Goal: Task Accomplishment & Management: Manage account settings

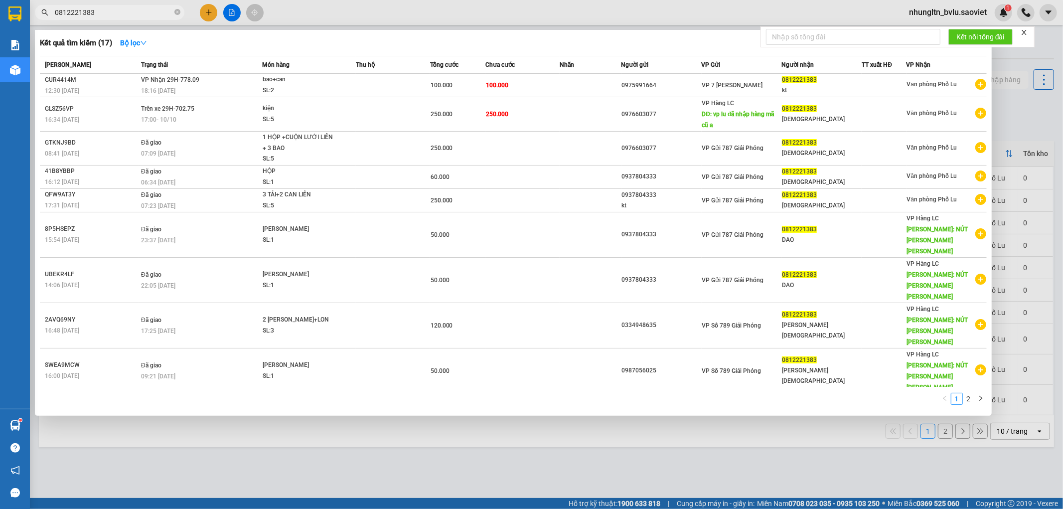
click at [147, 8] on input "0812221383" at bounding box center [114, 12] width 118 height 11
click at [146, 8] on input "0812221383" at bounding box center [114, 12] width 118 height 11
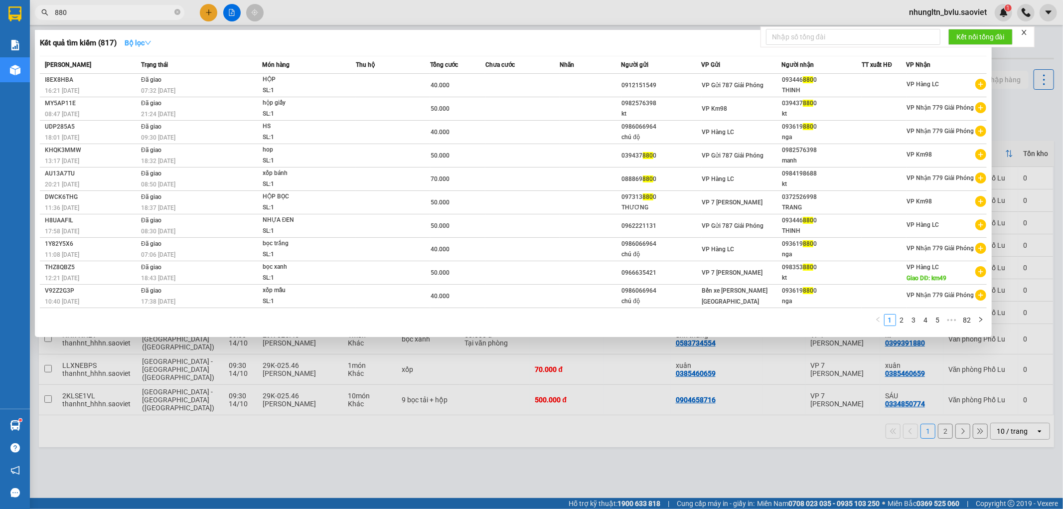
type input "880"
click at [148, 43] on icon "down" at bounding box center [148, 42] width 7 height 7
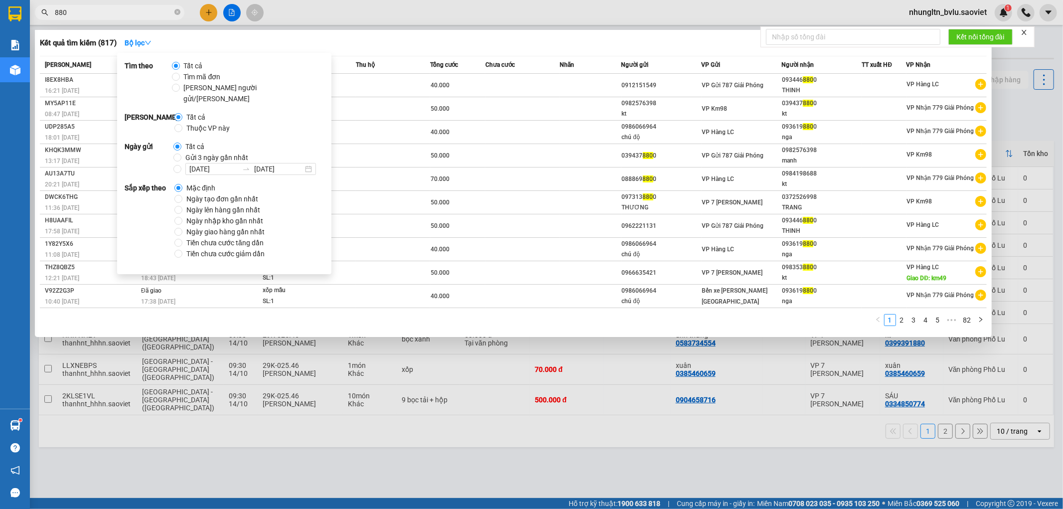
click at [198, 123] on span "Thuộc VP này" at bounding box center [207, 128] width 51 height 11
click at [182, 124] on input "Thuộc VP này" at bounding box center [178, 128] width 8 height 8
radio input "true"
radio input "false"
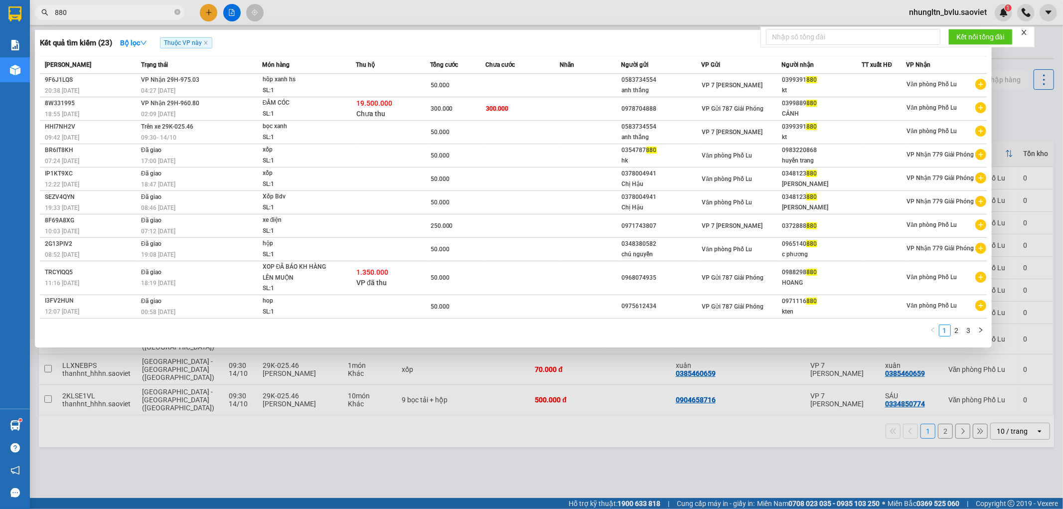
click at [371, 32] on div "Kết quả [PERSON_NAME] ( 23 ) Bộ lọc Thuộc VP này Mã ĐH Trạng thái Món hàng Thu …" at bounding box center [513, 188] width 957 height 317
click at [529, 106] on td "300.000" at bounding box center [522, 108] width 74 height 23
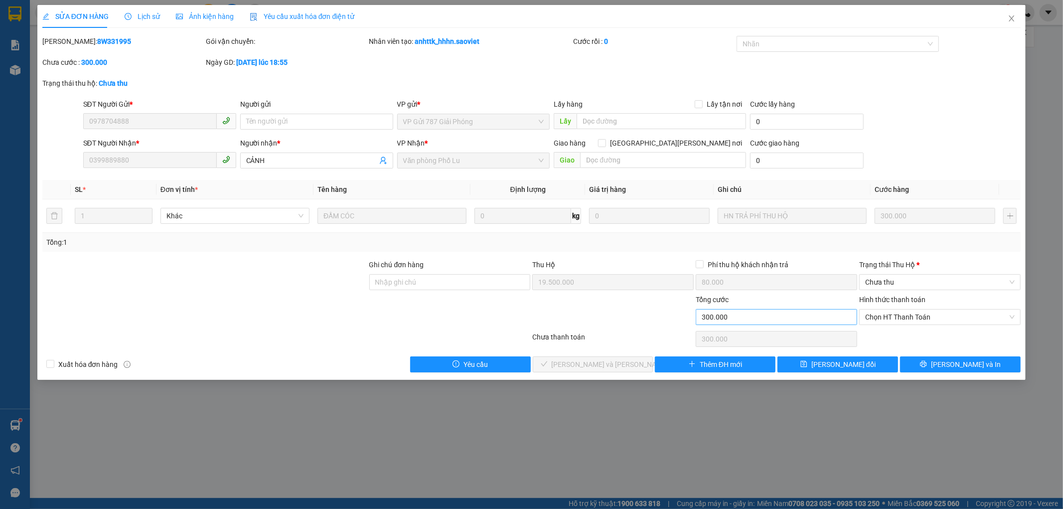
type input "0978704888"
type input "0399889880"
type input "CẢNH"
type input "19.500.000"
type input "80.000"
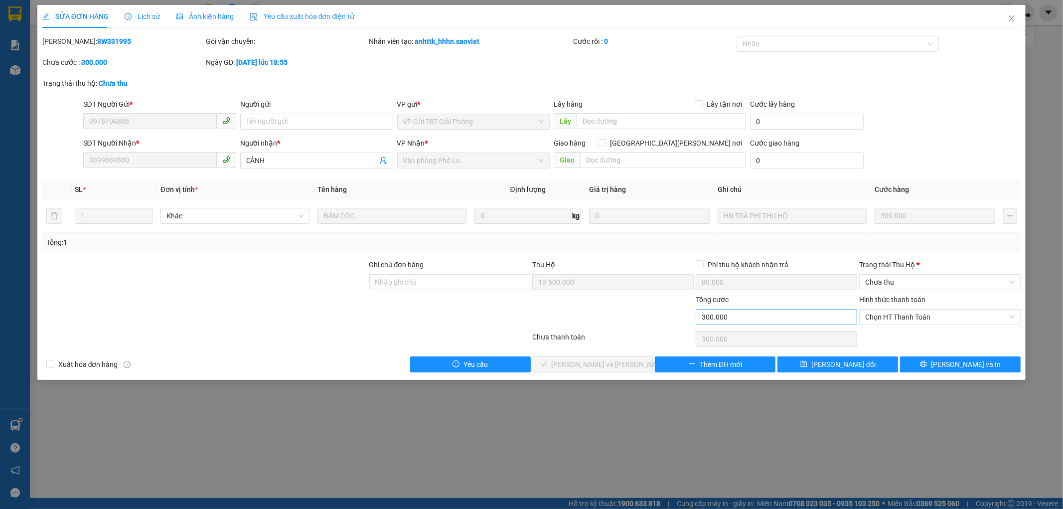
type input "300.000"
click at [1010, 20] on icon "close" at bounding box center [1012, 18] width 8 height 8
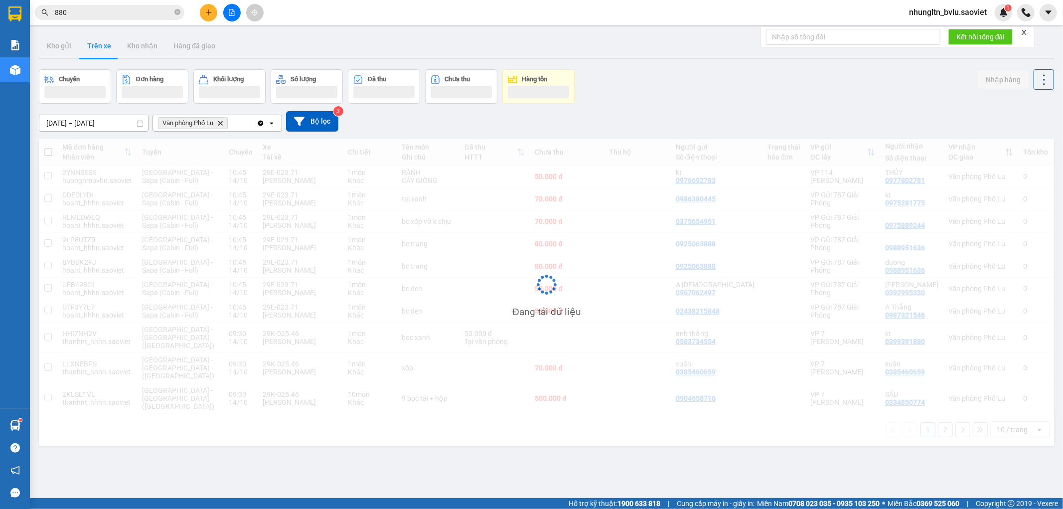
click at [127, 16] on input "880" at bounding box center [114, 12] width 118 height 11
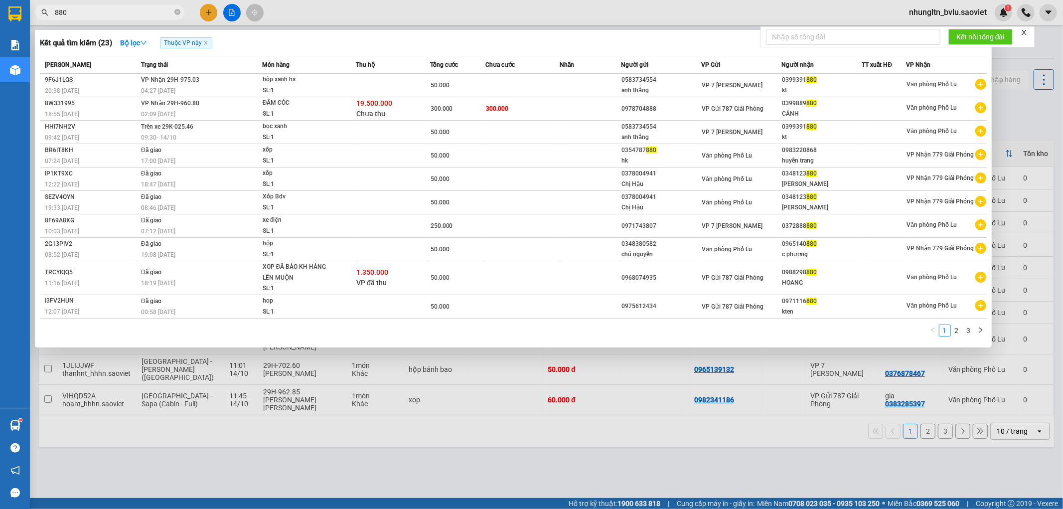
click at [571, 16] on div at bounding box center [531, 254] width 1063 height 509
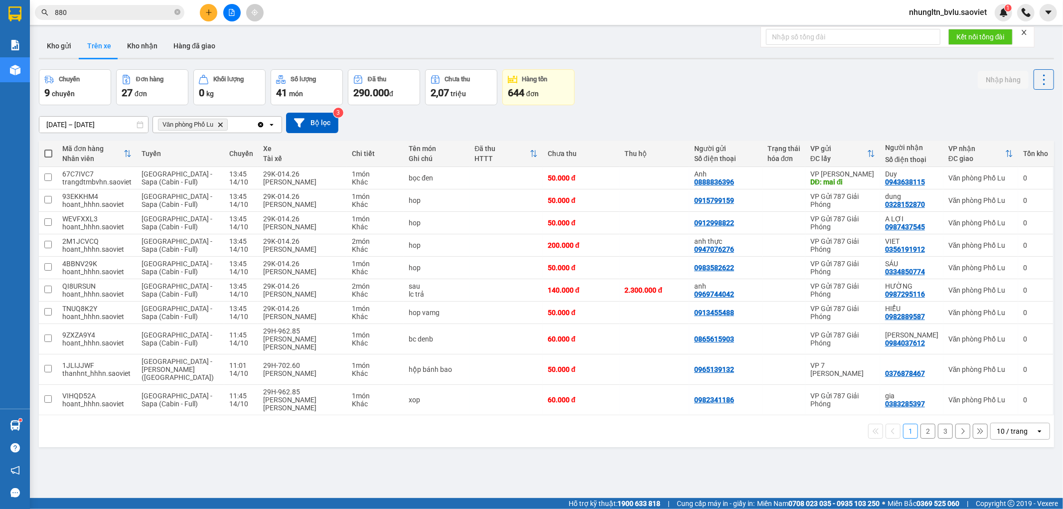
click at [939, 424] on button "3" at bounding box center [945, 431] width 15 height 15
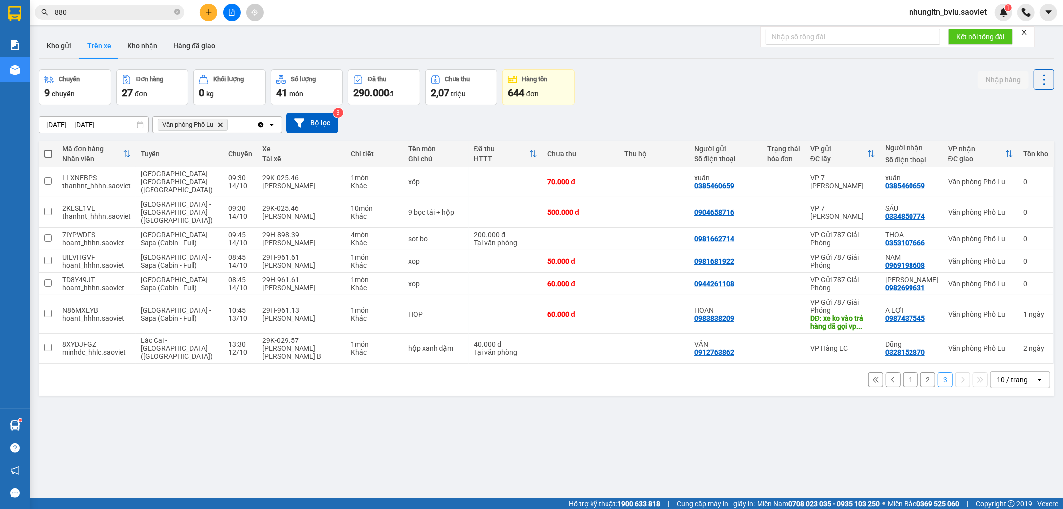
click at [210, 12] on icon "plus" at bounding box center [208, 12] width 5 height 0
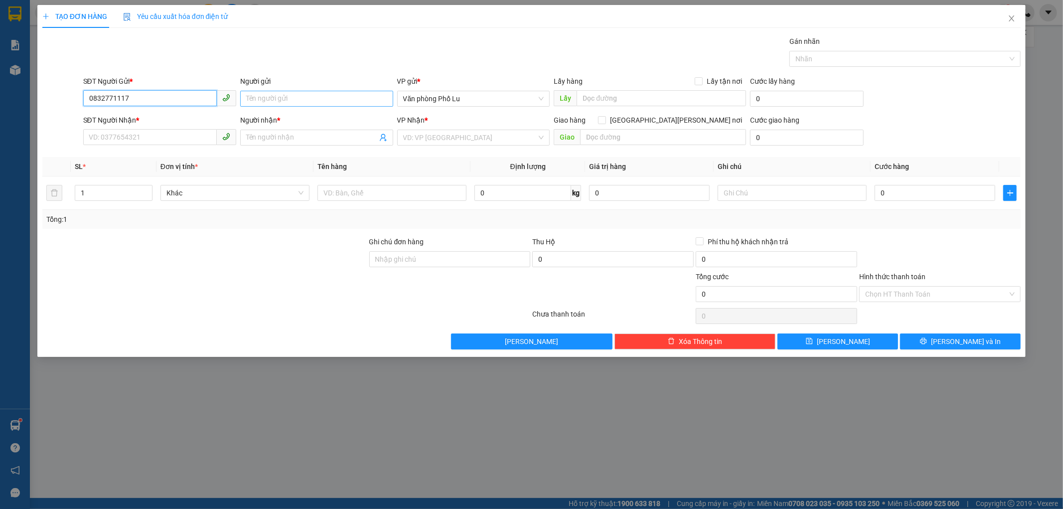
type input "0832771117"
click at [282, 101] on input "Người gửi" at bounding box center [316, 99] width 153 height 16
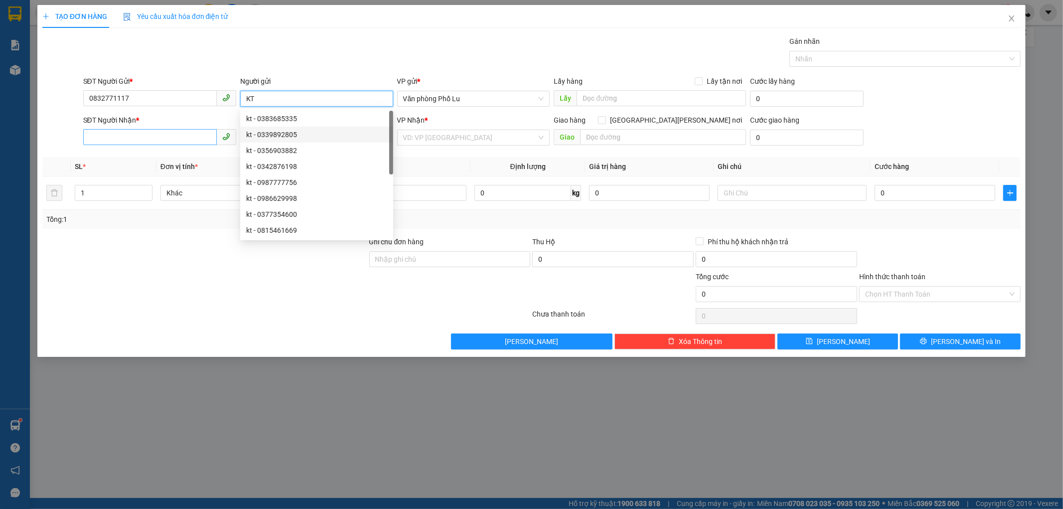
type input "KT"
click at [146, 138] on input "SĐT Người Nhận *" at bounding box center [150, 137] width 134 height 16
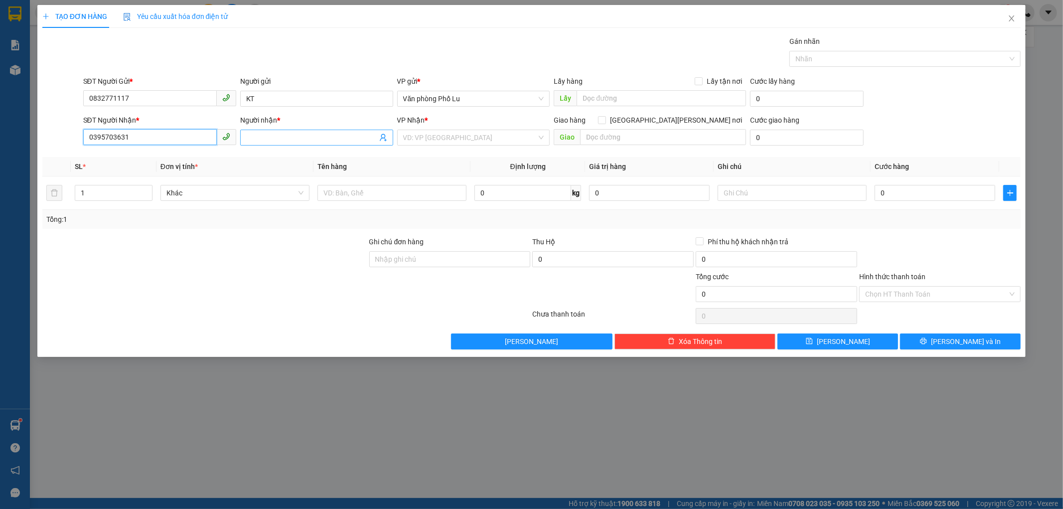
type input "0395703631"
click at [298, 140] on input "Người nhận *" at bounding box center [311, 137] width 131 height 11
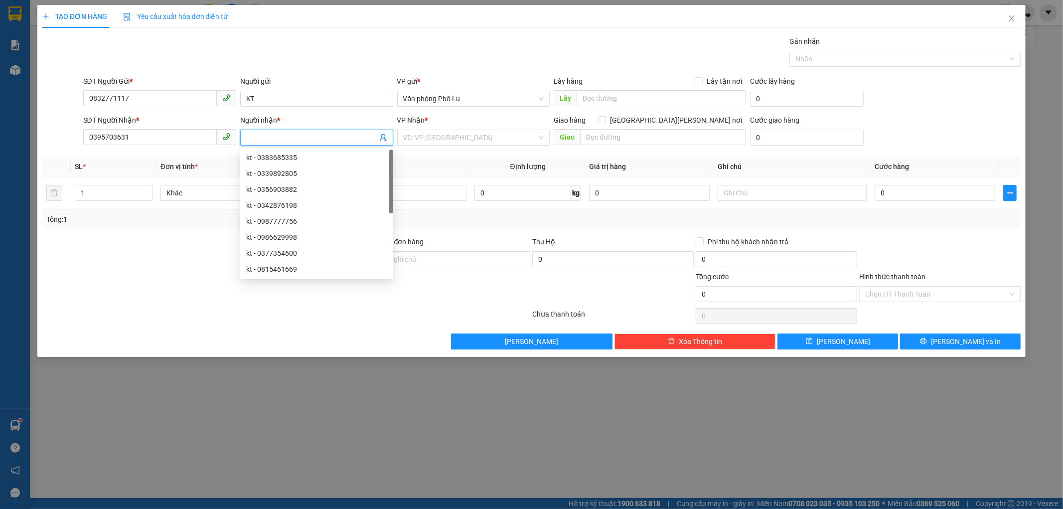
type input "K"
type input "[PERSON_NAME]"
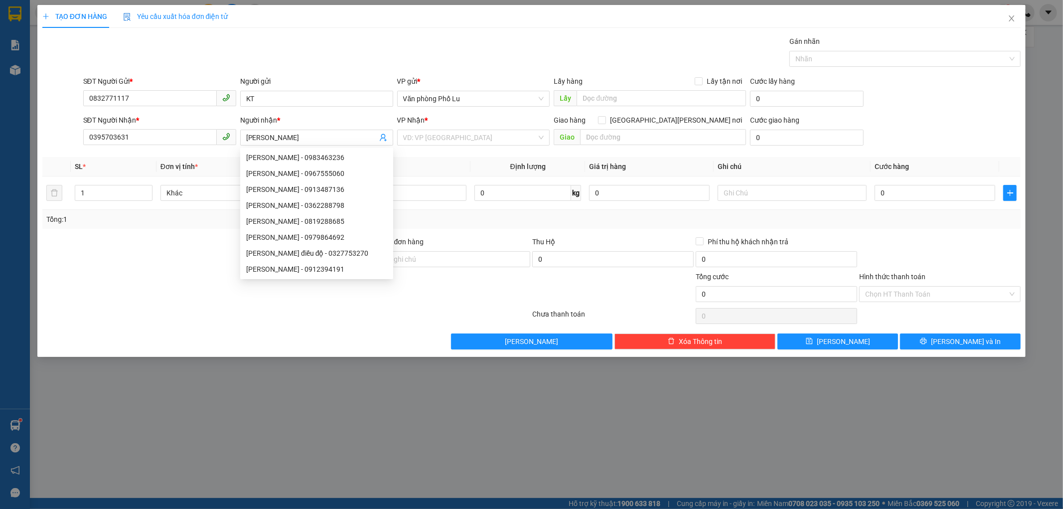
click at [469, 159] on th "Tên hàng" at bounding box center [391, 166] width 157 height 19
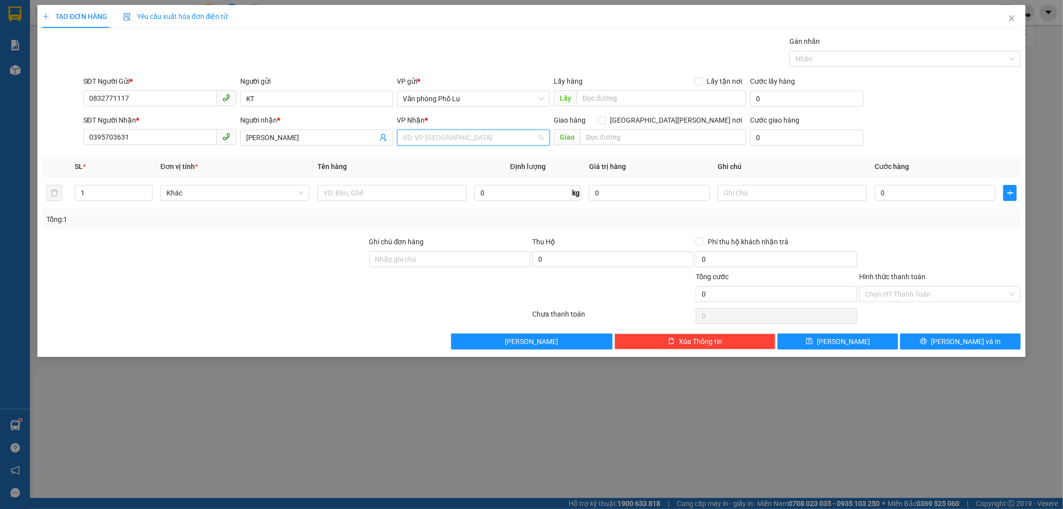
click at [443, 138] on input "search" at bounding box center [470, 137] width 134 height 15
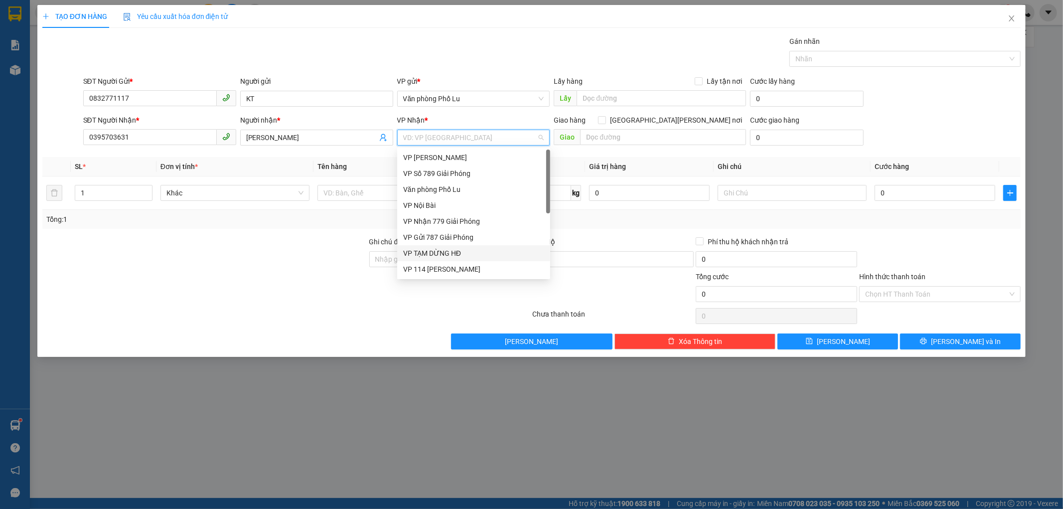
scroll to position [103, 0]
click at [475, 229] on div "VP 7 [PERSON_NAME]" at bounding box center [473, 229] width 141 height 11
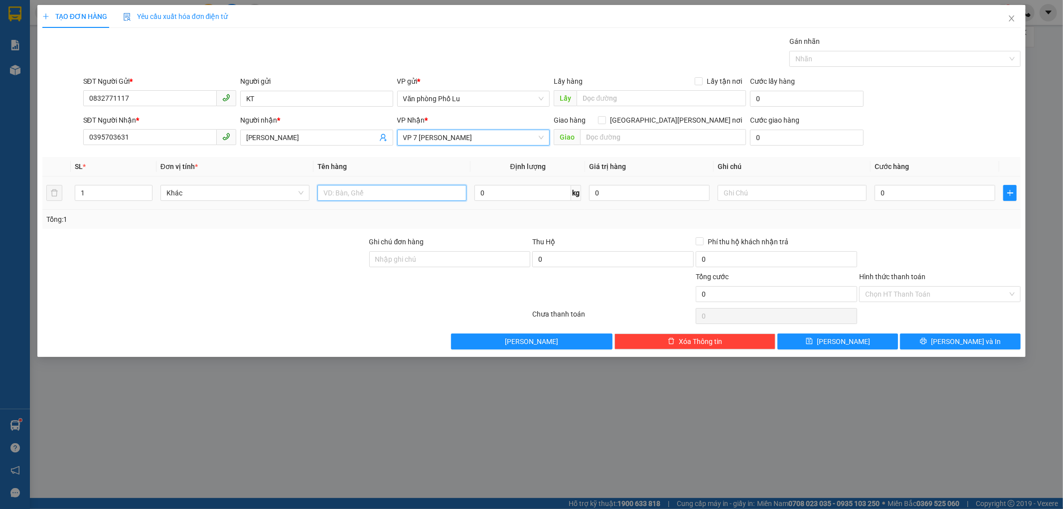
click at [397, 197] on input "text" at bounding box center [391, 193] width 149 height 16
type input "Hộp"
click at [935, 208] on td "0" at bounding box center [935, 192] width 129 height 33
click at [929, 192] on input "0" at bounding box center [935, 193] width 121 height 16
type input "5"
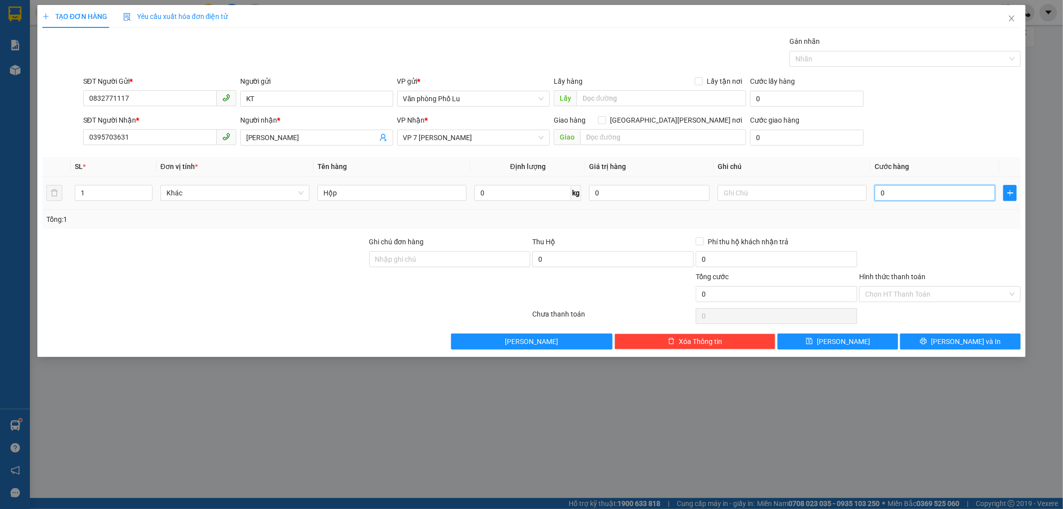
type input "5"
type input "50"
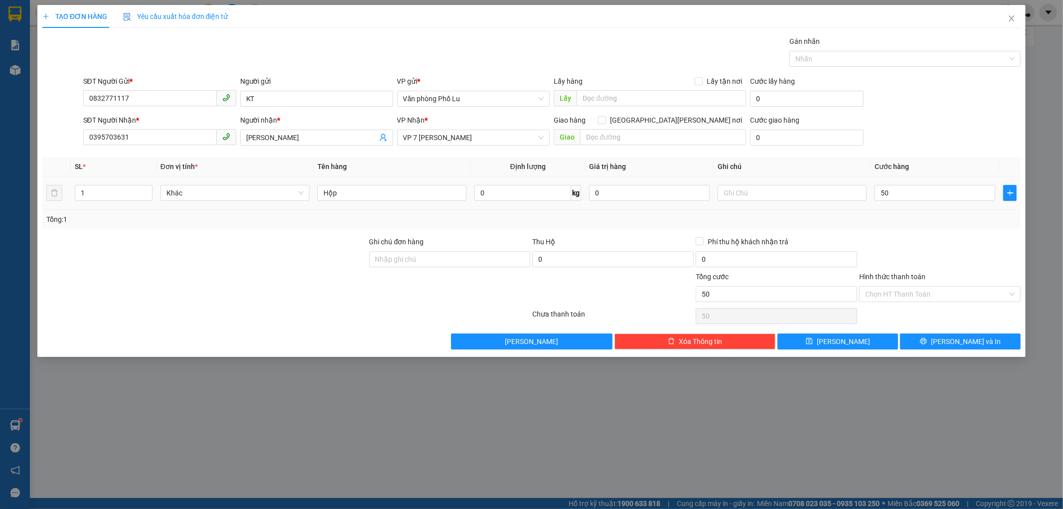
type input "50.000"
click at [934, 122] on div "SĐT Người [PERSON_NAME] * 0395703631 Người [PERSON_NAME] * [PERSON_NAME] [PERSO…" at bounding box center [552, 132] width 942 height 35
click at [982, 301] on input "Hình thức thanh toán" at bounding box center [936, 294] width 143 height 15
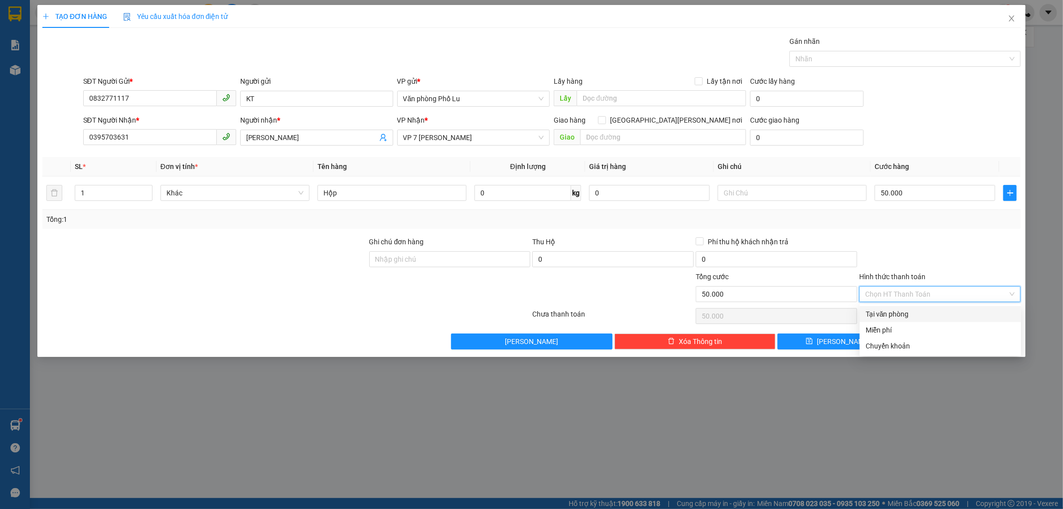
drag, startPoint x: 958, startPoint y: 251, endPoint x: 1017, endPoint y: 283, distance: 66.7
click at [958, 251] on div at bounding box center [939, 253] width 163 height 35
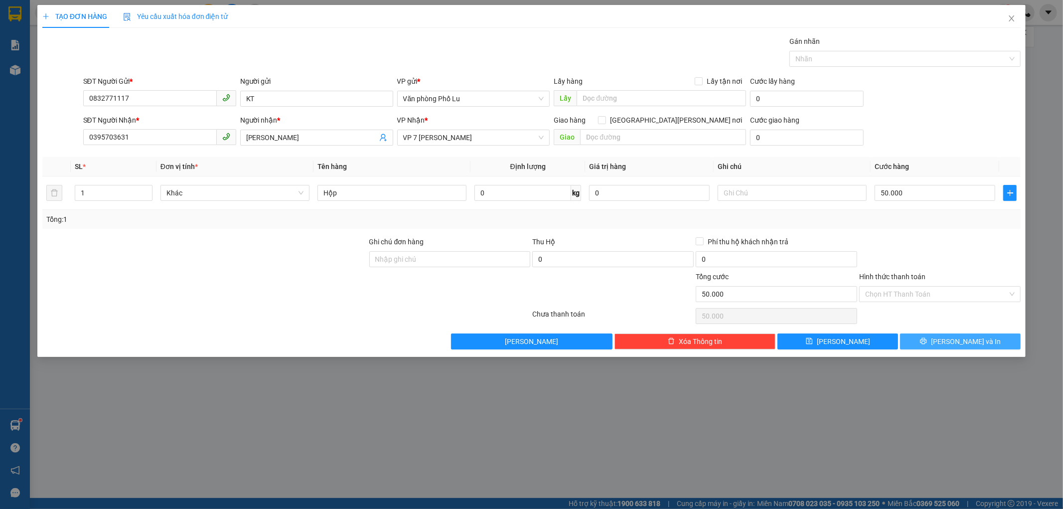
click at [995, 344] on button "[PERSON_NAME] và In" at bounding box center [960, 341] width 121 height 16
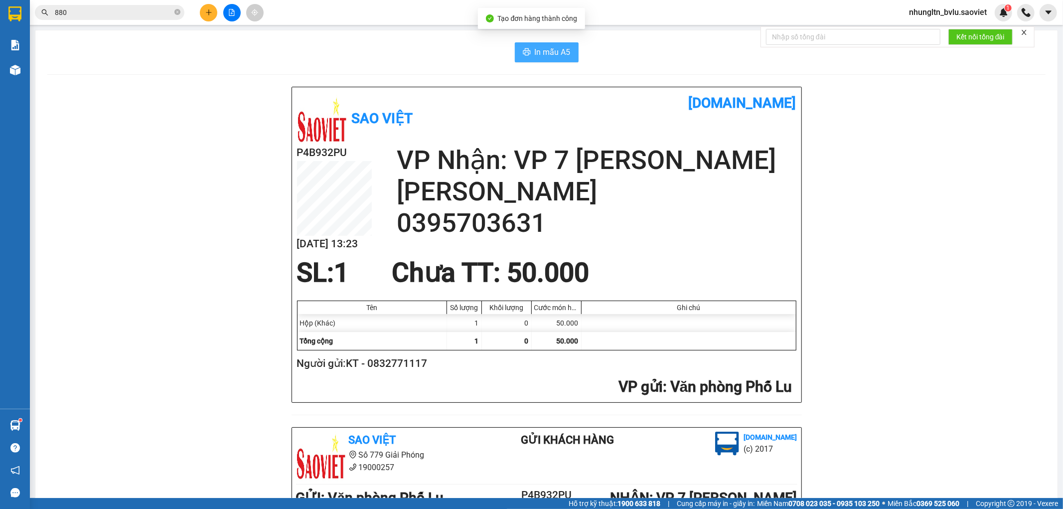
click at [559, 56] on span "In mẫu A5" at bounding box center [553, 52] width 36 height 12
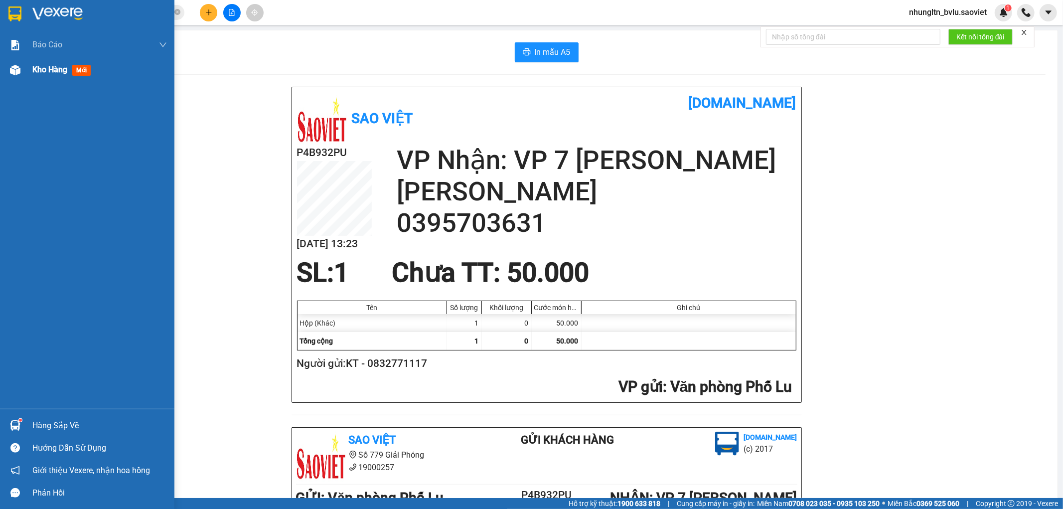
click at [31, 67] on div "Kho hàng mới" at bounding box center [87, 69] width 174 height 25
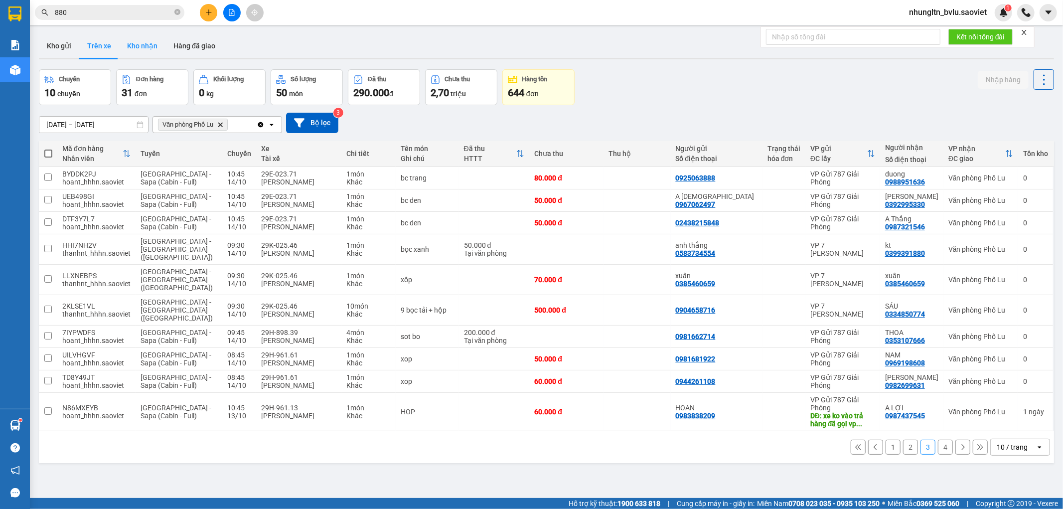
click at [137, 50] on button "Kho nhận" at bounding box center [142, 46] width 46 height 24
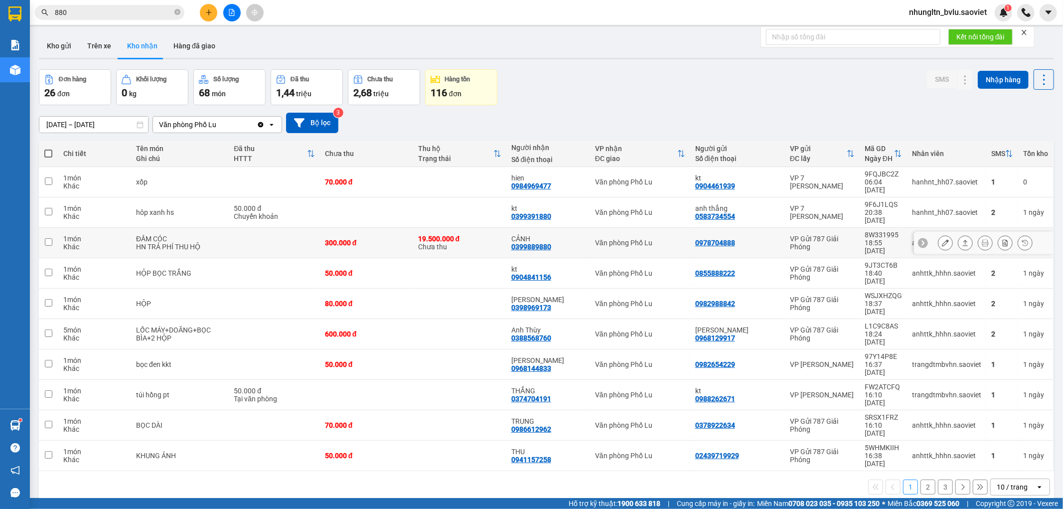
click at [493, 235] on div "19.500.000 [PERSON_NAME] thu" at bounding box center [459, 243] width 83 height 16
checkbox input "true"
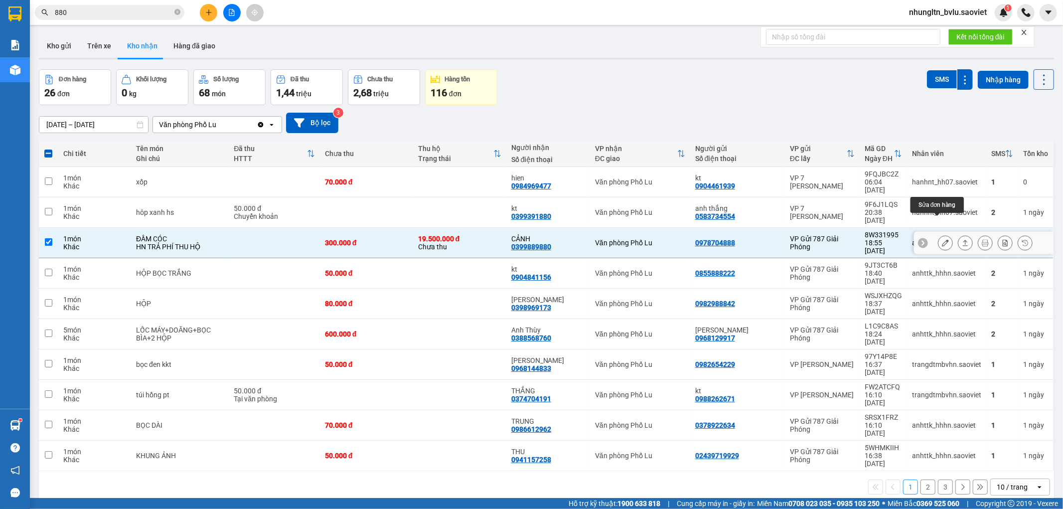
click at [940, 234] on button at bounding box center [945, 242] width 14 height 17
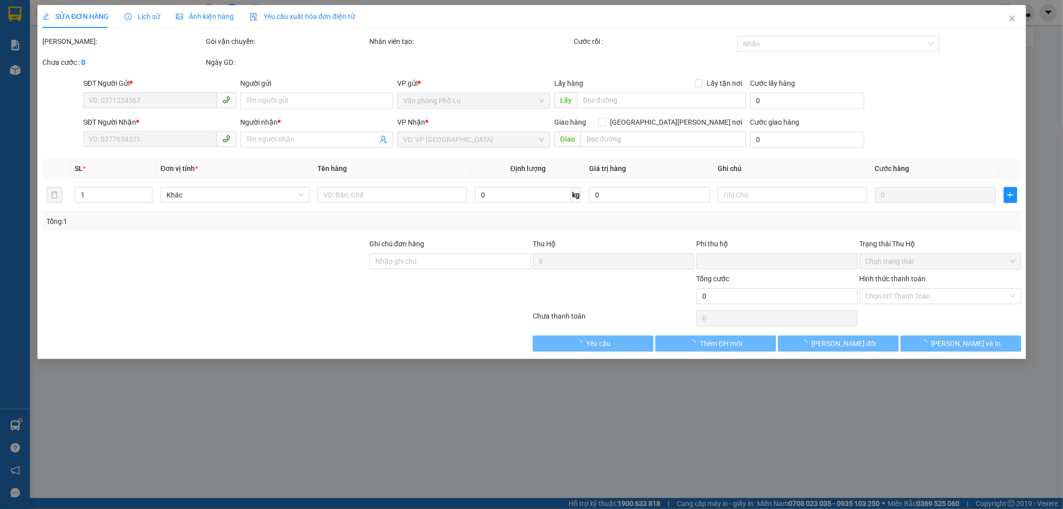
type input "0978704888"
type input "0399889880"
type input "CẢNH"
type input "19.500.000"
type input "80.000"
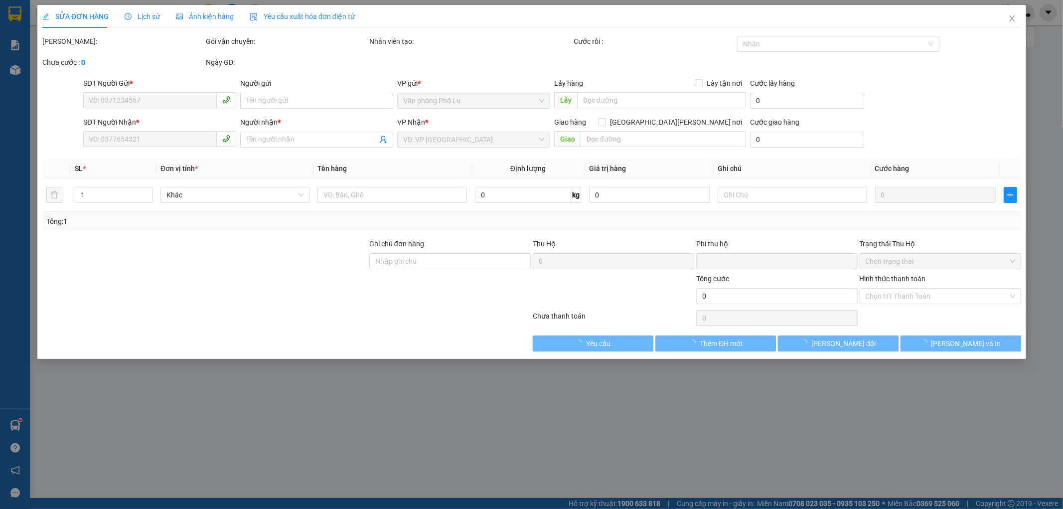
type input "300.000"
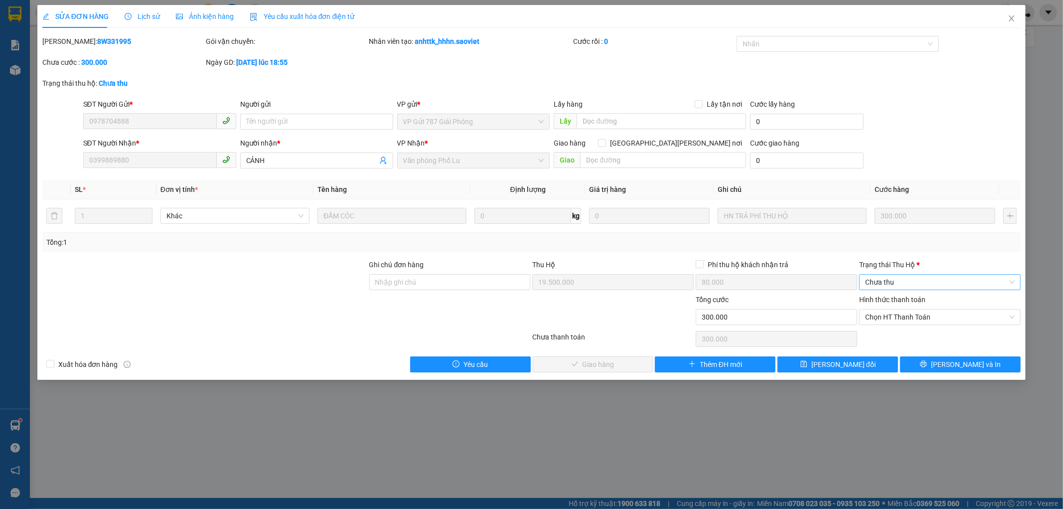
click at [899, 282] on span "Chưa thu" at bounding box center [939, 282] width 149 height 15
click at [898, 337] on div "VP đã thu" at bounding box center [940, 333] width 149 height 11
click at [939, 321] on span "Chọn HT Thanh Toán" at bounding box center [939, 316] width 149 height 15
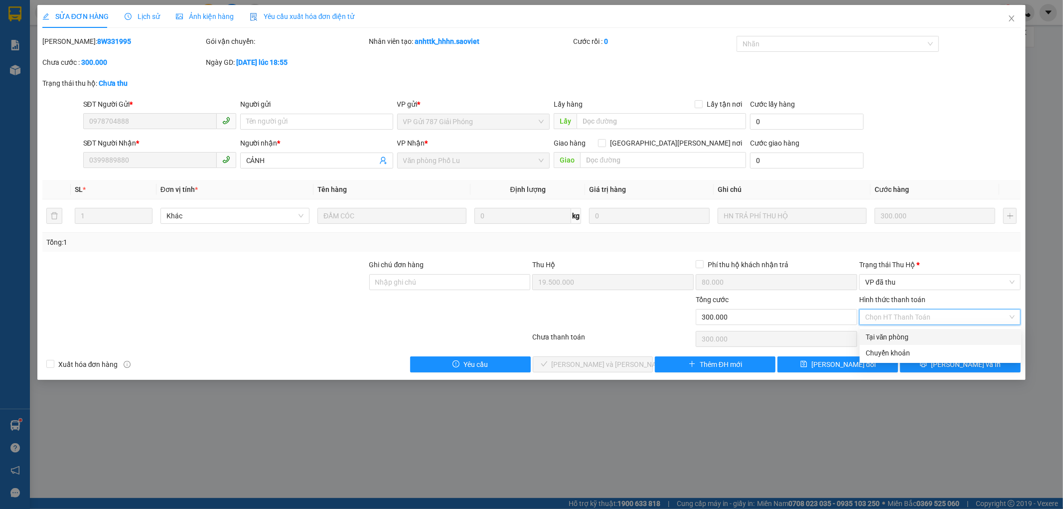
click at [916, 340] on div "Tại văn phòng" at bounding box center [940, 336] width 149 height 11
type input "0"
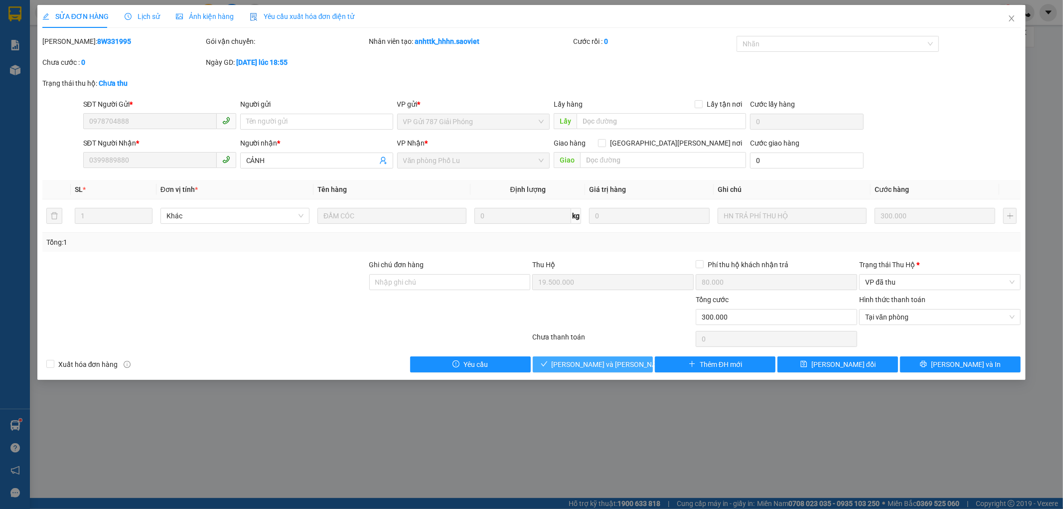
click at [620, 369] on span "[PERSON_NAME] và [PERSON_NAME] hàng" at bounding box center [619, 364] width 135 height 11
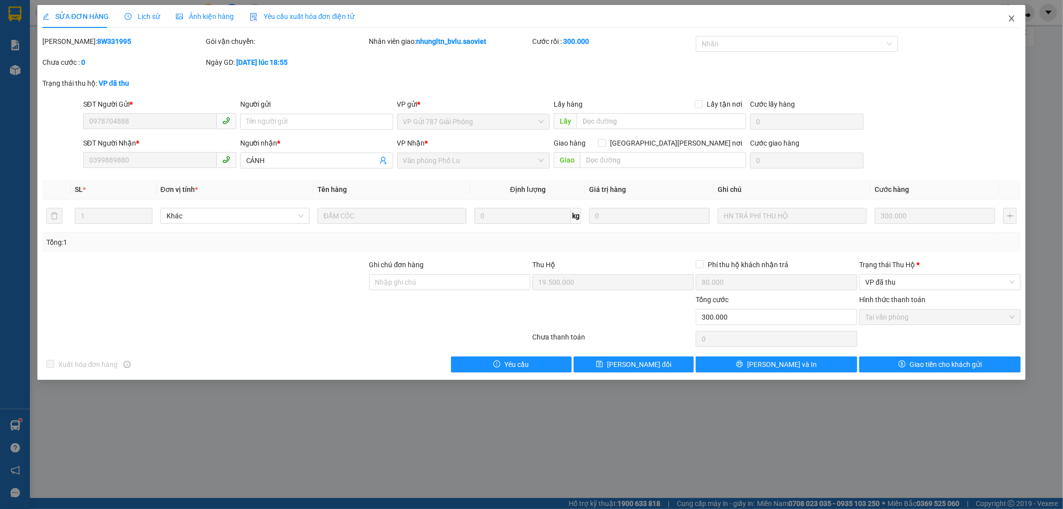
click at [1009, 20] on icon "close" at bounding box center [1012, 18] width 8 height 8
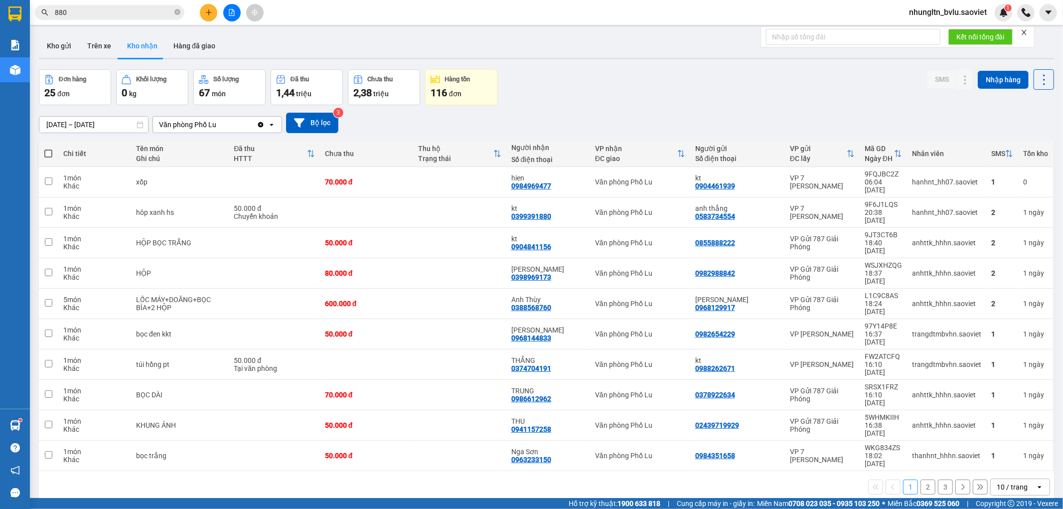
click at [938, 479] on button "3" at bounding box center [945, 486] width 15 height 15
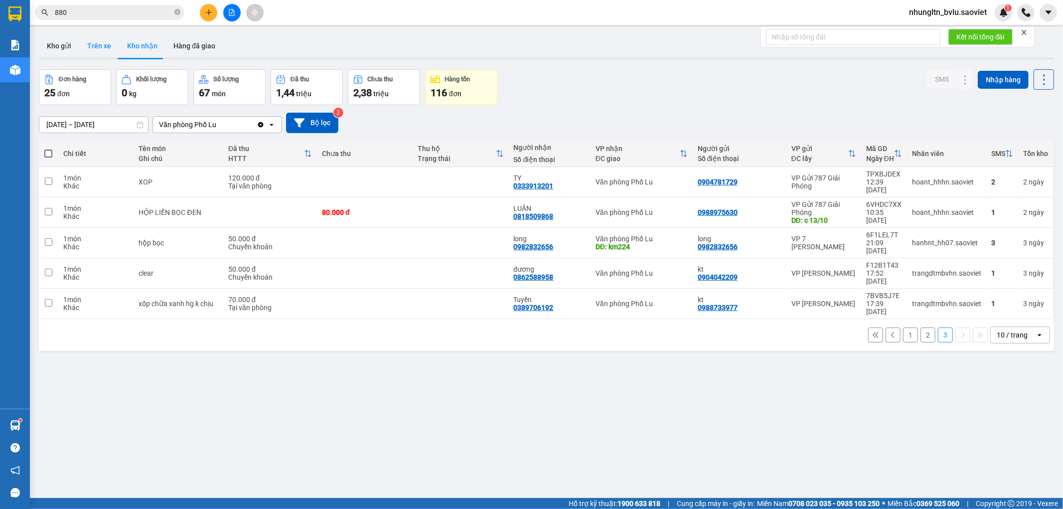
click at [98, 50] on button "Trên xe" at bounding box center [99, 46] width 40 height 24
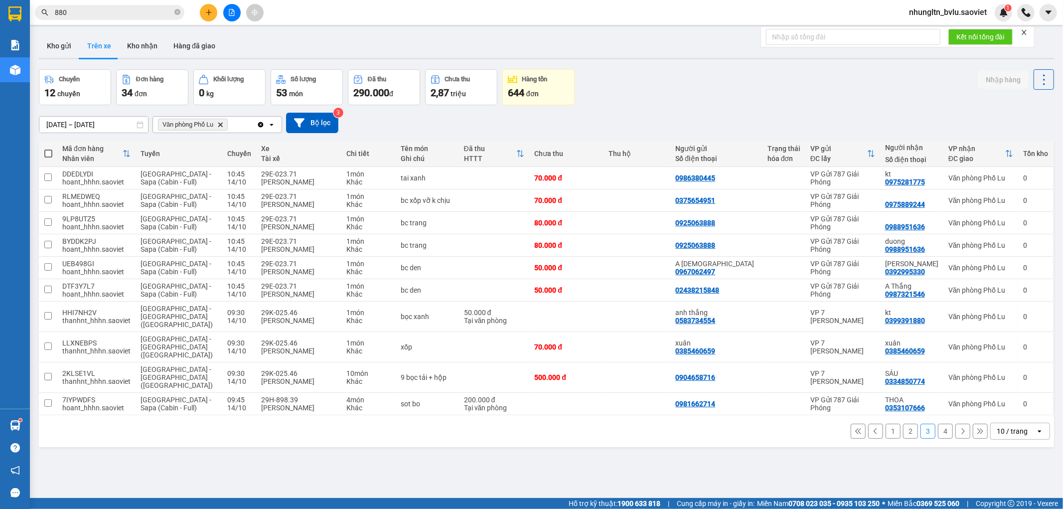
click at [938, 424] on button "4" at bounding box center [945, 431] width 15 height 15
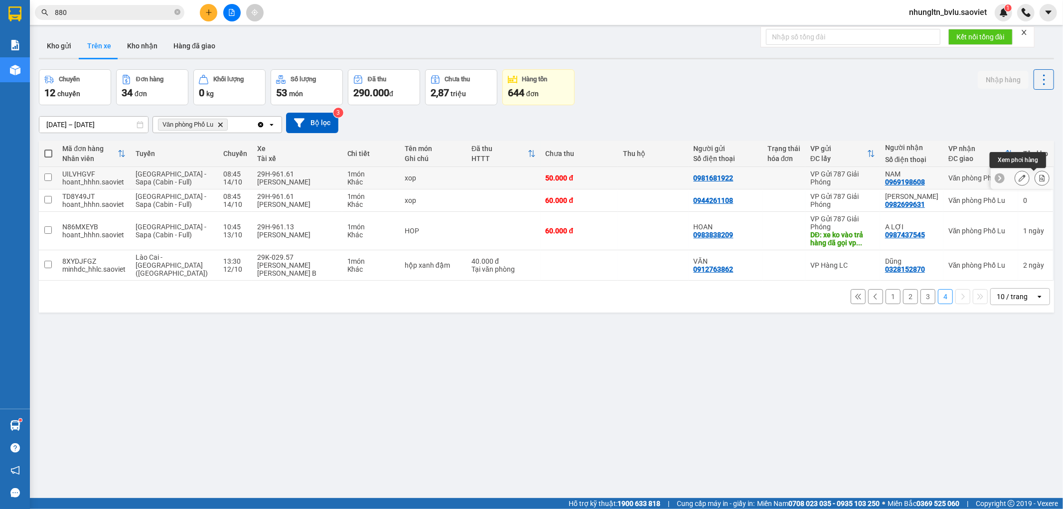
click at [1037, 180] on button at bounding box center [1042, 177] width 14 height 17
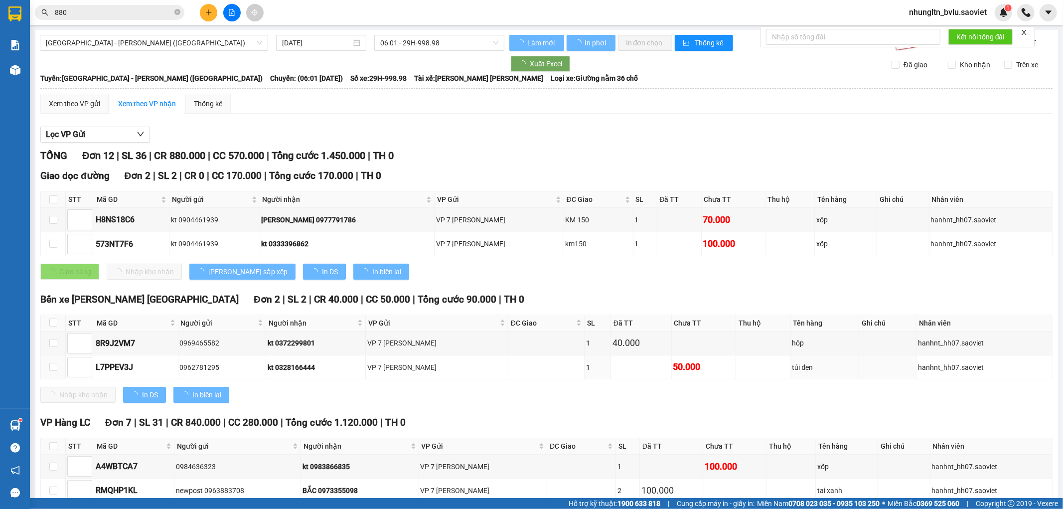
scroll to position [90, 0]
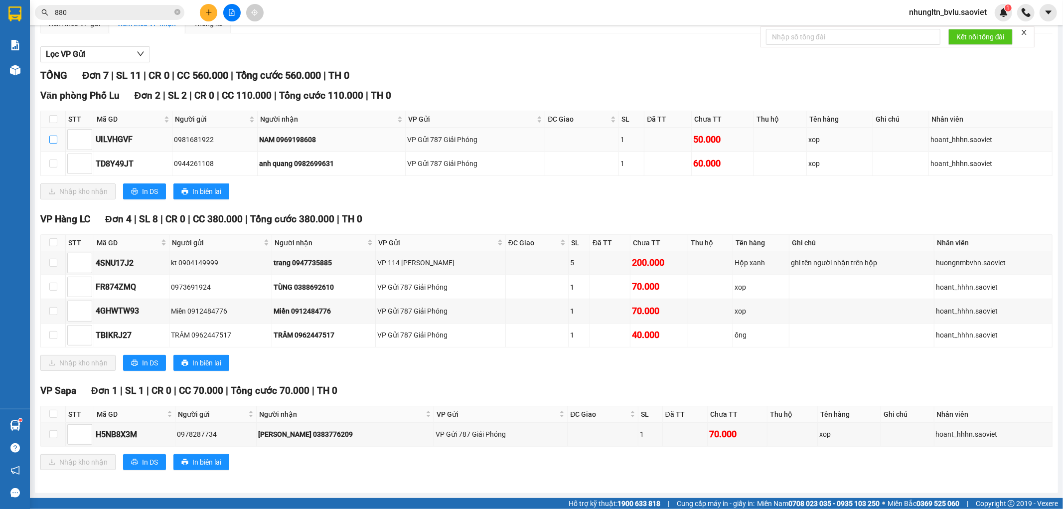
drag, startPoint x: 56, startPoint y: 135, endPoint x: 55, endPoint y: 146, distance: 11.0
click at [55, 136] on input "checkbox" at bounding box center [53, 140] width 8 height 8
checkbox input "true"
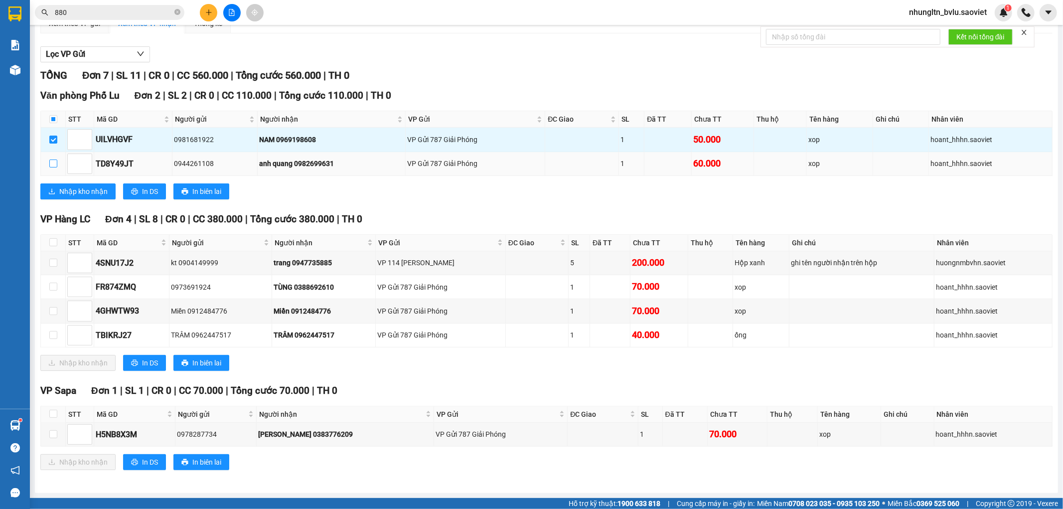
drag, startPoint x: 56, startPoint y: 160, endPoint x: 53, endPoint y: 166, distance: 6.2
click at [55, 163] on input "checkbox" at bounding box center [53, 163] width 8 height 8
checkbox input "true"
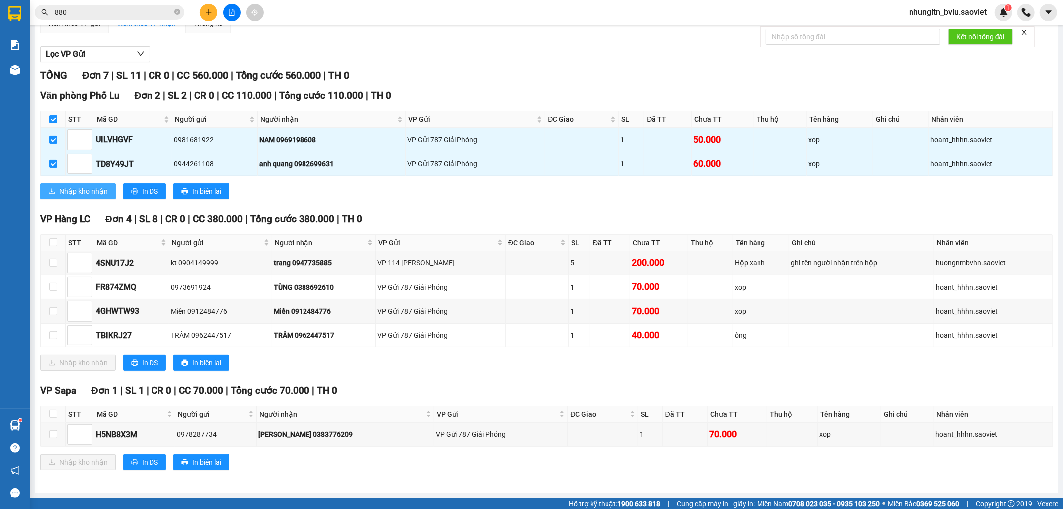
click at [55, 188] on icon "download" at bounding box center [51, 191] width 7 height 7
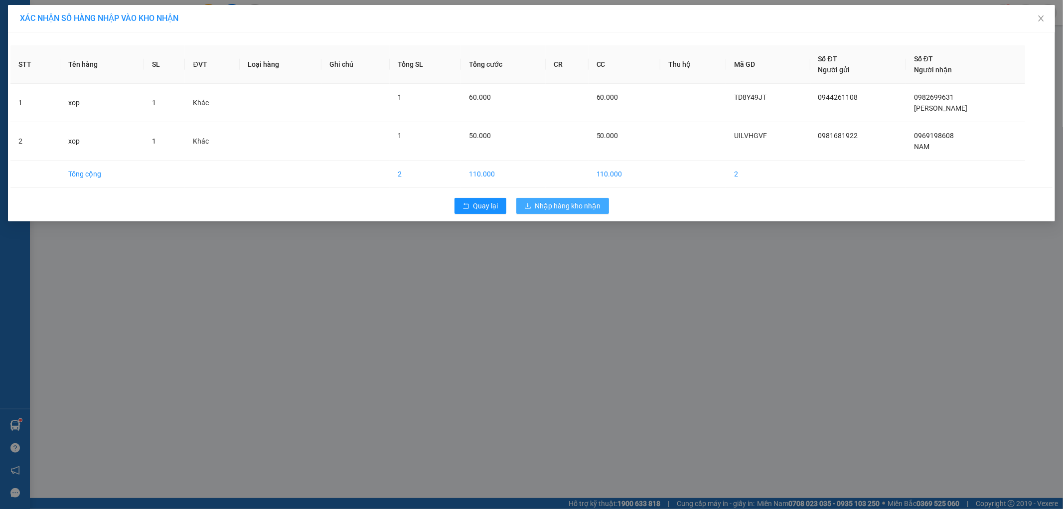
click at [563, 206] on span "Nhập hàng kho nhận" at bounding box center [568, 205] width 66 height 11
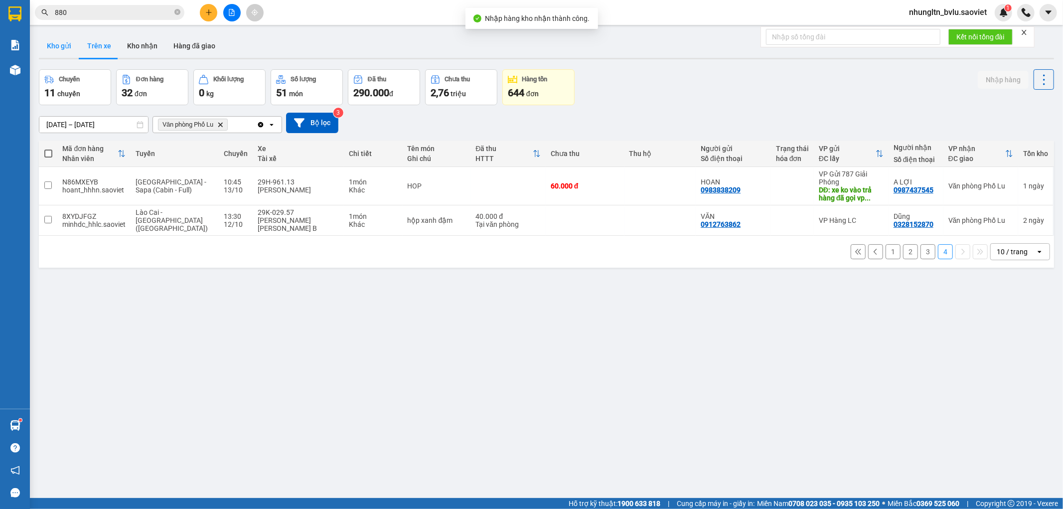
click at [50, 47] on button "Kho gửi" at bounding box center [59, 46] width 40 height 24
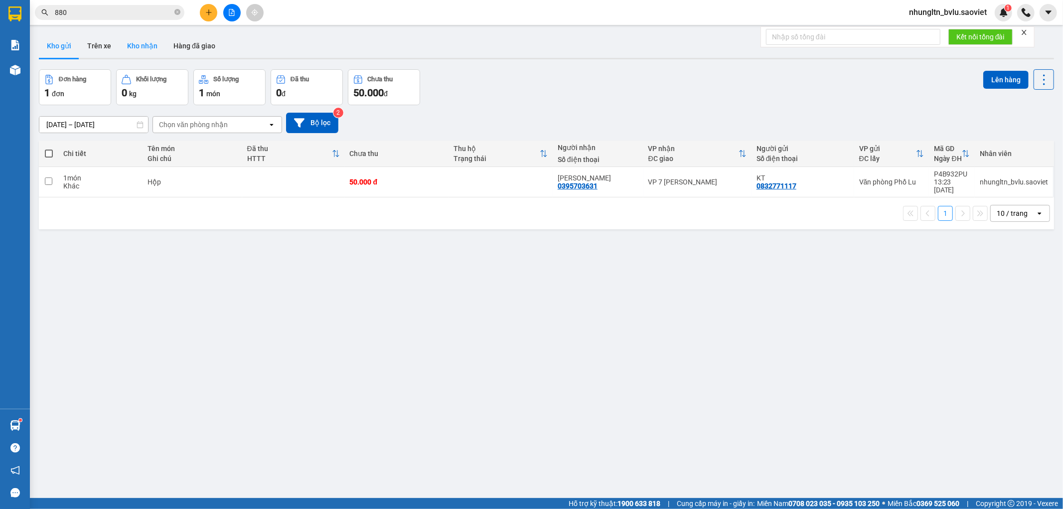
click at [143, 42] on button "Kho nhận" at bounding box center [142, 46] width 46 height 24
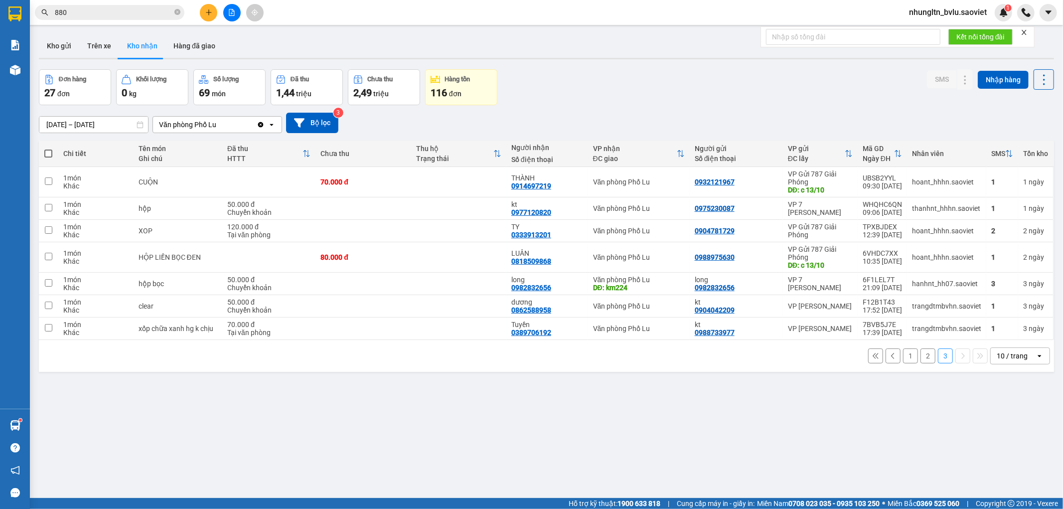
click at [903, 359] on button "1" at bounding box center [910, 355] width 15 height 15
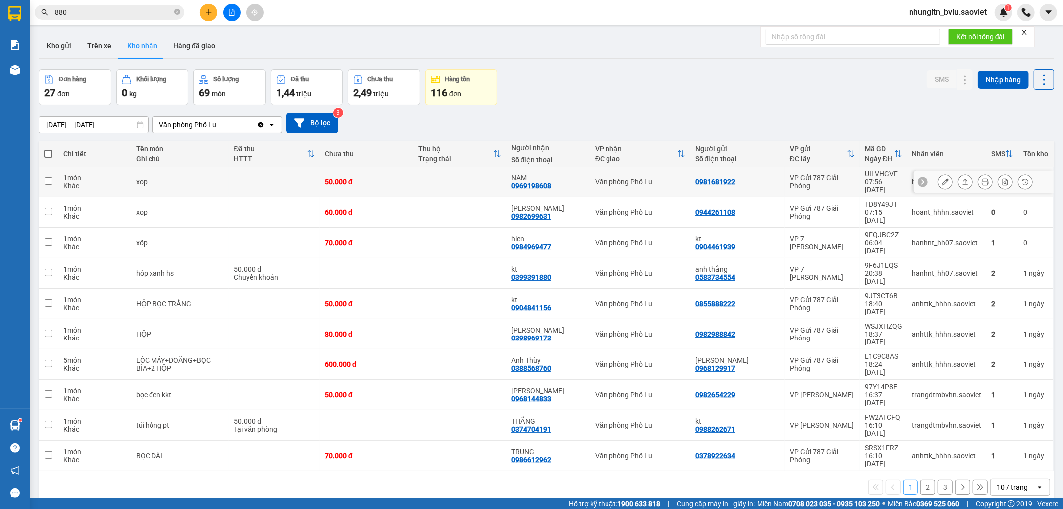
click at [269, 183] on td at bounding box center [274, 182] width 91 height 30
checkbox input "true"
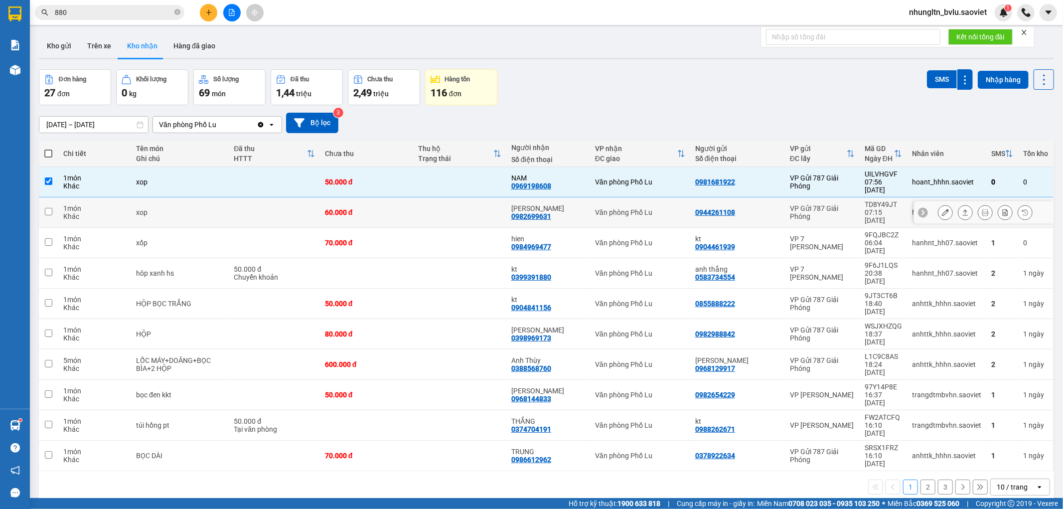
click at [271, 200] on td at bounding box center [274, 212] width 91 height 30
checkbox input "true"
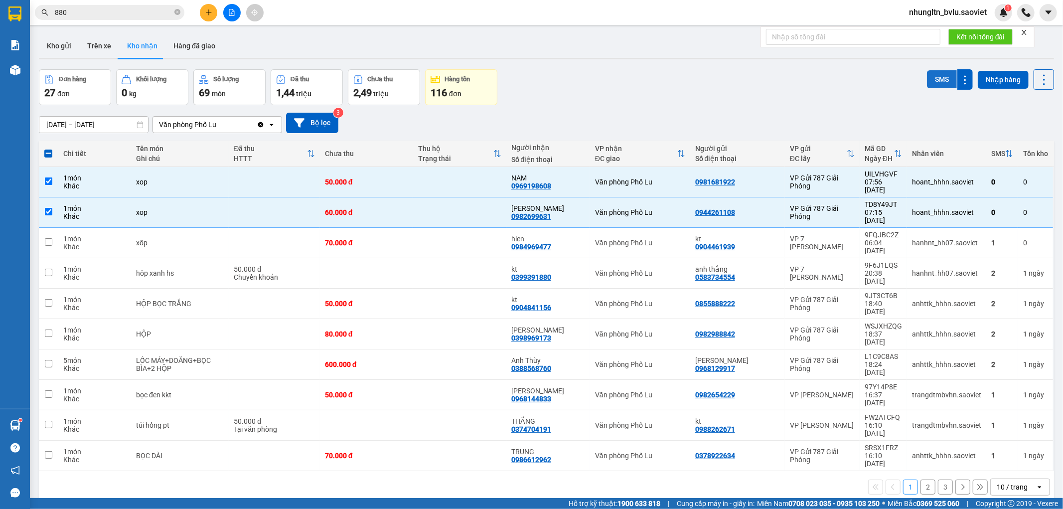
click at [934, 80] on button "SMS" at bounding box center [942, 79] width 30 height 18
click at [205, 11] on button at bounding box center [208, 12] width 17 height 17
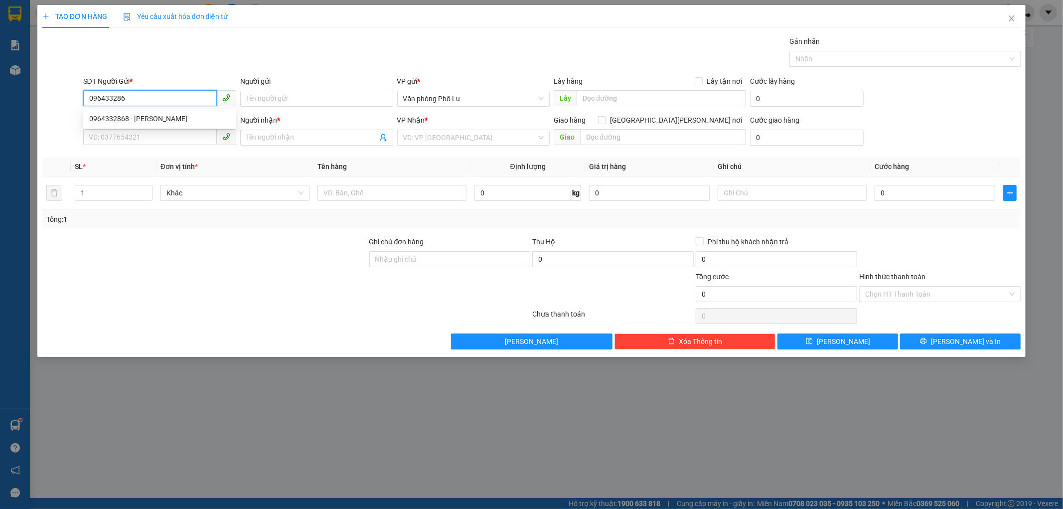
type input "0964332868"
click at [165, 121] on div "0964332868 - [PERSON_NAME]" at bounding box center [159, 118] width 141 height 11
type input "TUẤN"
type input "0964332868"
type input "TUẤN"
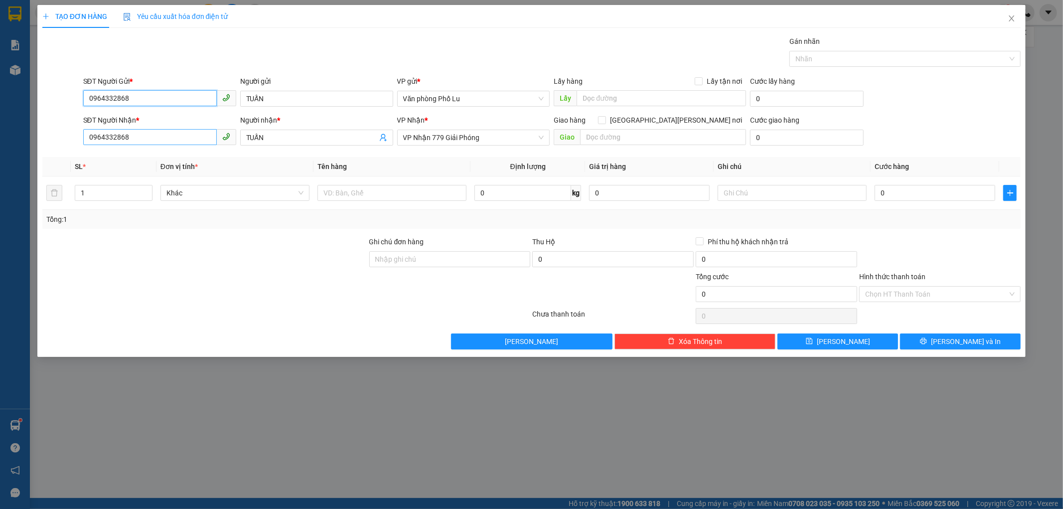
type input "0964332868"
click at [178, 142] on input "0964332868" at bounding box center [150, 137] width 134 height 16
click at [300, 142] on input "TUẤN" at bounding box center [311, 137] width 131 height 11
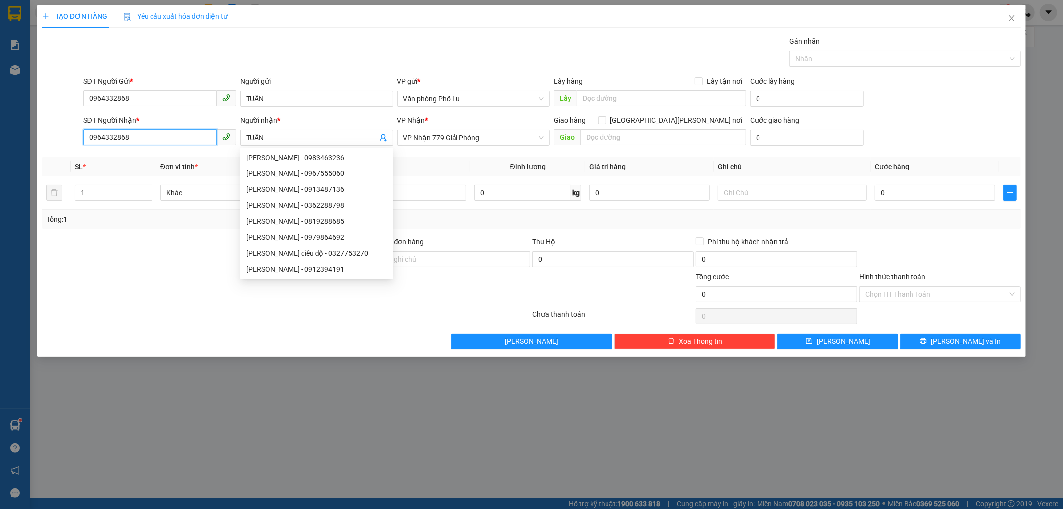
click at [175, 138] on input "0964332868" at bounding box center [150, 137] width 134 height 16
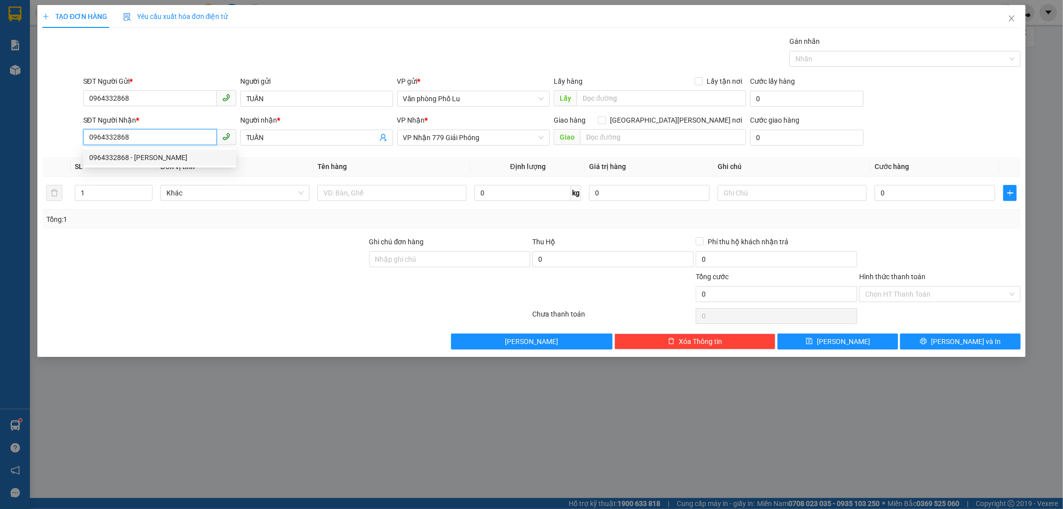
click at [175, 138] on input "0964332868" at bounding box center [150, 137] width 134 height 16
type input "0984878932"
click at [309, 142] on input "TUẤN" at bounding box center [311, 137] width 131 height 11
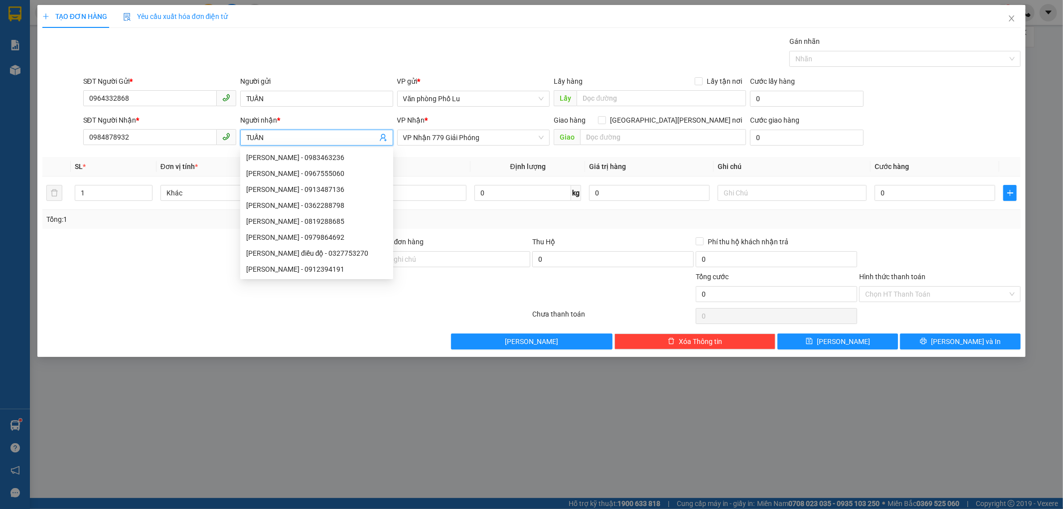
click at [309, 142] on input "TUẤN" at bounding box center [311, 137] width 131 height 11
type input "[PERSON_NAME]"
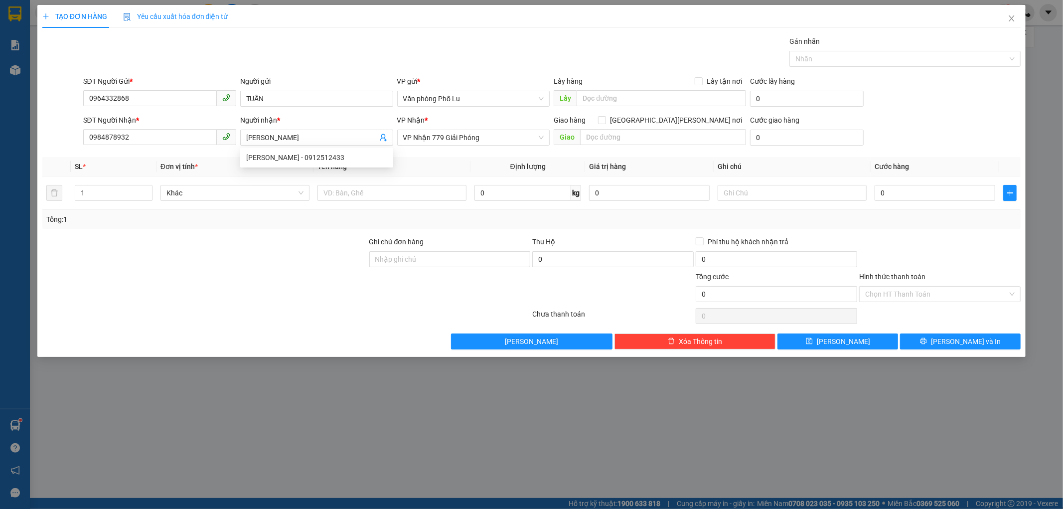
click at [644, 155] on div "Transit Pickup Surcharge Ids Transit Deliver Surcharge Ids Transit Deliver Surc…" at bounding box center [531, 192] width 979 height 313
click at [414, 186] on input "text" at bounding box center [391, 193] width 149 height 16
type input "Mô tơ"
click at [917, 193] on input "0" at bounding box center [935, 193] width 121 height 16
type input "1"
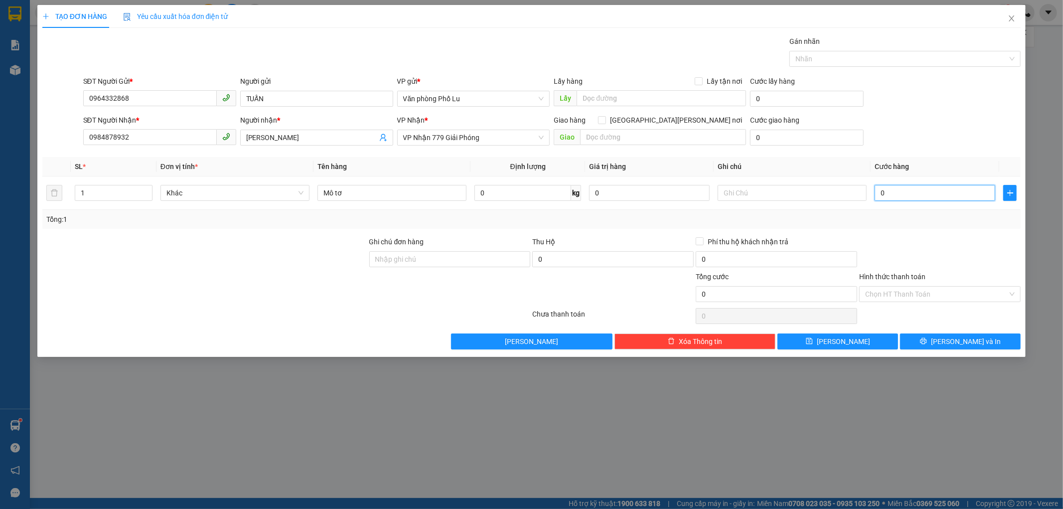
type input "1"
type input "10"
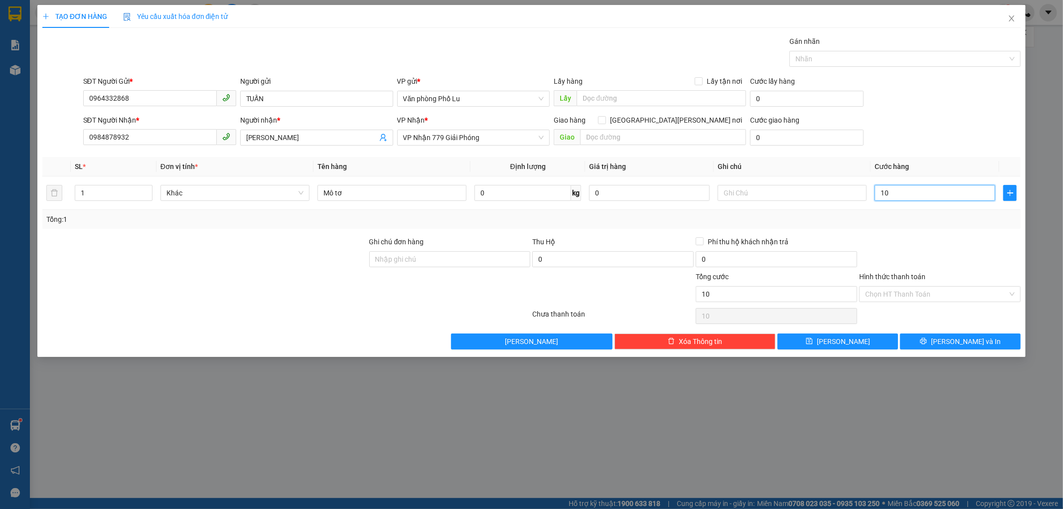
type input "100"
type input "1.000"
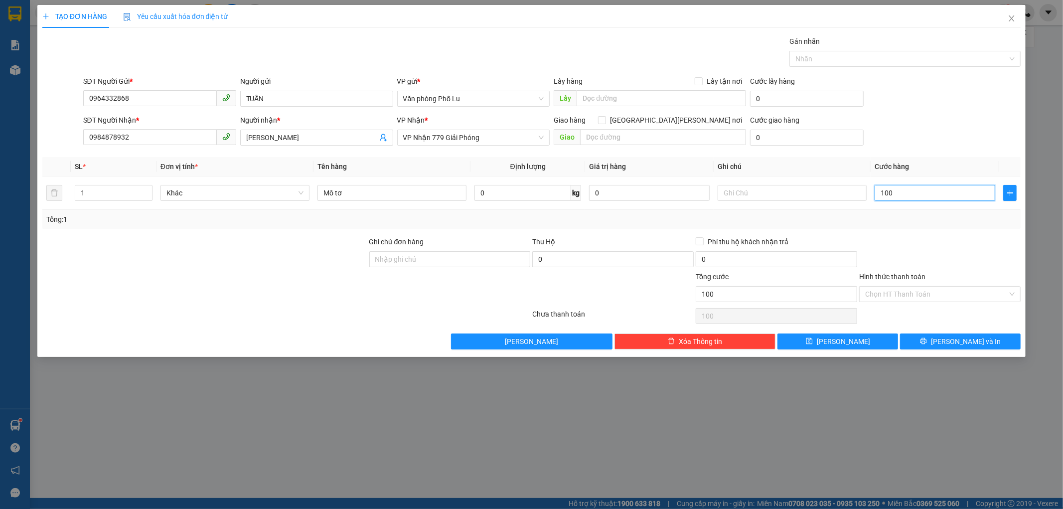
type input "1.000"
type input "10.000"
type input "100.000"
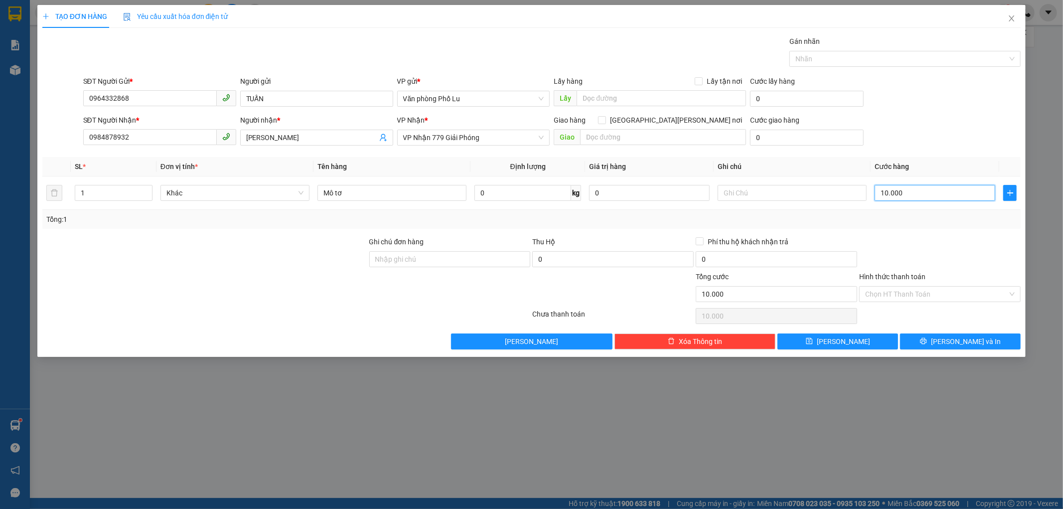
type input "100.000"
click at [939, 232] on div "Transit Pickup Surcharge Ids Transit Deliver Surcharge Ids Transit Deliver Surc…" at bounding box center [531, 192] width 979 height 313
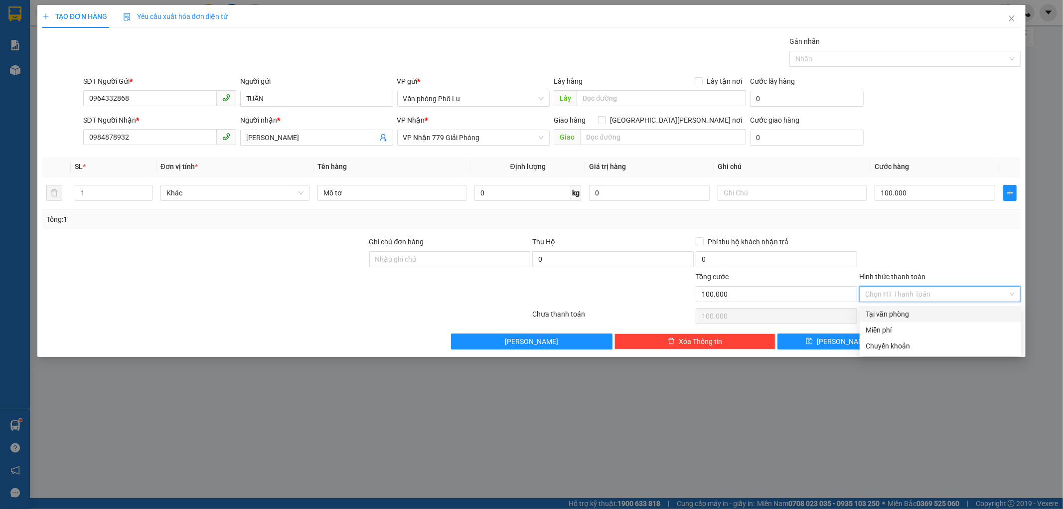
click at [954, 296] on input "Hình thức thanh toán" at bounding box center [936, 294] width 143 height 15
click at [947, 245] on div at bounding box center [939, 253] width 163 height 35
click at [921, 291] on input "Hình thức thanh toán" at bounding box center [936, 294] width 143 height 15
click at [921, 313] on div "Tại văn phòng" at bounding box center [940, 313] width 149 height 11
type input "0"
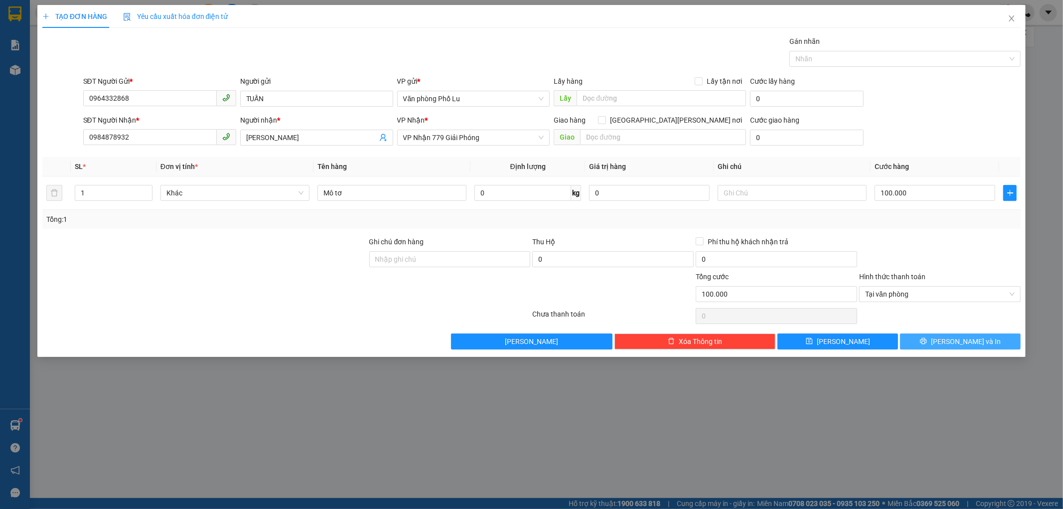
click at [978, 343] on span "[PERSON_NAME] và In" at bounding box center [966, 341] width 70 height 11
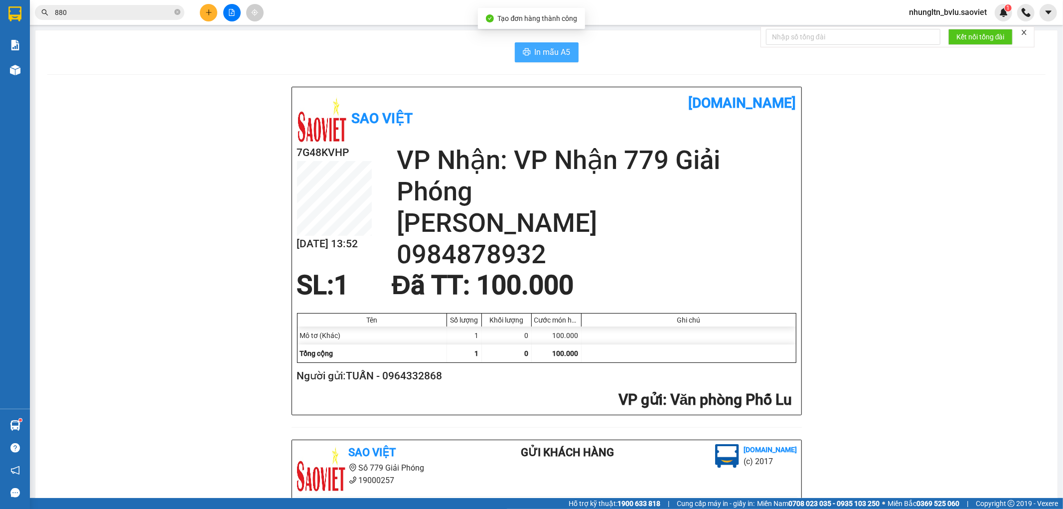
click at [560, 52] on span "In mẫu A5" at bounding box center [553, 52] width 36 height 12
click at [206, 13] on icon "plus" at bounding box center [208, 12] width 7 height 7
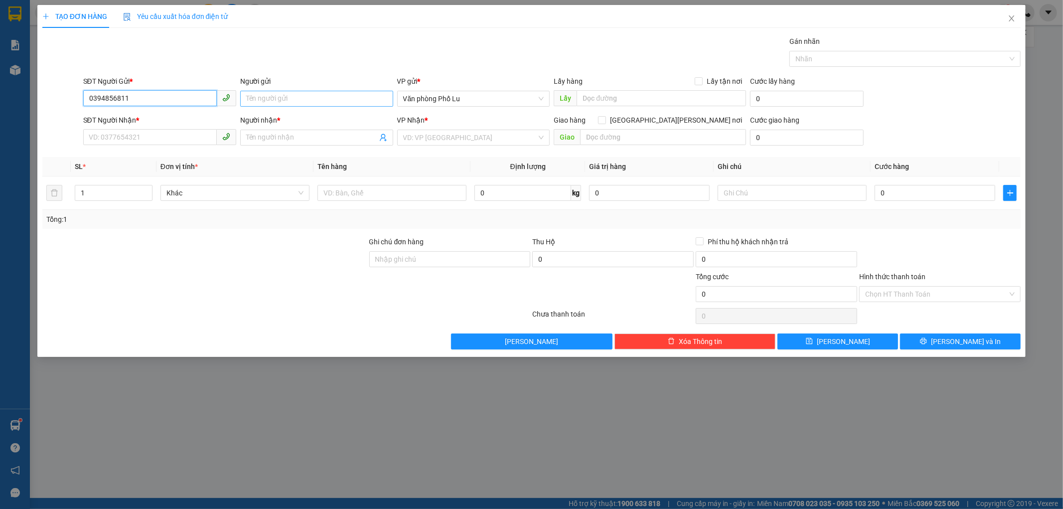
type input "0394856811"
click at [262, 98] on input "Người gửi" at bounding box center [316, 99] width 153 height 16
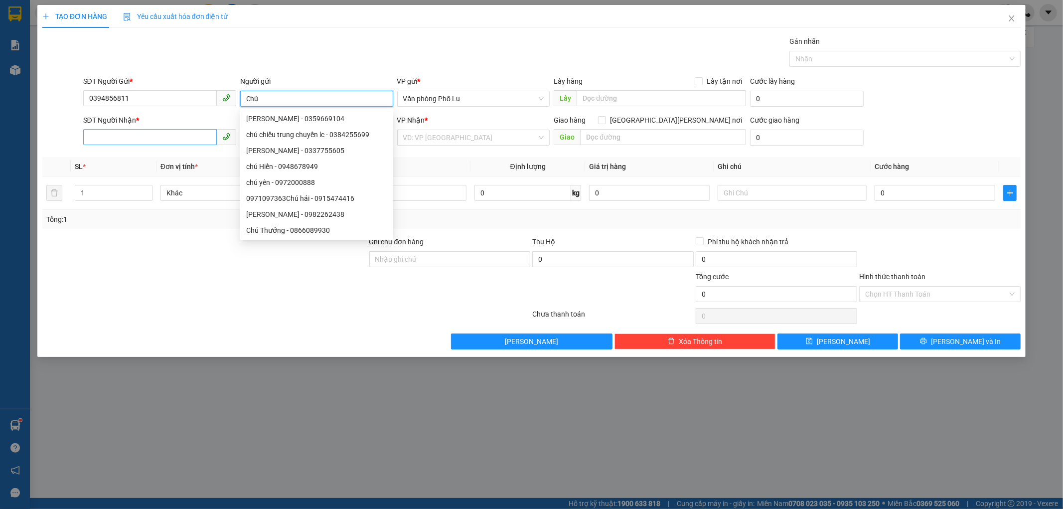
type input "Chú"
click at [152, 135] on input "SĐT Người Nhận *" at bounding box center [150, 137] width 134 height 16
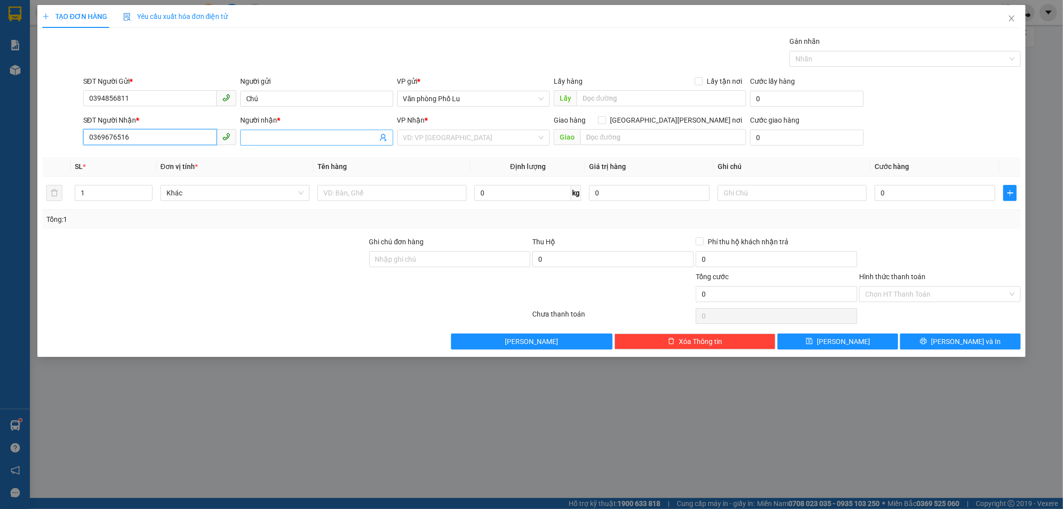
type input "0369676516"
click at [287, 133] on input "Người nhận *" at bounding box center [311, 137] width 131 height 11
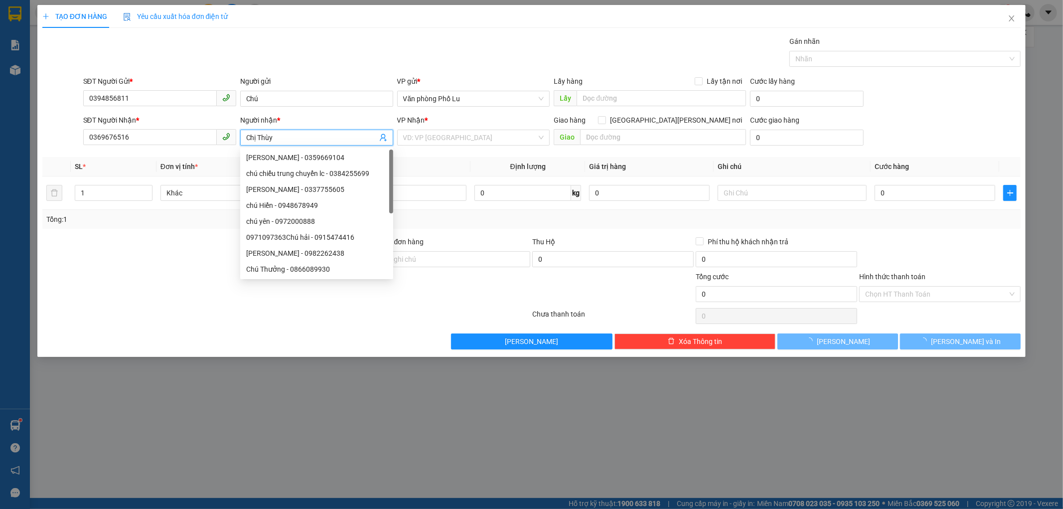
type input "Chị Thùy"
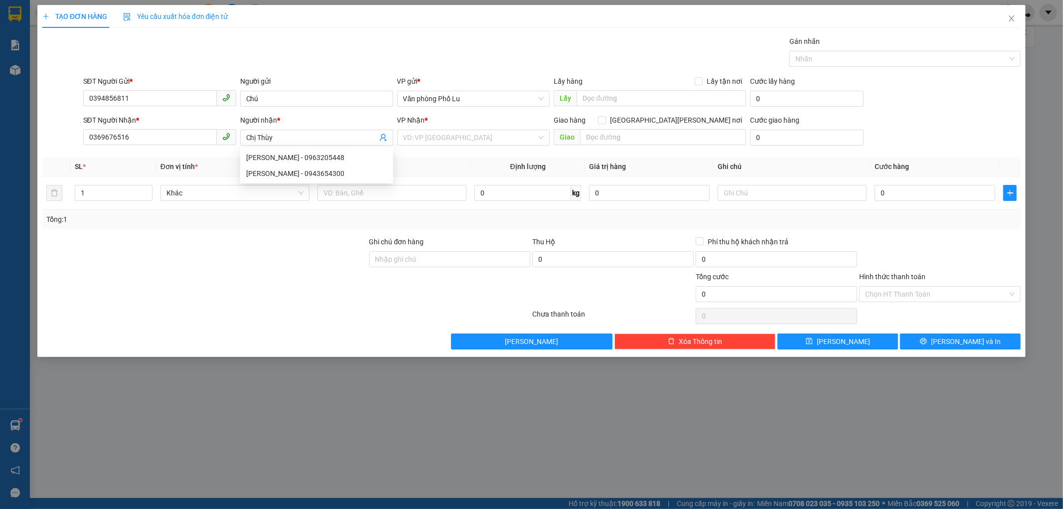
click at [521, 163] on span "Định lượng" at bounding box center [527, 166] width 35 height 8
click at [409, 185] on input "text" at bounding box center [391, 193] width 149 height 16
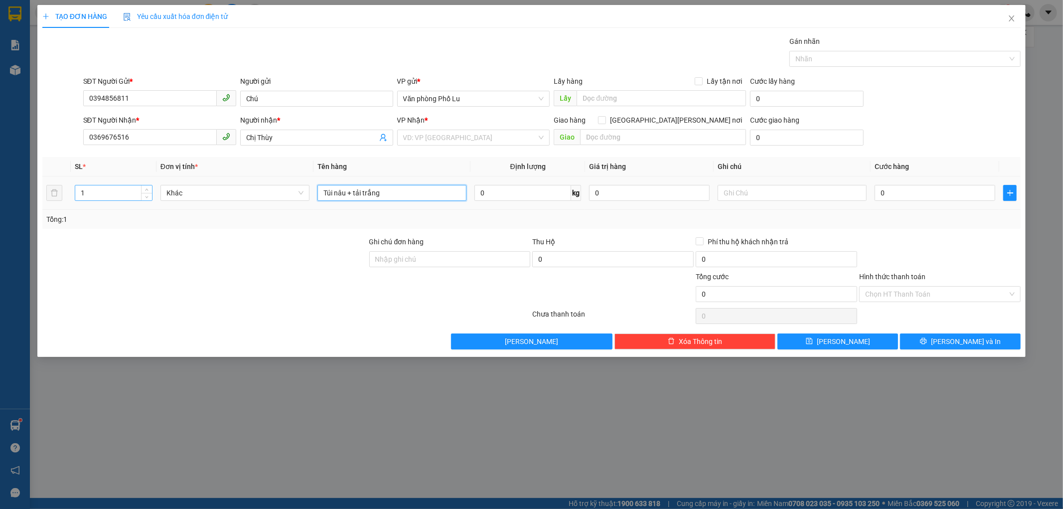
type input "Túi nâu + tải trắng"
click at [86, 191] on input "1" at bounding box center [113, 192] width 77 height 15
type input "2"
click at [935, 201] on input "0" at bounding box center [935, 193] width 121 height 16
type input "8"
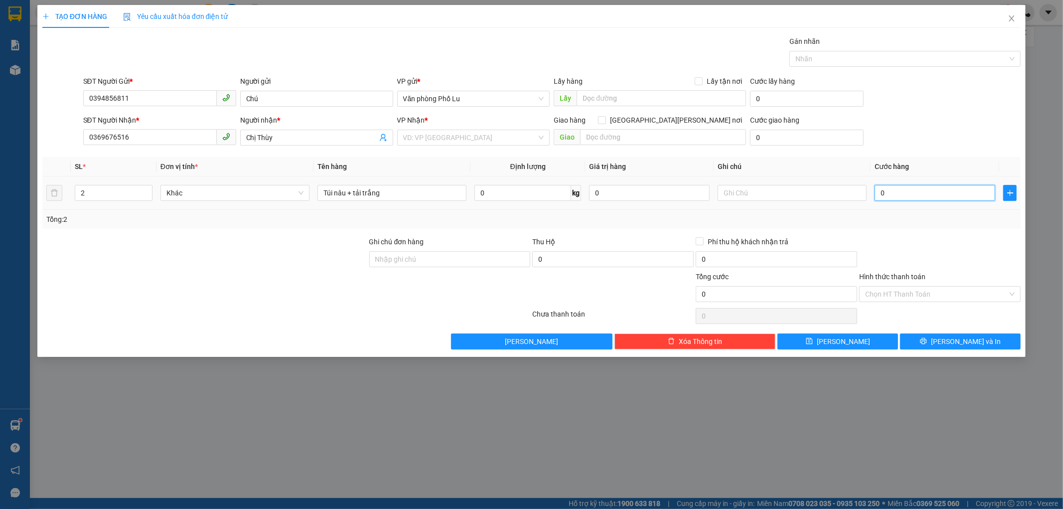
type input "8"
type input "80"
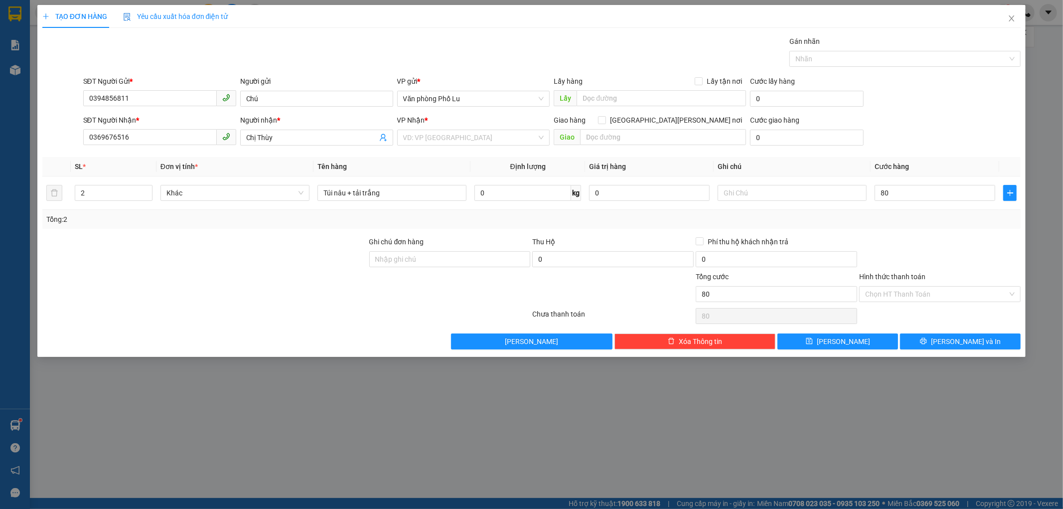
type input "80.000"
click at [933, 243] on div at bounding box center [939, 253] width 163 height 35
click at [988, 304] on div "Hình thức thanh toán Chọn HT Thanh Toán" at bounding box center [939, 288] width 161 height 35
click at [957, 297] on input "Hình thức thanh toán" at bounding box center [936, 294] width 143 height 15
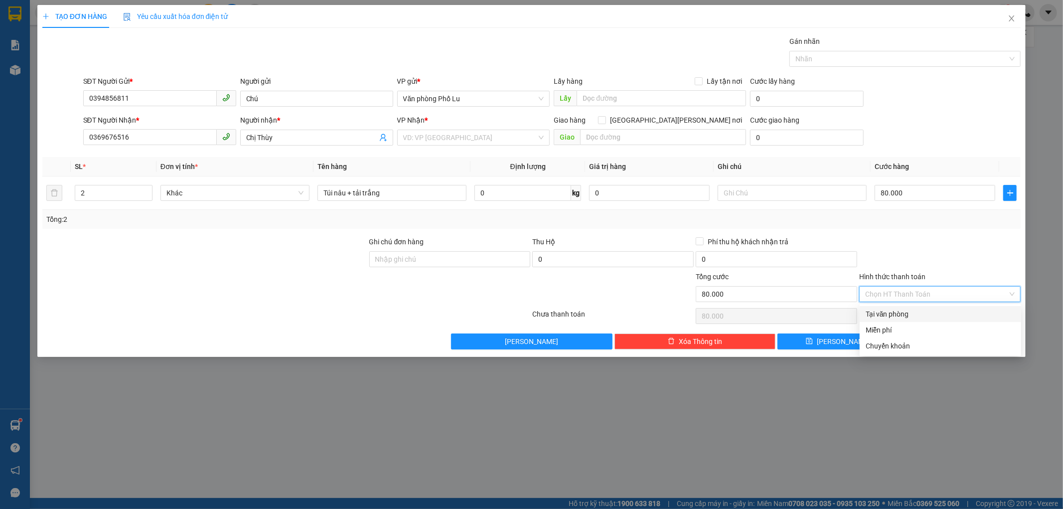
click at [932, 317] on div "Tại văn phòng" at bounding box center [940, 313] width 149 height 11
type input "0"
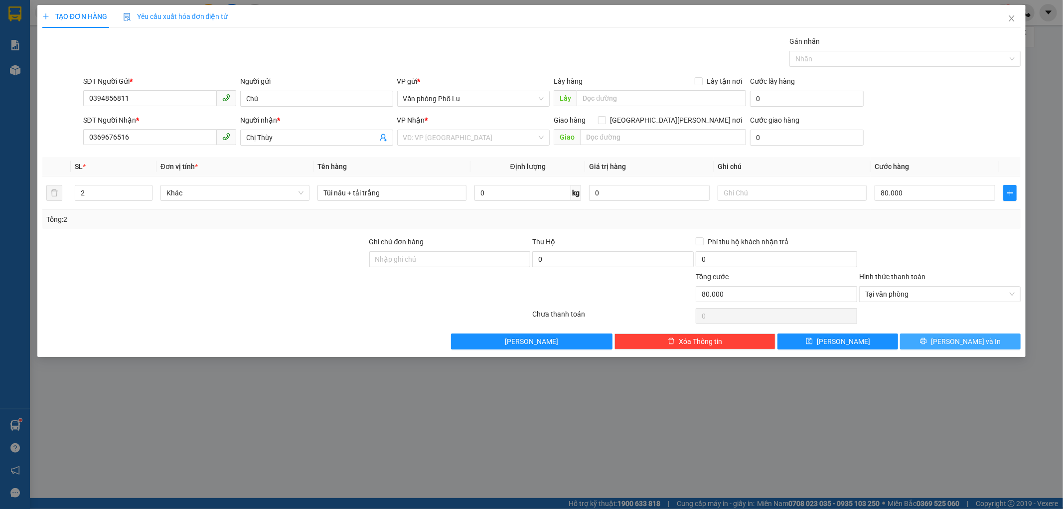
click at [966, 344] on span "[PERSON_NAME] và In" at bounding box center [966, 341] width 70 height 11
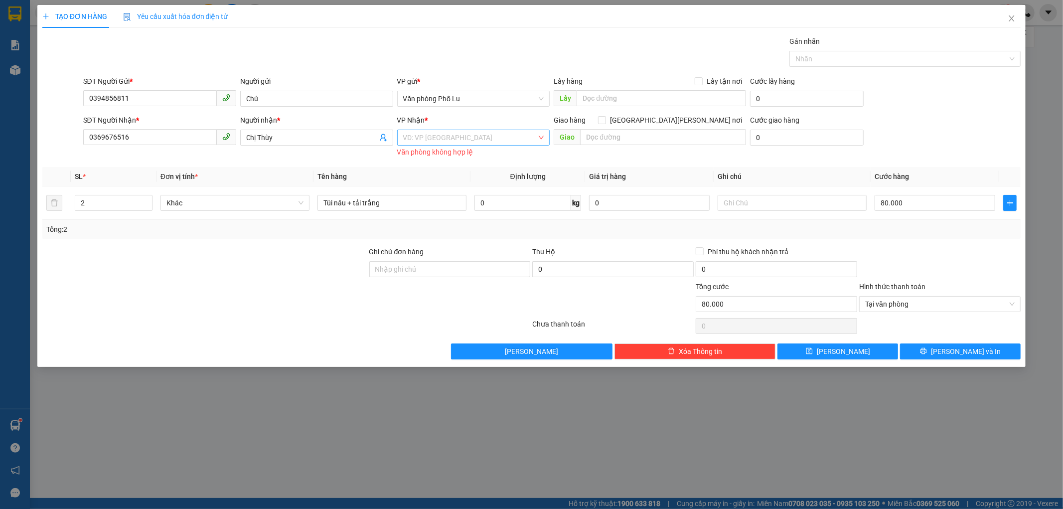
click at [461, 132] on input "search" at bounding box center [470, 137] width 134 height 15
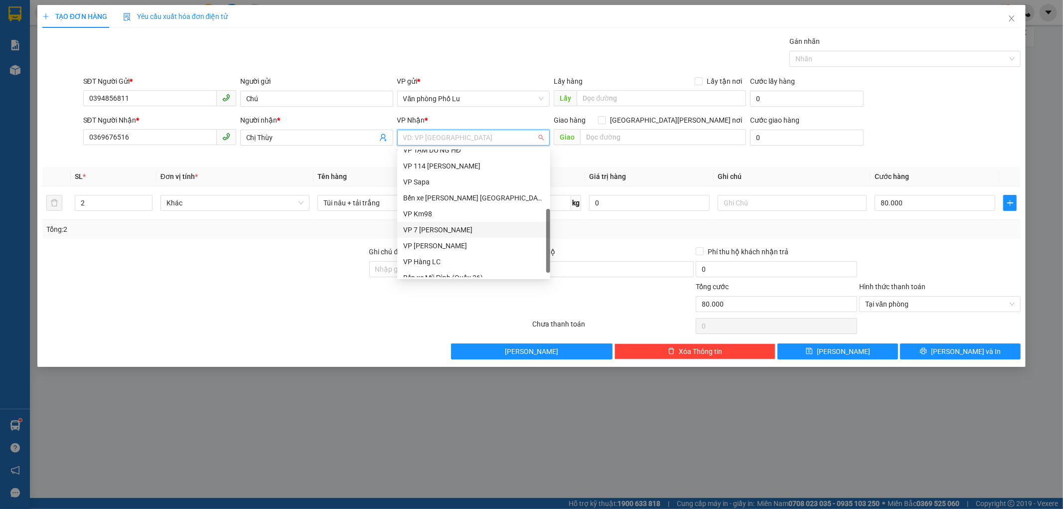
click at [462, 232] on div "VP 7 [PERSON_NAME]" at bounding box center [473, 229] width 141 height 11
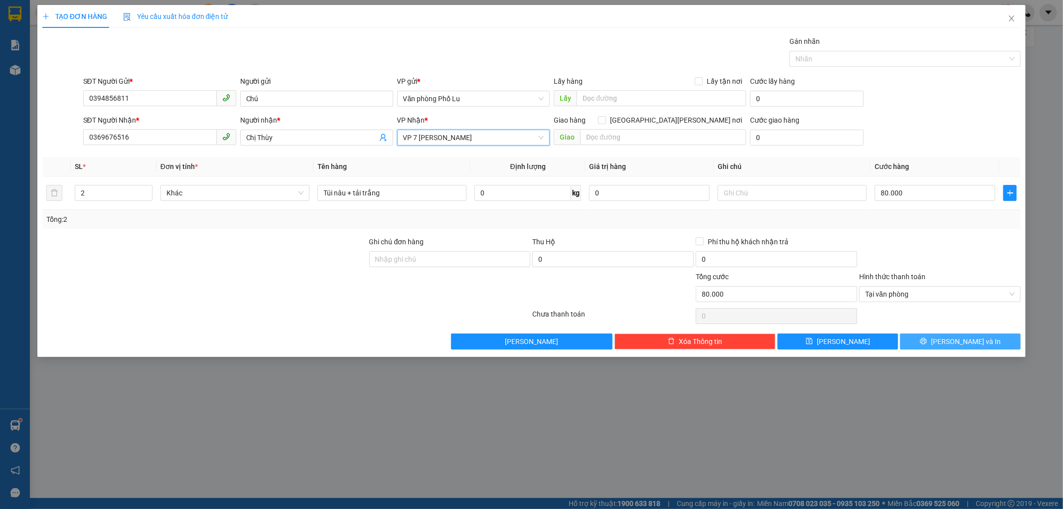
click at [931, 346] on button "[PERSON_NAME] và In" at bounding box center [960, 341] width 121 height 16
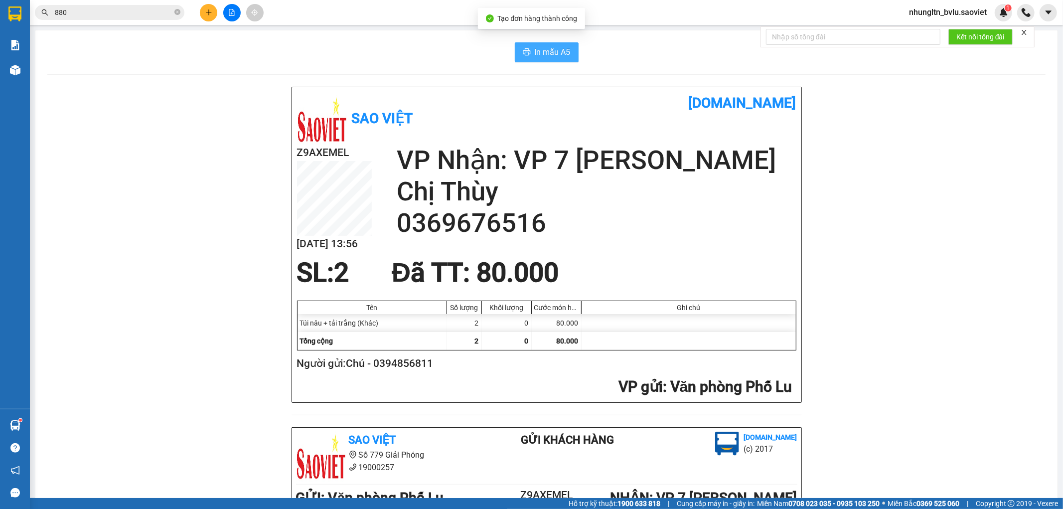
click at [566, 52] on button "In mẫu A5" at bounding box center [547, 52] width 64 height 20
click at [553, 53] on span "In mẫu A5" at bounding box center [553, 52] width 36 height 12
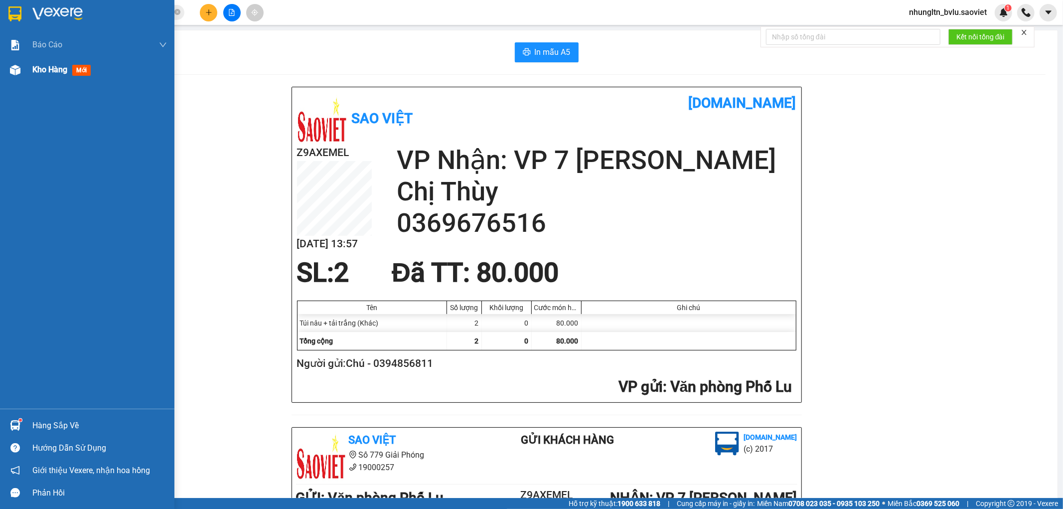
click at [55, 72] on span "Kho hàng" at bounding box center [49, 69] width 35 height 9
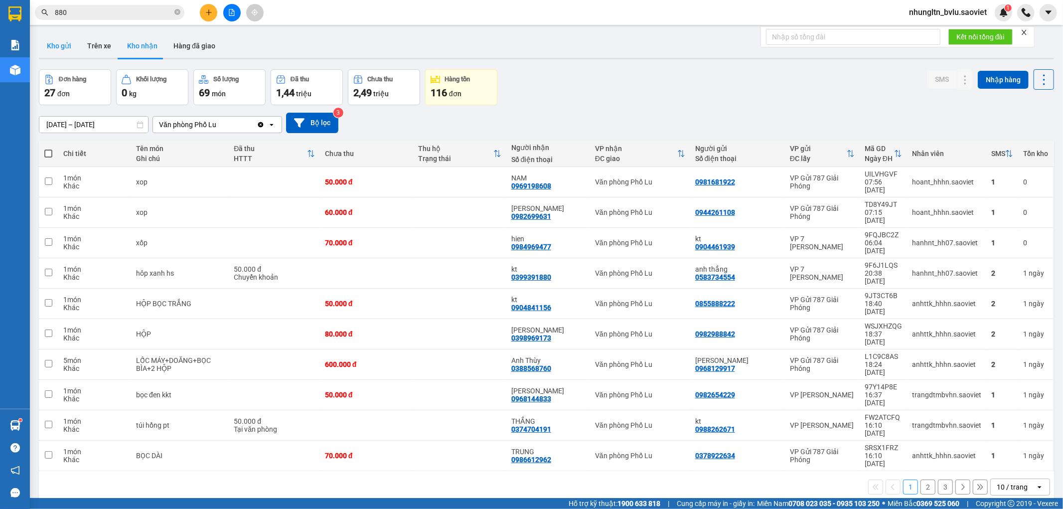
click at [61, 46] on button "Kho gửi" at bounding box center [59, 46] width 40 height 24
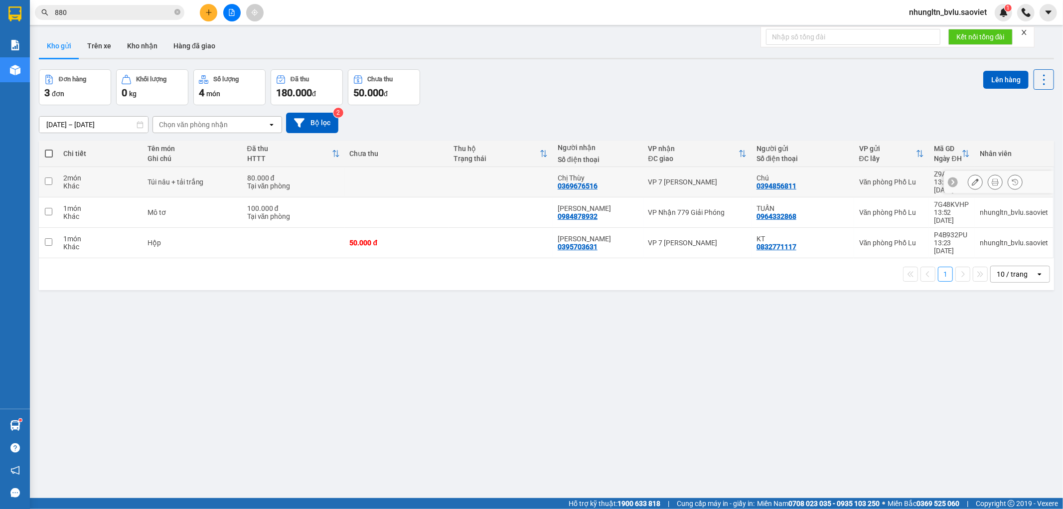
click at [345, 178] on td at bounding box center [397, 182] width 104 height 30
checkbox input "true"
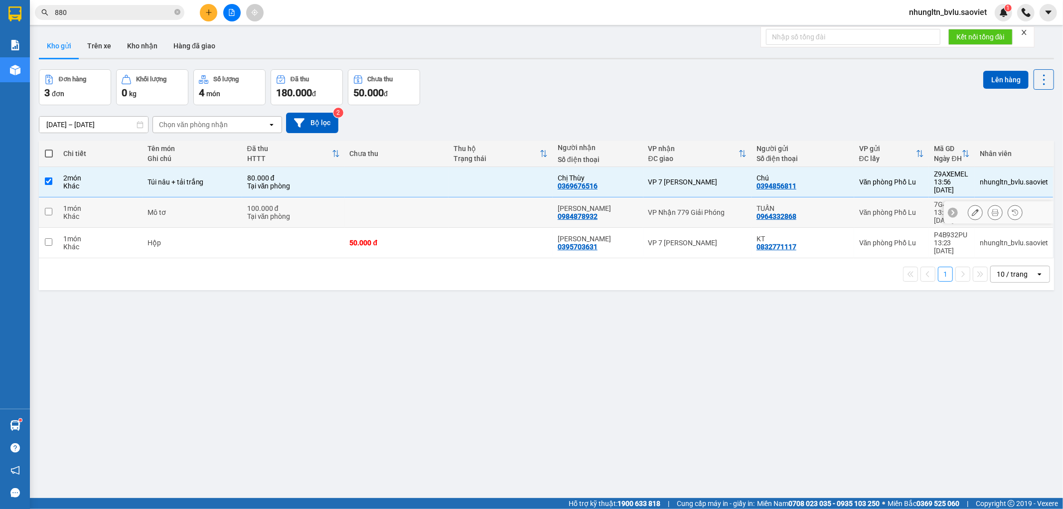
click at [346, 199] on td at bounding box center [397, 212] width 104 height 30
checkbox input "true"
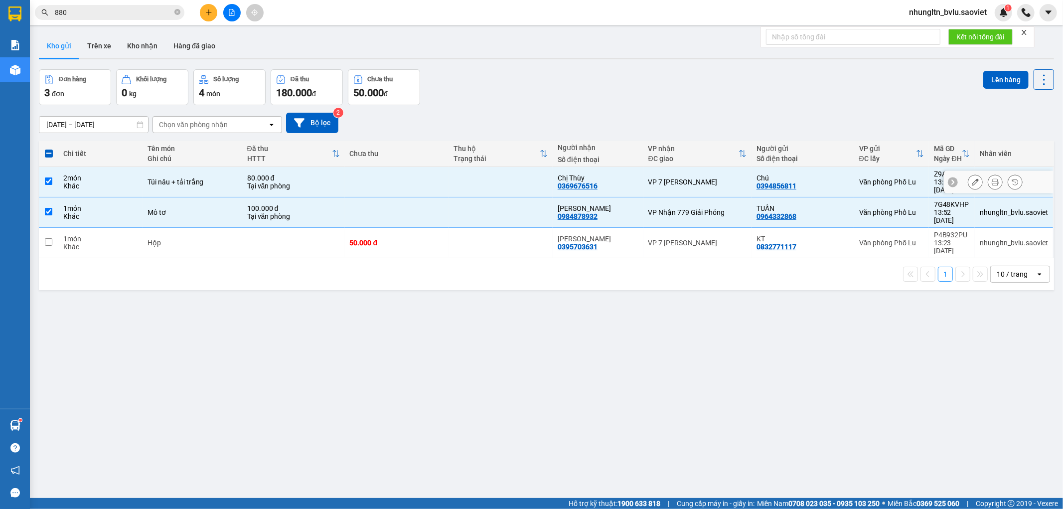
click at [361, 182] on td at bounding box center [397, 182] width 104 height 30
checkbox input "false"
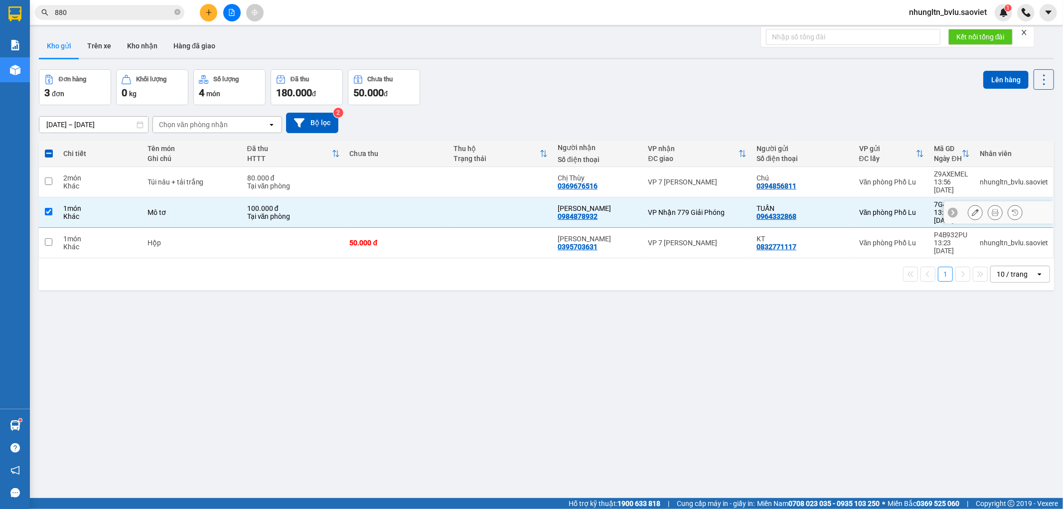
click at [329, 212] on div "Tại văn phòng" at bounding box center [293, 216] width 93 height 8
checkbox input "false"
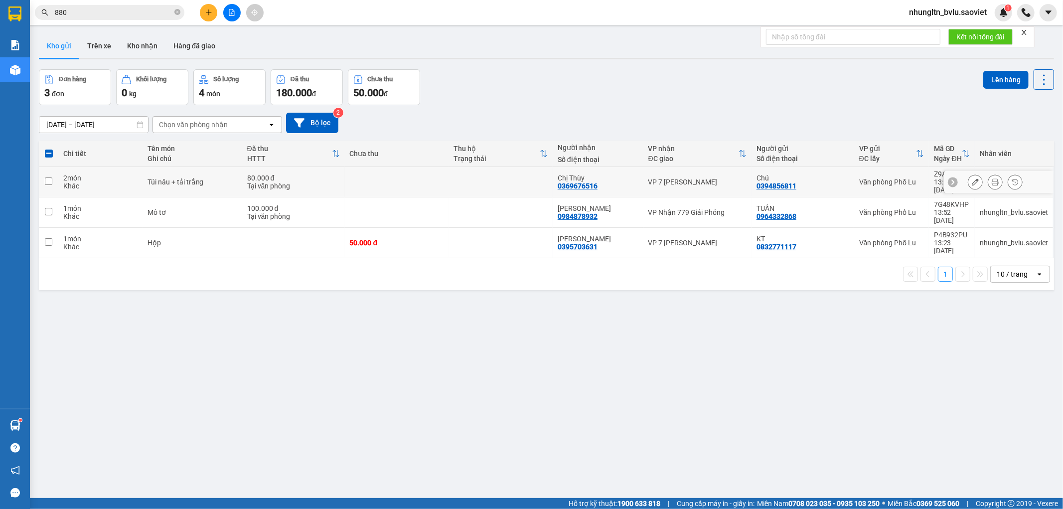
click at [346, 180] on td at bounding box center [397, 182] width 104 height 30
checkbox input "true"
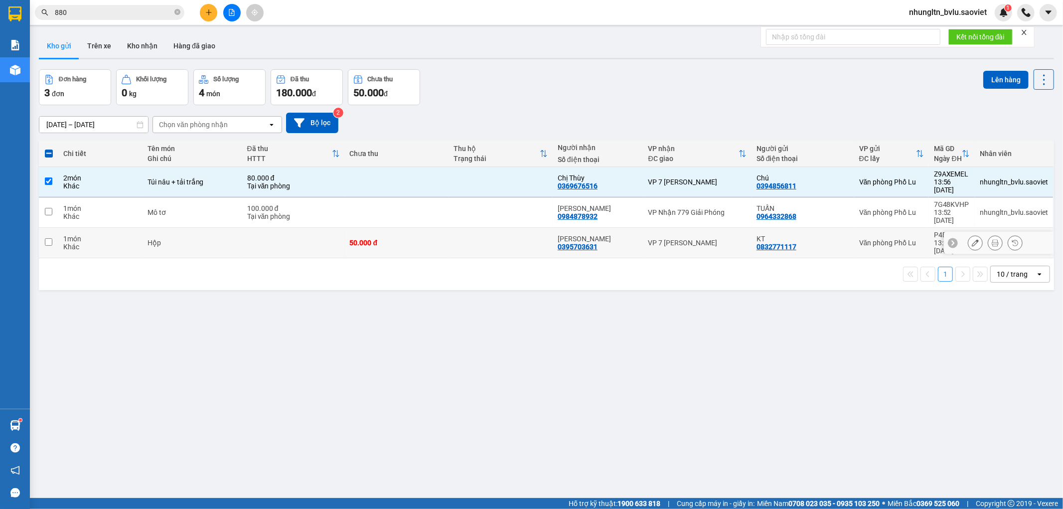
click at [311, 228] on td at bounding box center [293, 243] width 103 height 30
checkbox input "true"
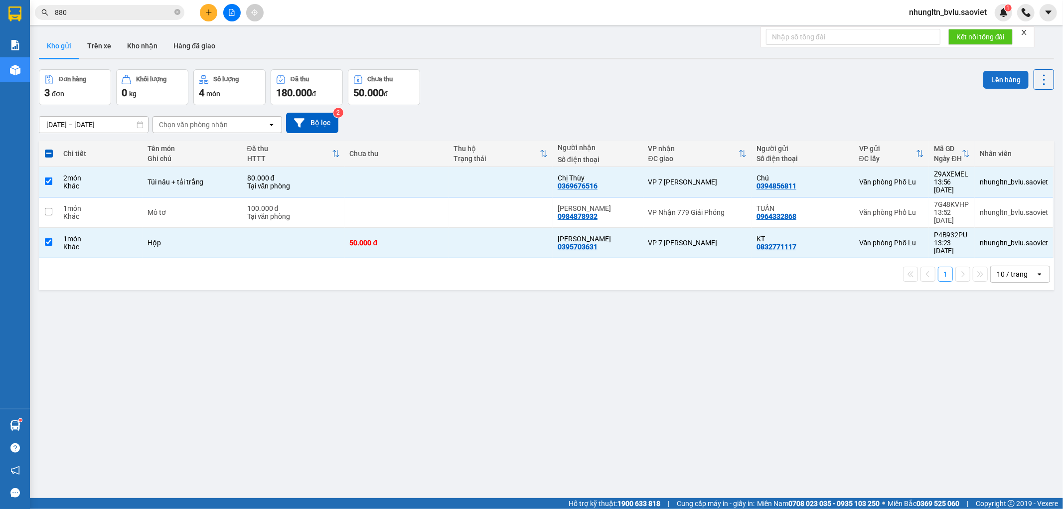
click at [988, 81] on button "Lên hàng" at bounding box center [1005, 80] width 45 height 18
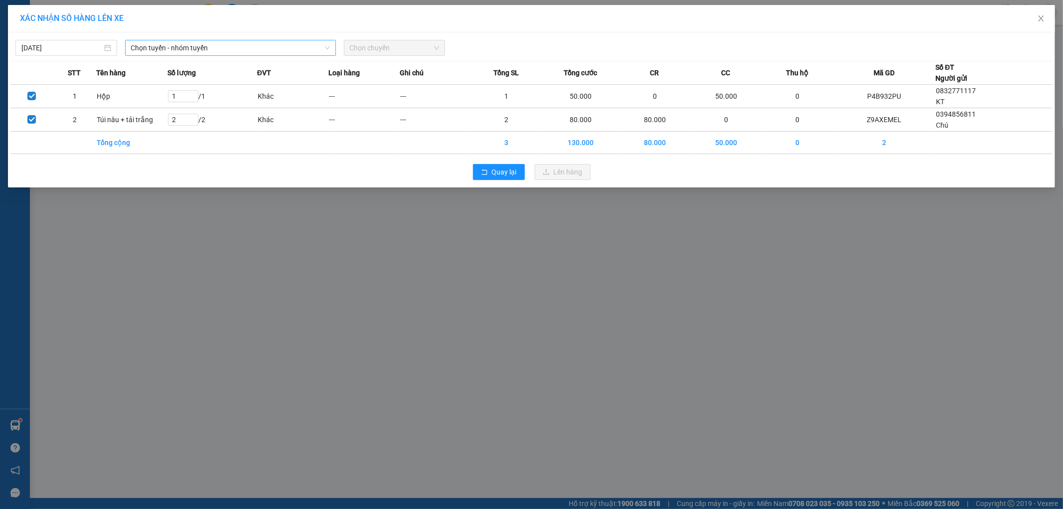
click at [165, 48] on span "Chọn tuyến - nhóm tuyến" at bounding box center [230, 47] width 199 height 15
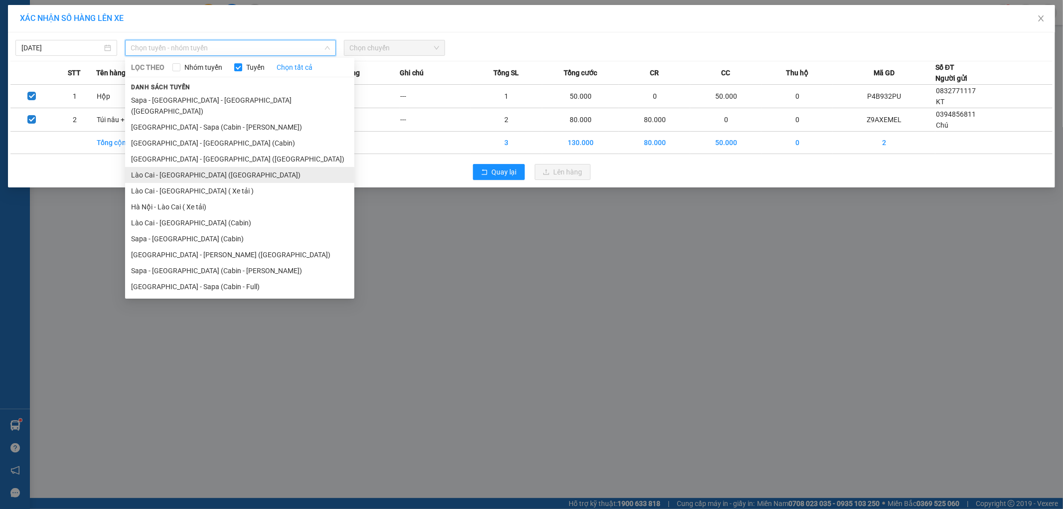
click at [212, 169] on li "Lào Cai - [GEOGRAPHIC_DATA] ([GEOGRAPHIC_DATA])" at bounding box center [239, 175] width 229 height 16
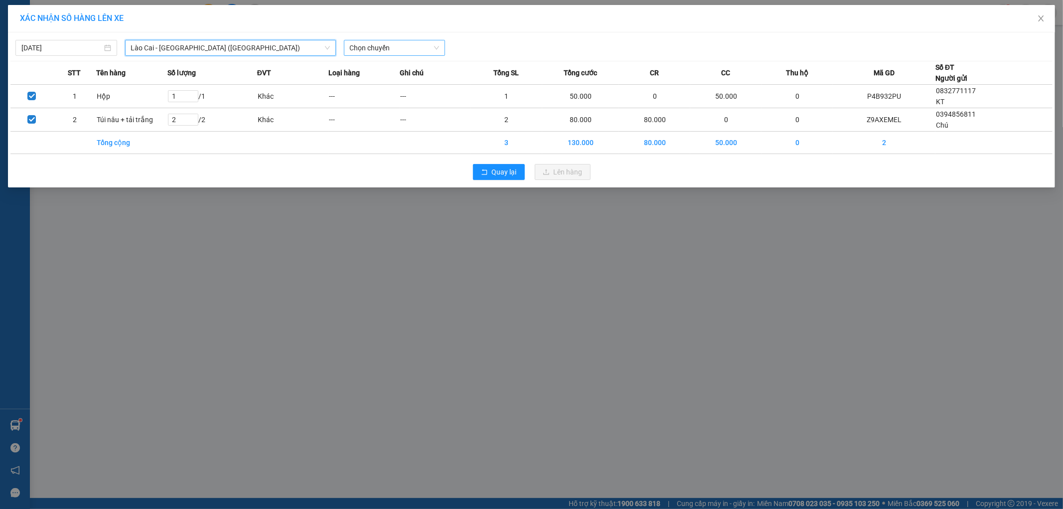
click at [378, 50] on span "Chọn chuyến" at bounding box center [395, 47] width 90 height 15
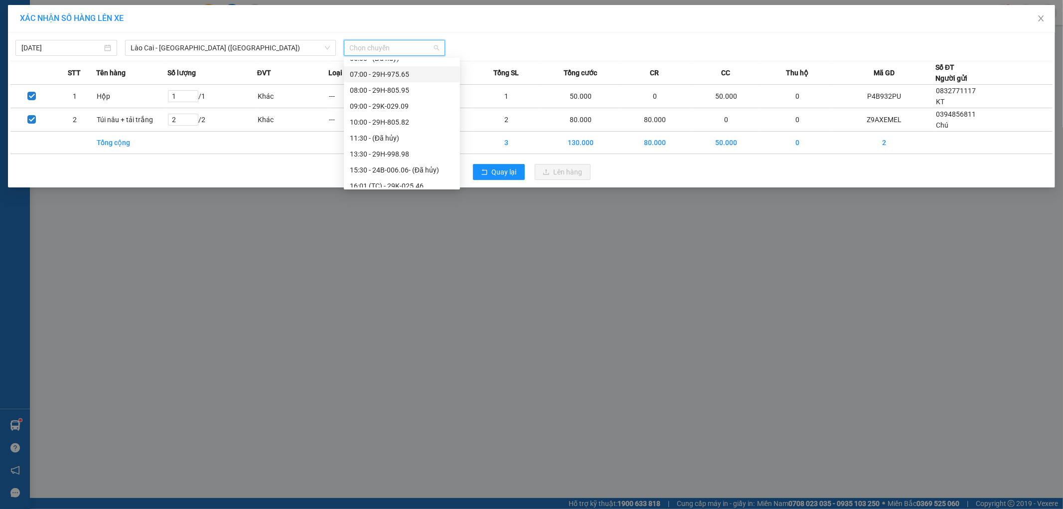
scroll to position [111, 0]
click at [421, 103] on div "13:30 - 29H-998.98" at bounding box center [402, 100] width 104 height 11
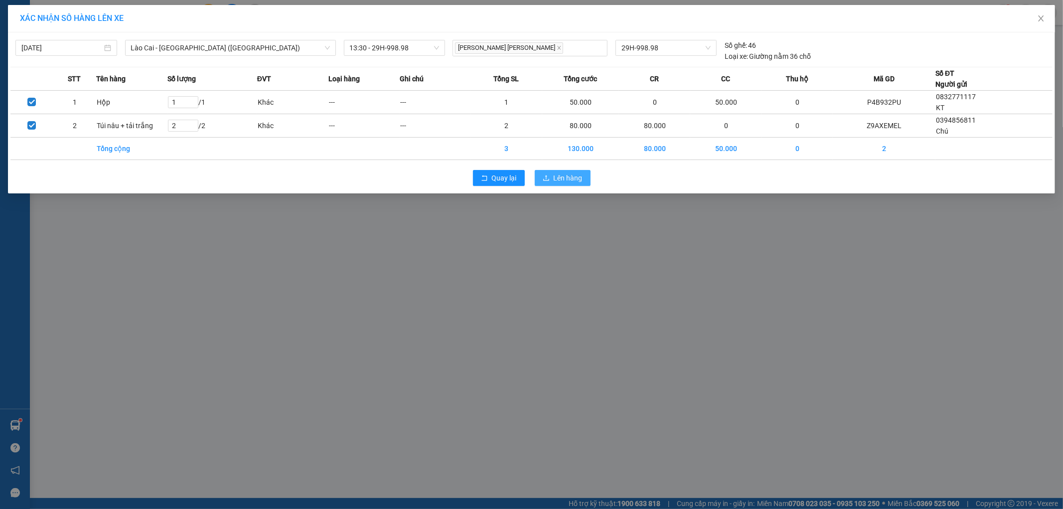
click at [572, 180] on span "Lên hàng" at bounding box center [568, 177] width 29 height 11
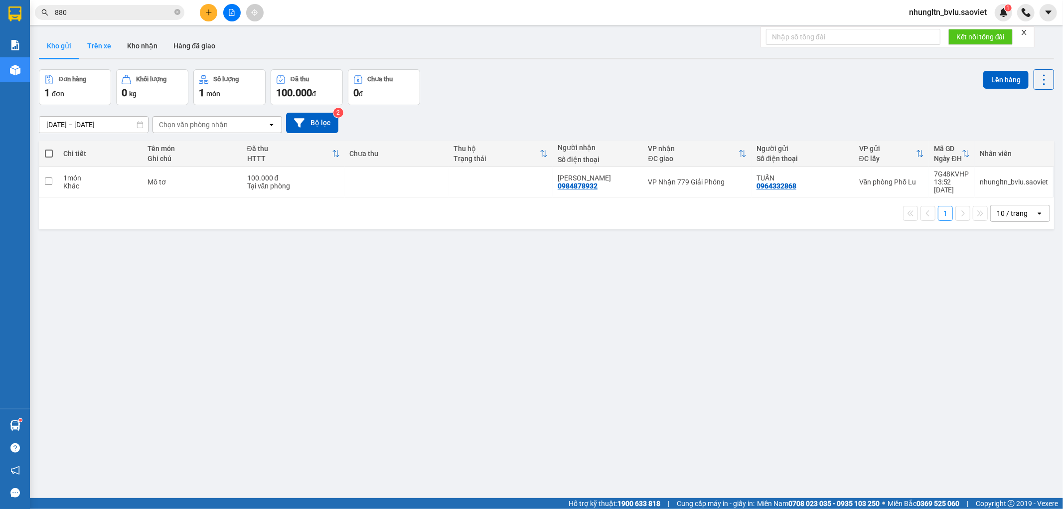
click at [106, 50] on button "Trên xe" at bounding box center [99, 46] width 40 height 24
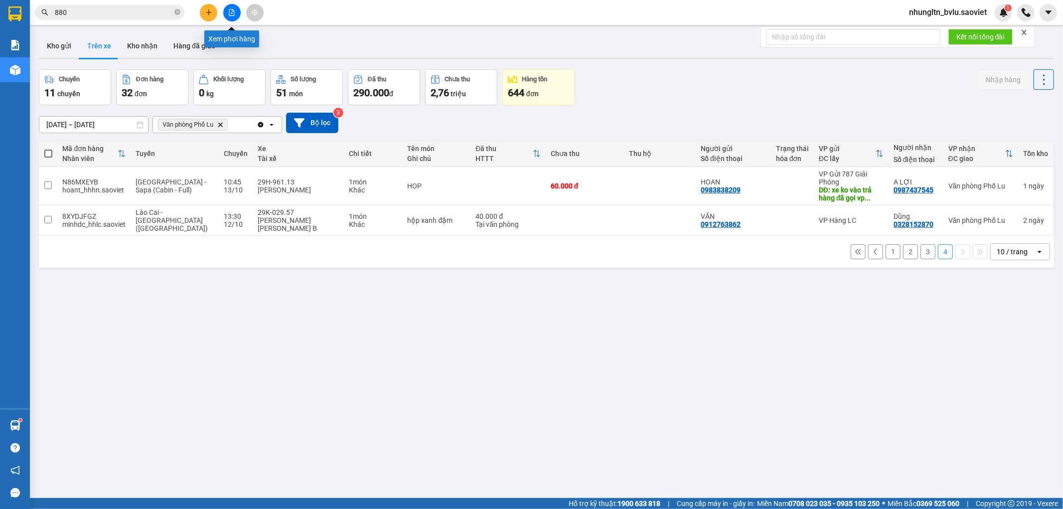
click at [230, 15] on icon "file-add" at bounding box center [231, 12] width 7 height 7
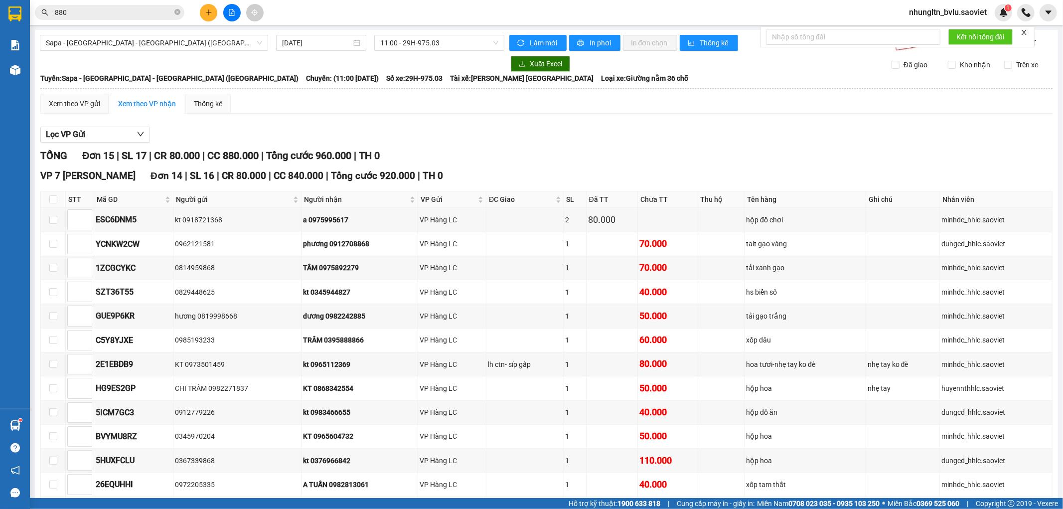
click at [230, 17] on button at bounding box center [231, 12] width 17 height 17
click at [235, 15] on button at bounding box center [231, 12] width 17 height 17
click at [201, 40] on span "Sapa - [GEOGRAPHIC_DATA] - [GEOGRAPHIC_DATA] ([GEOGRAPHIC_DATA])" at bounding box center [154, 42] width 216 height 15
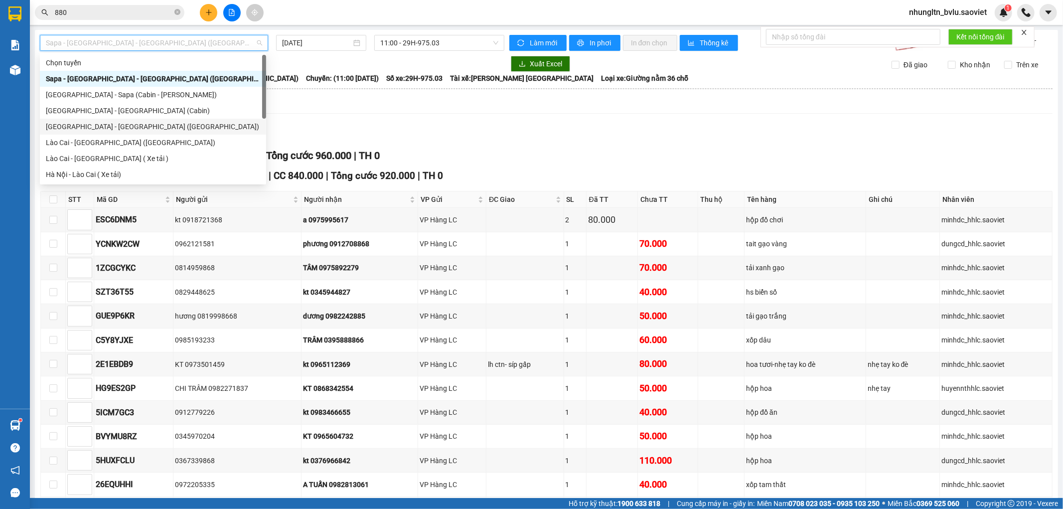
scroll to position [55, 0]
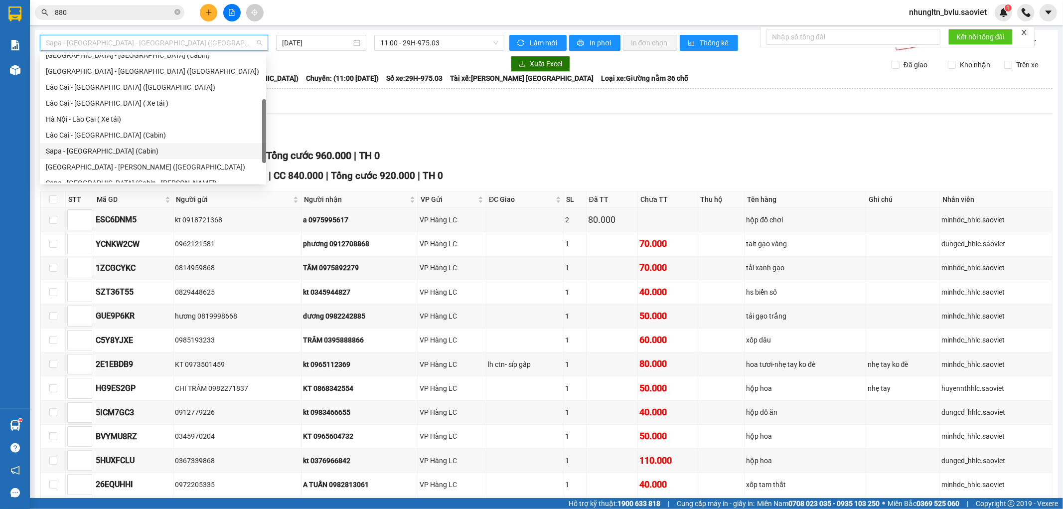
click at [159, 157] on div "Sapa - [GEOGRAPHIC_DATA] (Cabin)" at bounding box center [153, 151] width 226 height 16
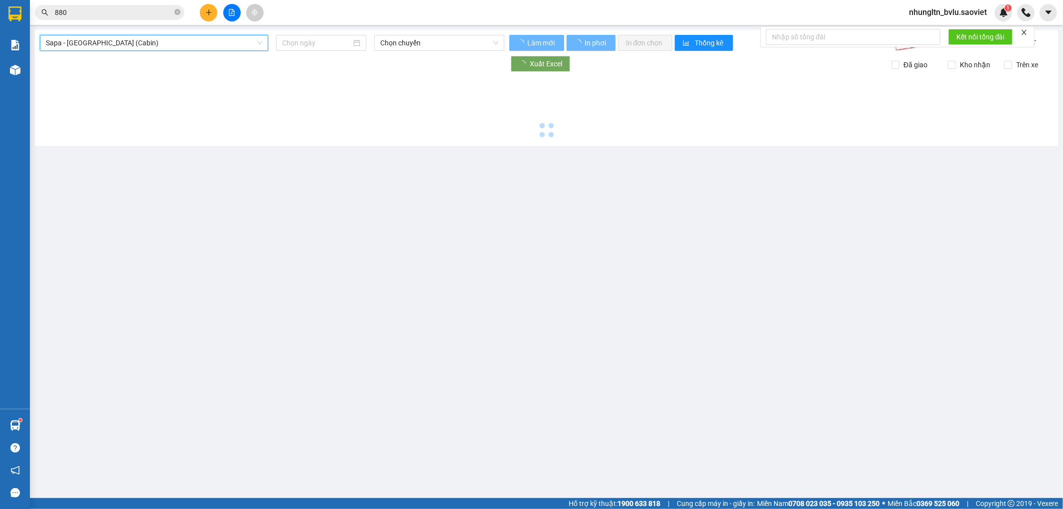
type input "[DATE]"
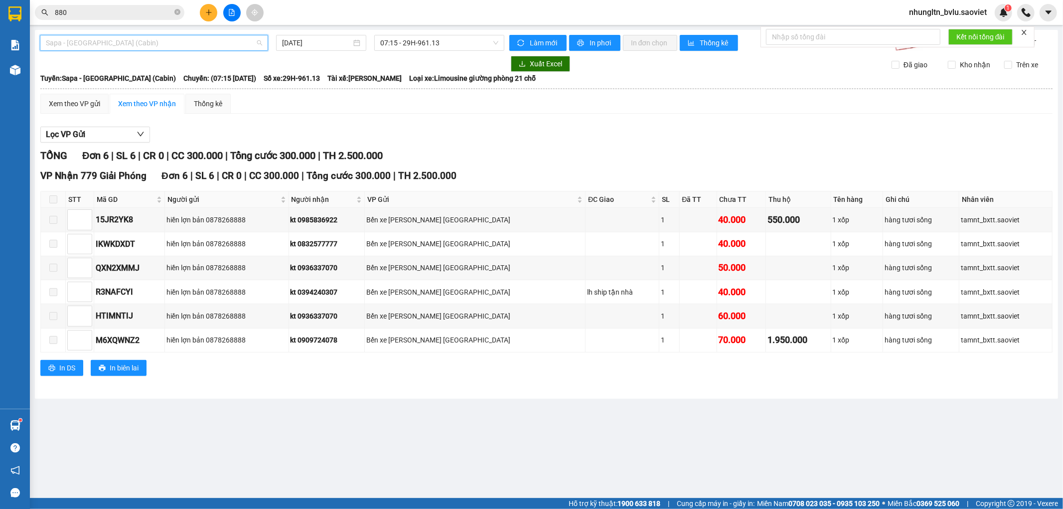
click at [173, 46] on span "Sapa - [GEOGRAPHIC_DATA] (Cabin)" at bounding box center [154, 42] width 216 height 15
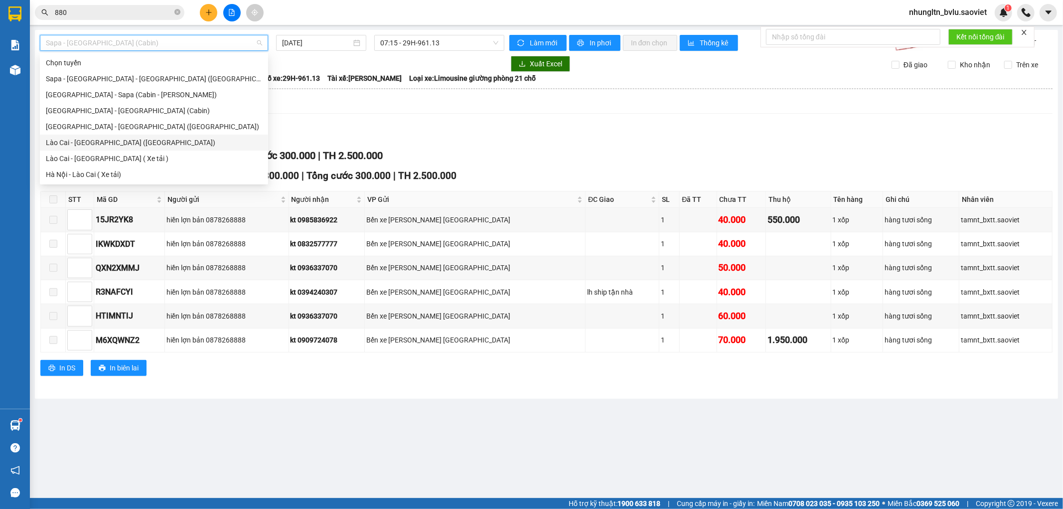
click at [158, 148] on div "Lào Cai - [GEOGRAPHIC_DATA] ([GEOGRAPHIC_DATA])" at bounding box center [154, 142] width 216 height 11
type input "[DATE]"
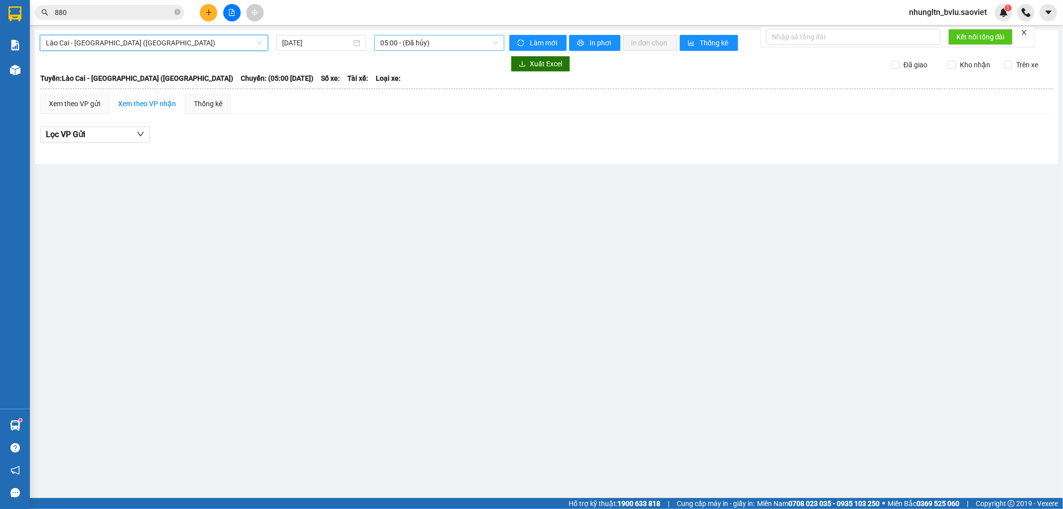
click at [407, 47] on span "05:00 - (Đã hủy)" at bounding box center [439, 42] width 118 height 15
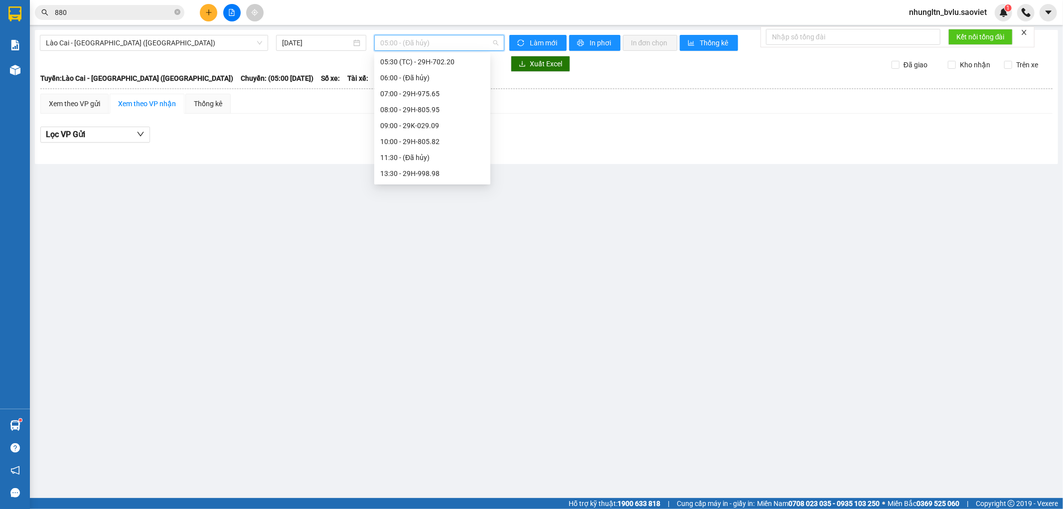
scroll to position [88, 0]
click at [437, 121] on div "13:30 - 29H-998.98" at bounding box center [432, 118] width 104 height 11
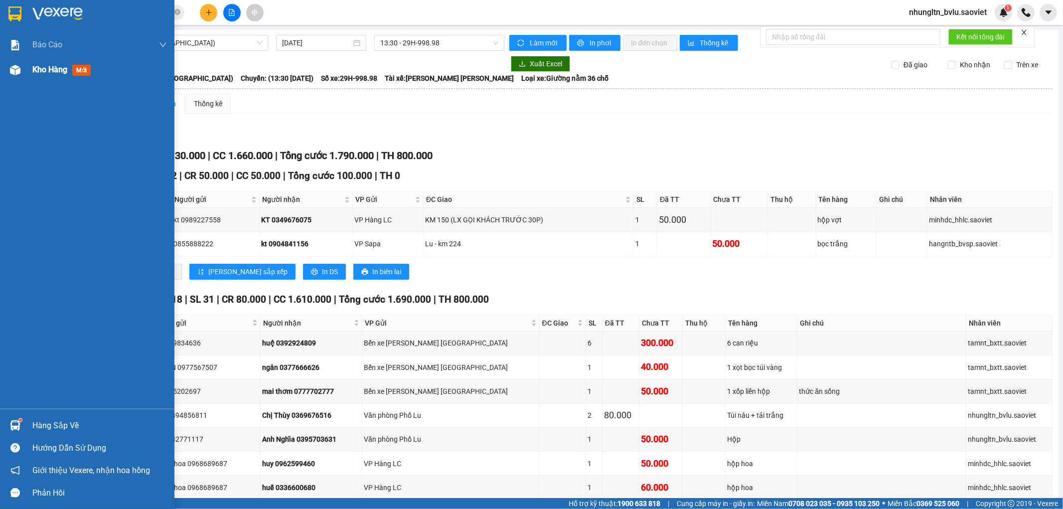
click at [51, 68] on span "Kho hàng" at bounding box center [49, 69] width 35 height 9
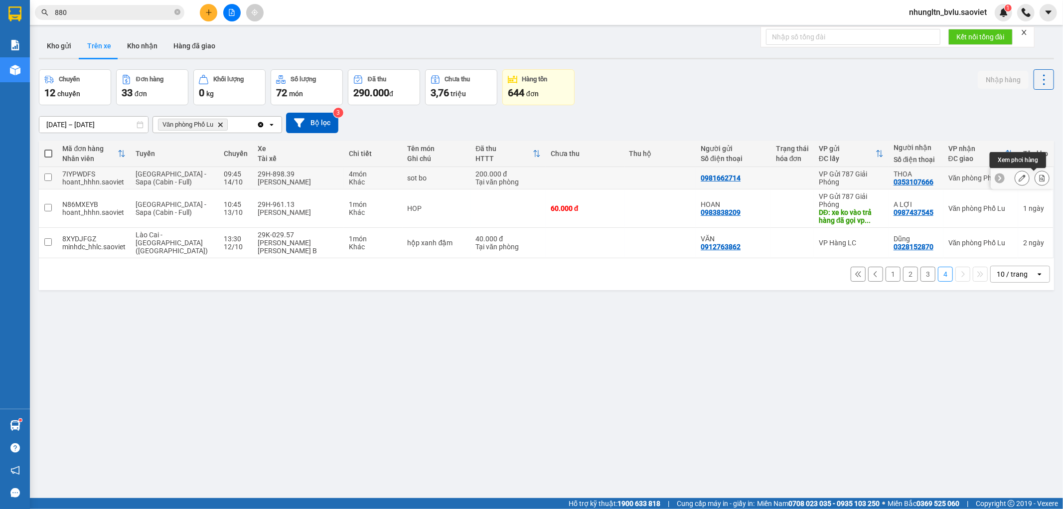
click at [1039, 180] on icon at bounding box center [1041, 177] width 5 height 7
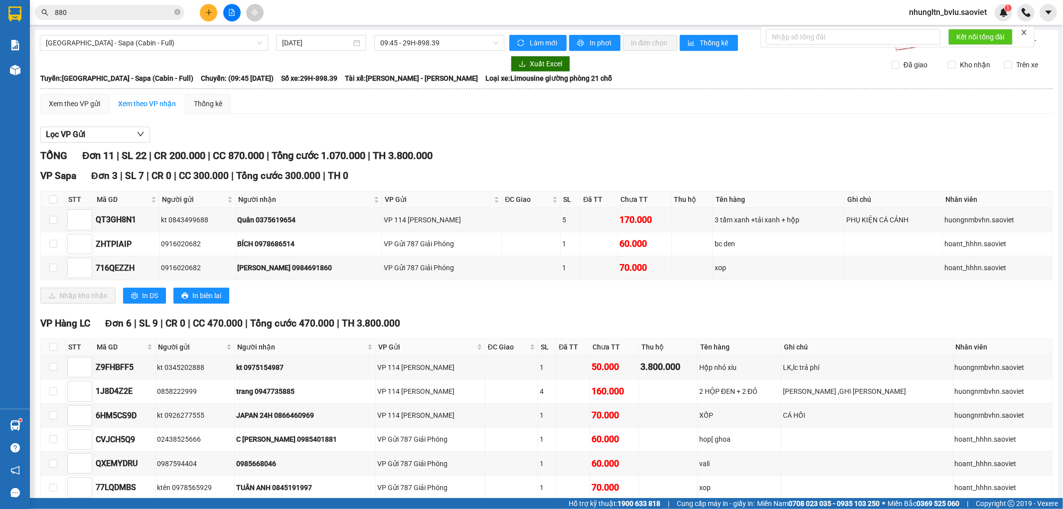
scroll to position [262, 0]
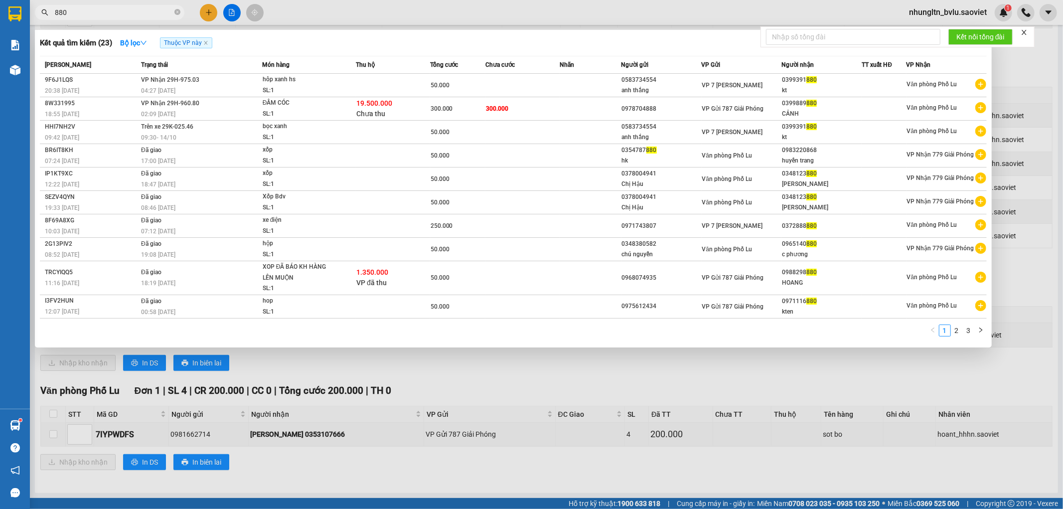
click at [114, 7] on input "880" at bounding box center [114, 12] width 118 height 11
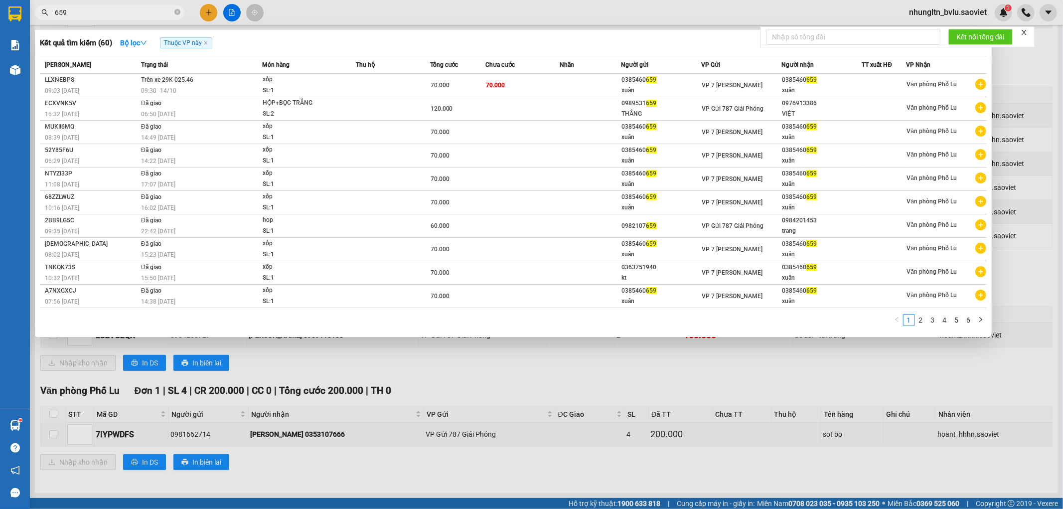
type input "659"
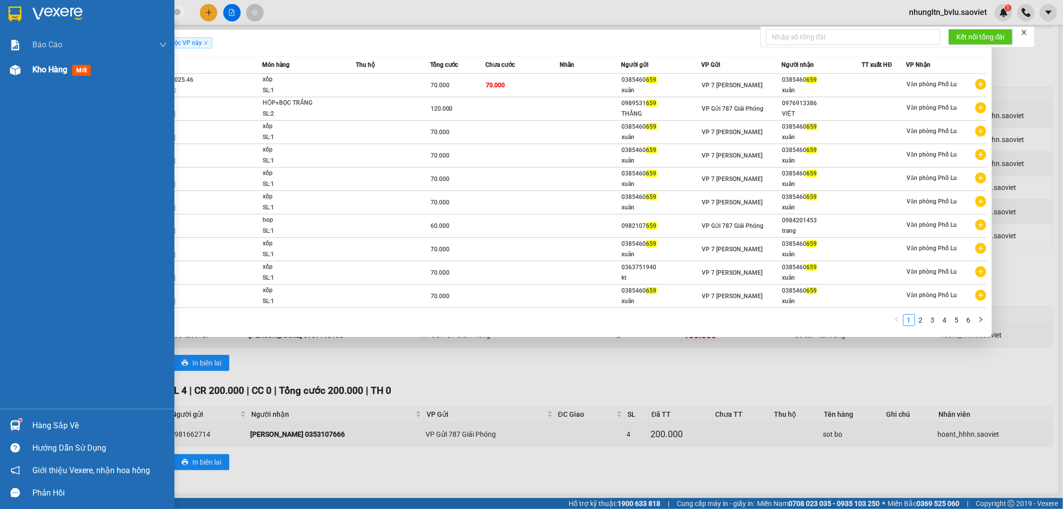
click at [18, 70] on img at bounding box center [15, 70] width 10 height 10
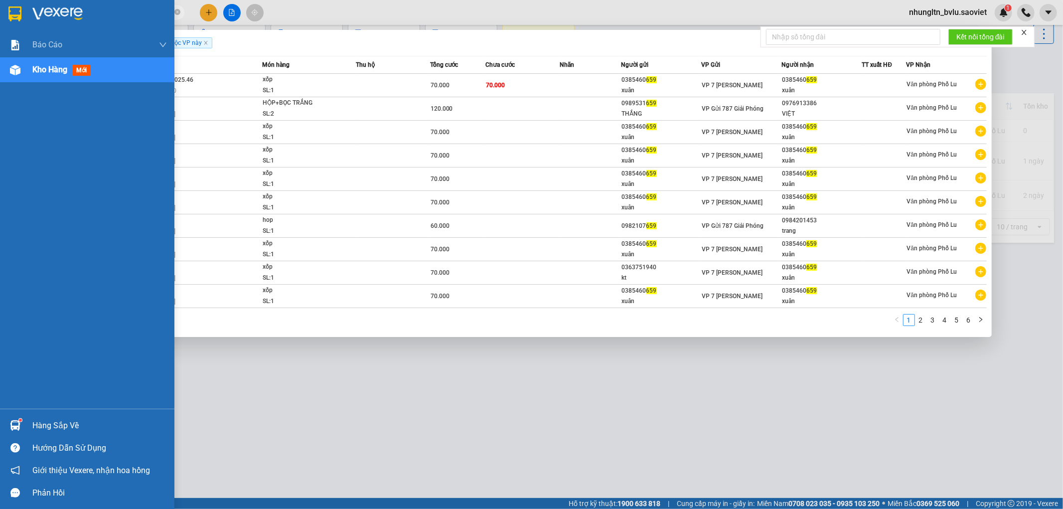
scroll to position [46, 0]
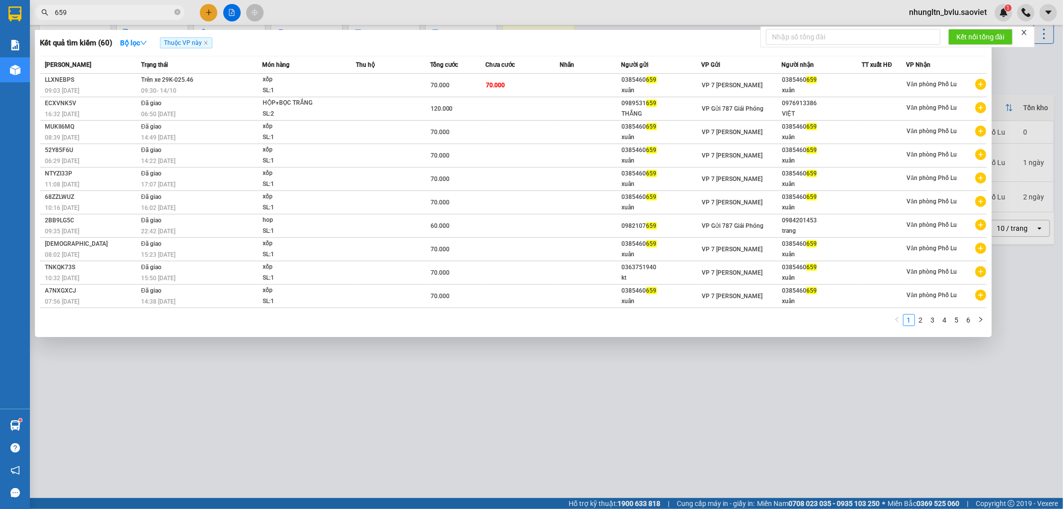
drag, startPoint x: 595, startPoint y: 390, endPoint x: 539, endPoint y: 370, distance: 59.7
click at [594, 389] on div at bounding box center [531, 254] width 1063 height 509
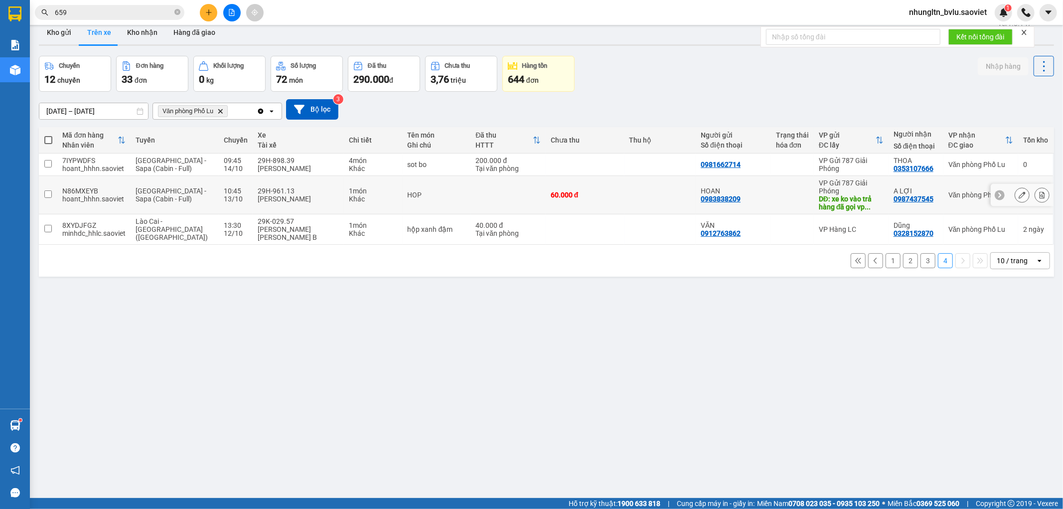
scroll to position [0, 0]
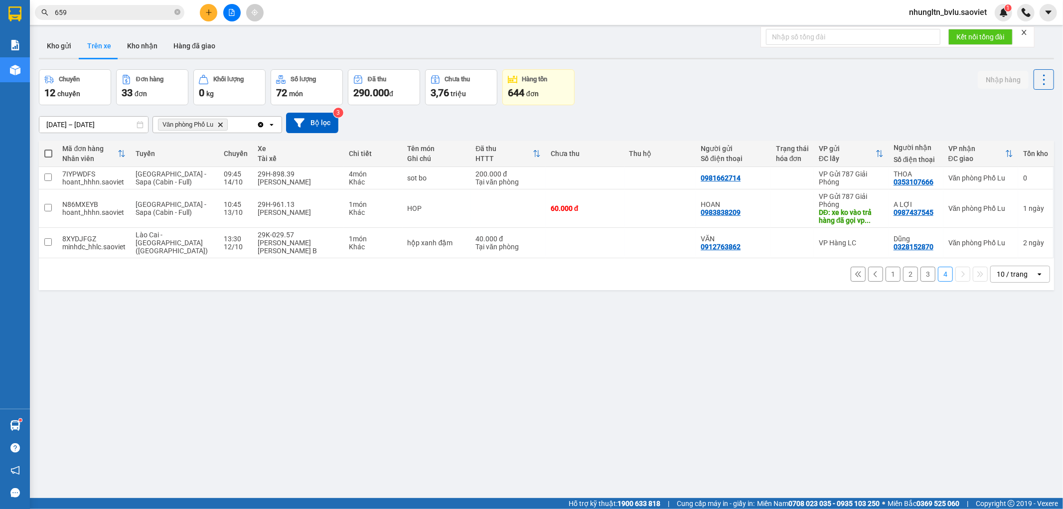
click at [920, 269] on button "3" at bounding box center [927, 274] width 15 height 15
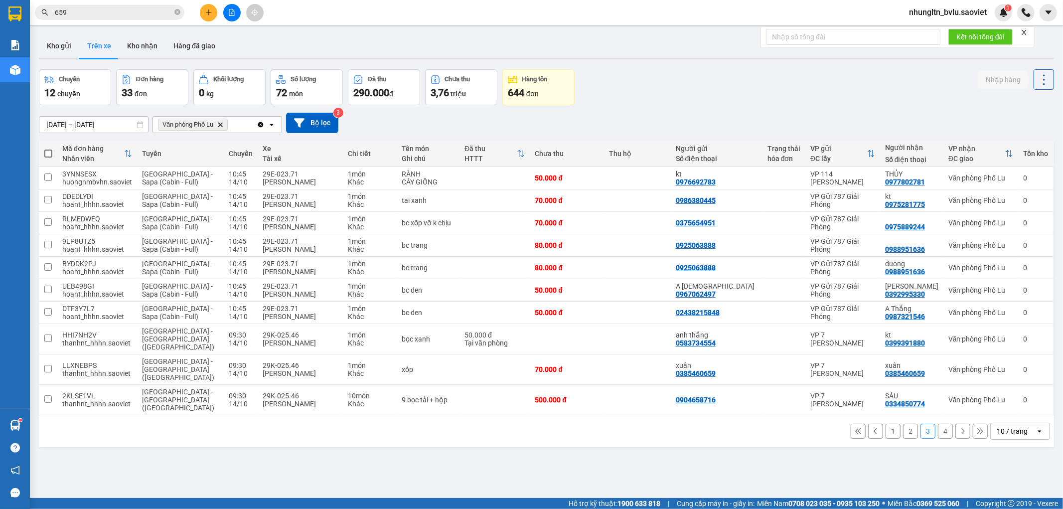
click at [939, 424] on button "4" at bounding box center [945, 431] width 15 height 15
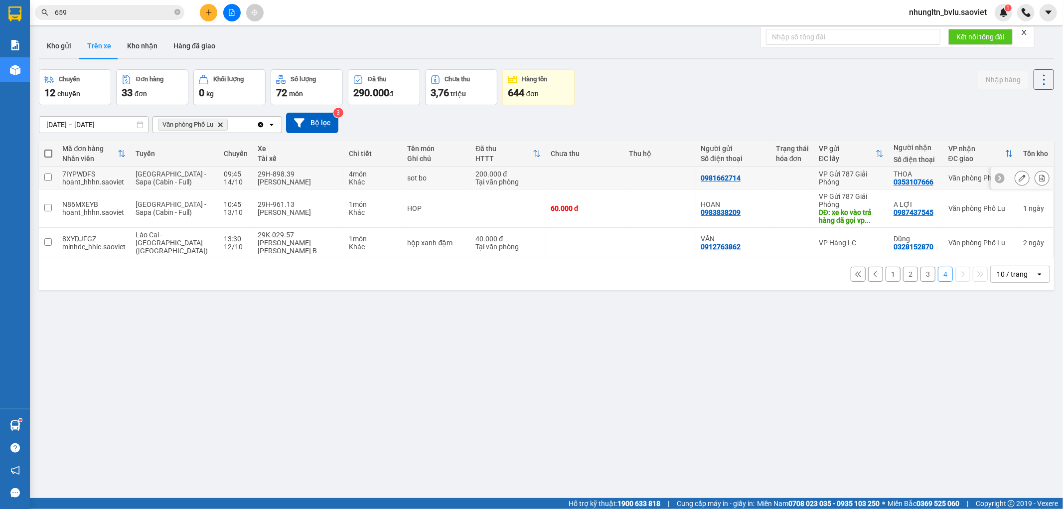
click at [50, 178] on input "checkbox" at bounding box center [47, 176] width 7 height 7
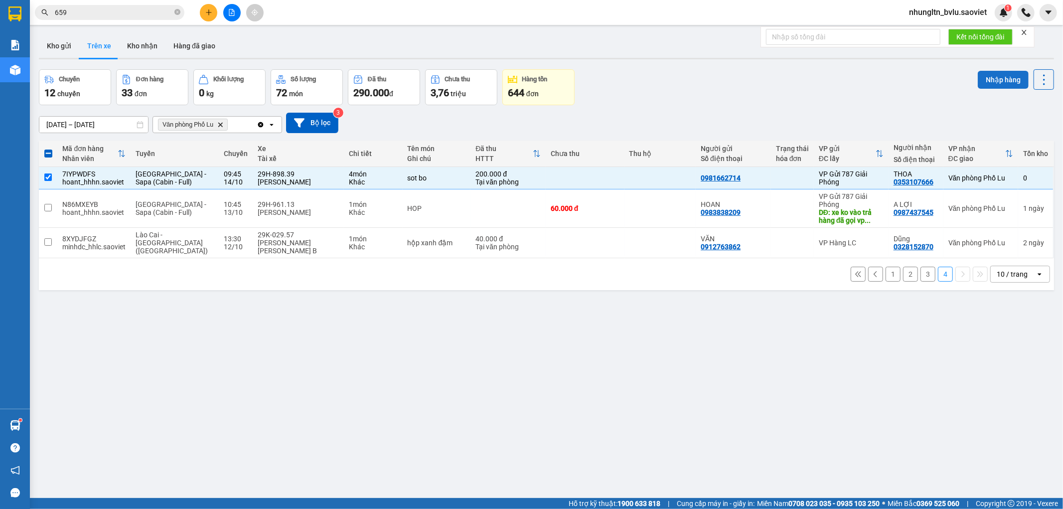
click at [985, 83] on button "Nhập hàng" at bounding box center [1003, 80] width 51 height 18
checkbox input "false"
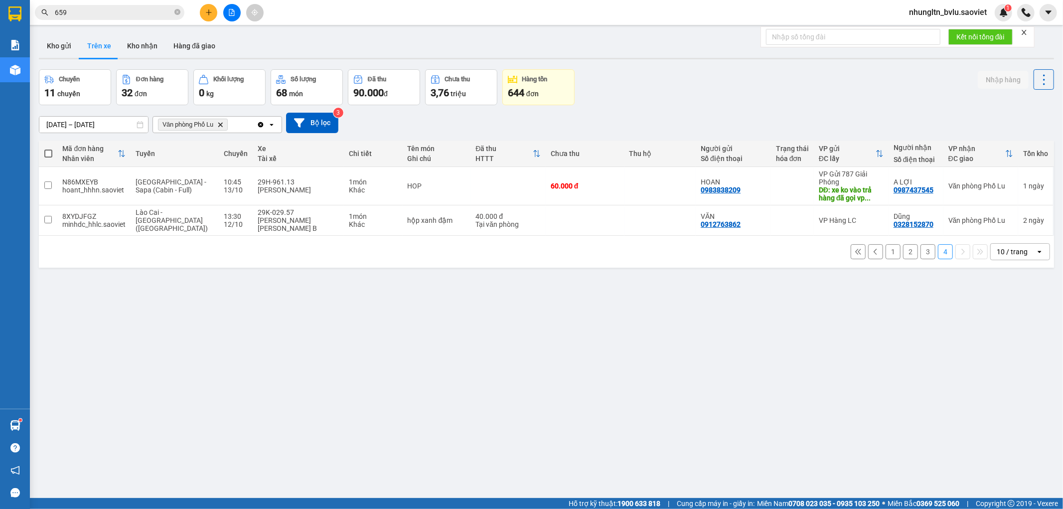
click at [920, 244] on button "3" at bounding box center [927, 251] width 15 height 15
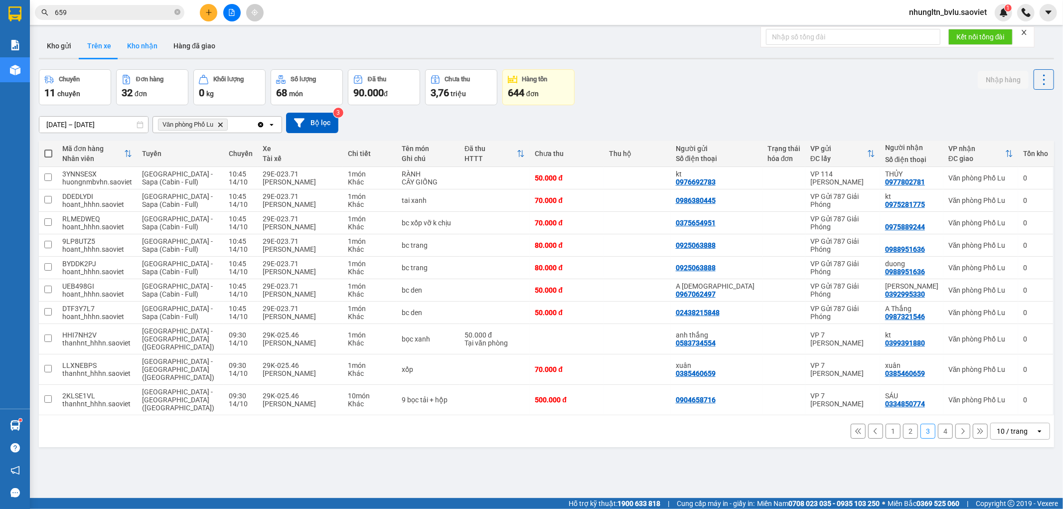
click at [153, 51] on button "Kho nhận" at bounding box center [142, 46] width 46 height 24
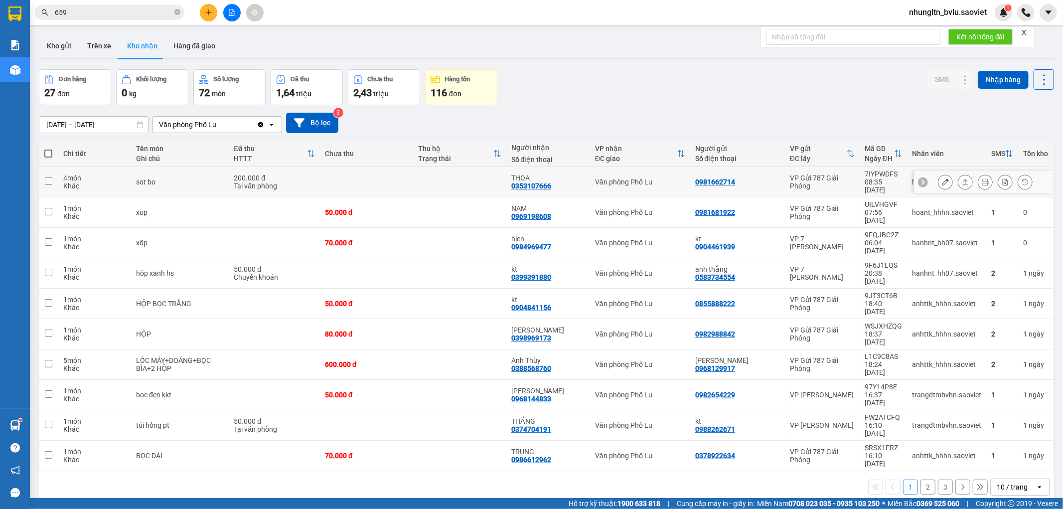
click at [423, 184] on td at bounding box center [459, 182] width 93 height 30
checkbox input "true"
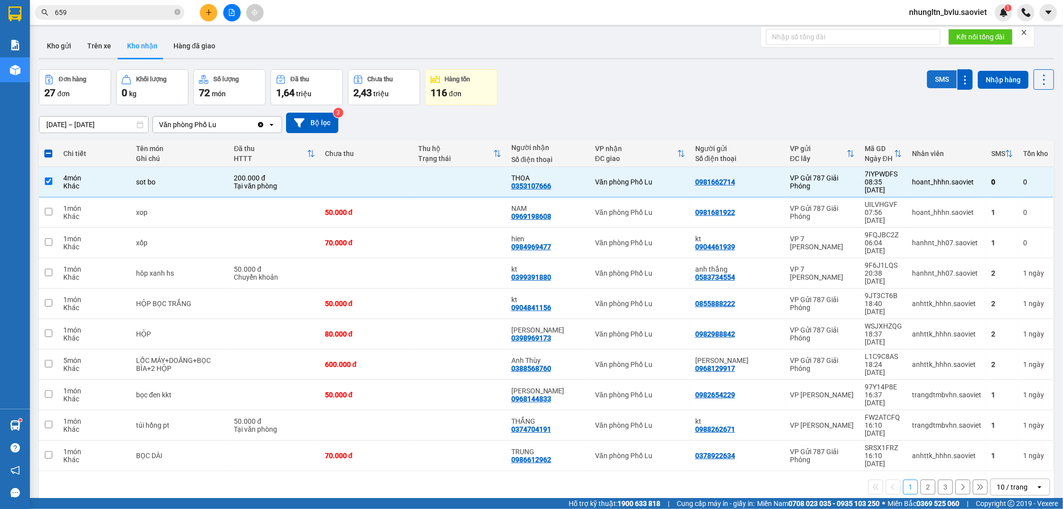
click at [937, 82] on button "SMS" at bounding box center [942, 79] width 30 height 18
click at [111, 42] on button "Trên xe" at bounding box center [99, 46] width 40 height 24
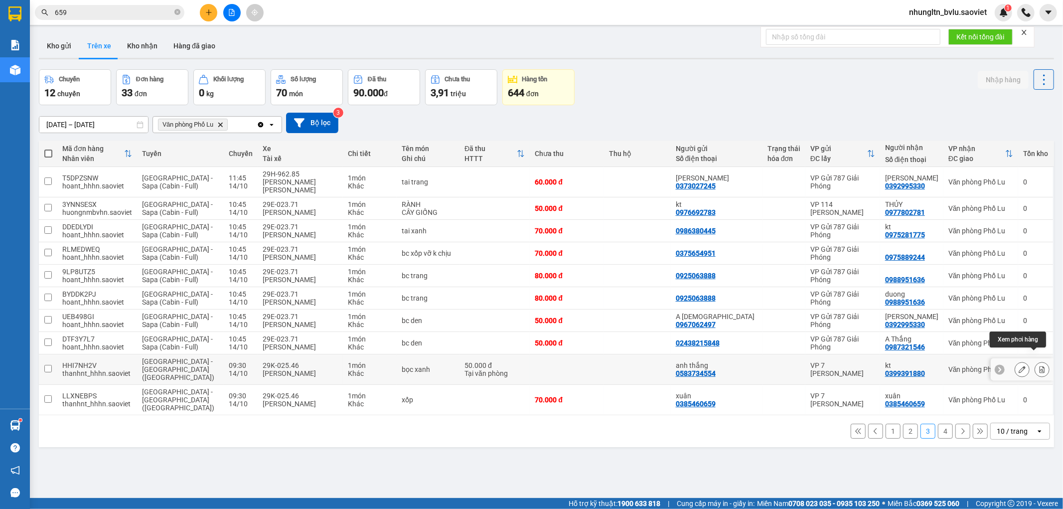
click at [1035, 361] on button at bounding box center [1042, 369] width 14 height 17
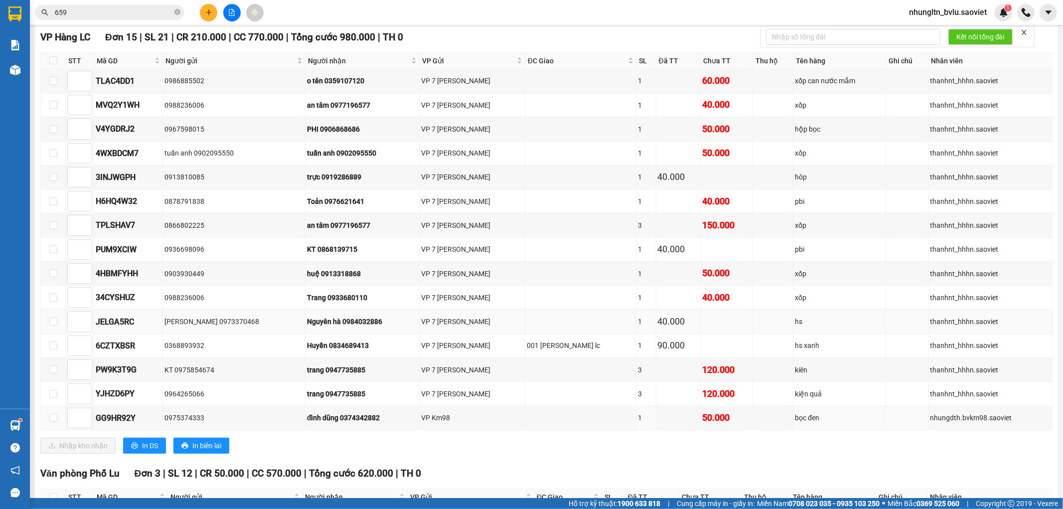
scroll to position [405, 0]
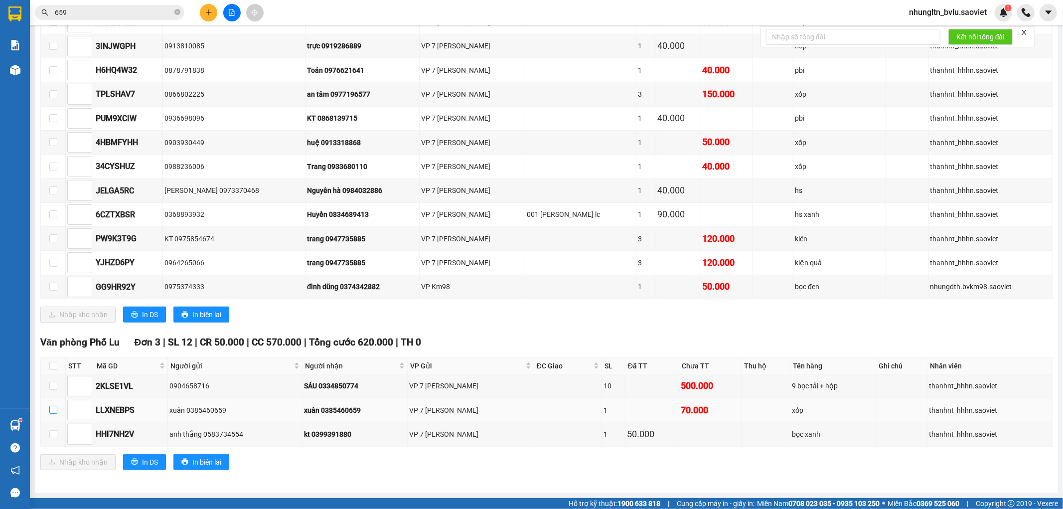
click at [52, 411] on input "checkbox" at bounding box center [53, 410] width 8 height 8
checkbox input "true"
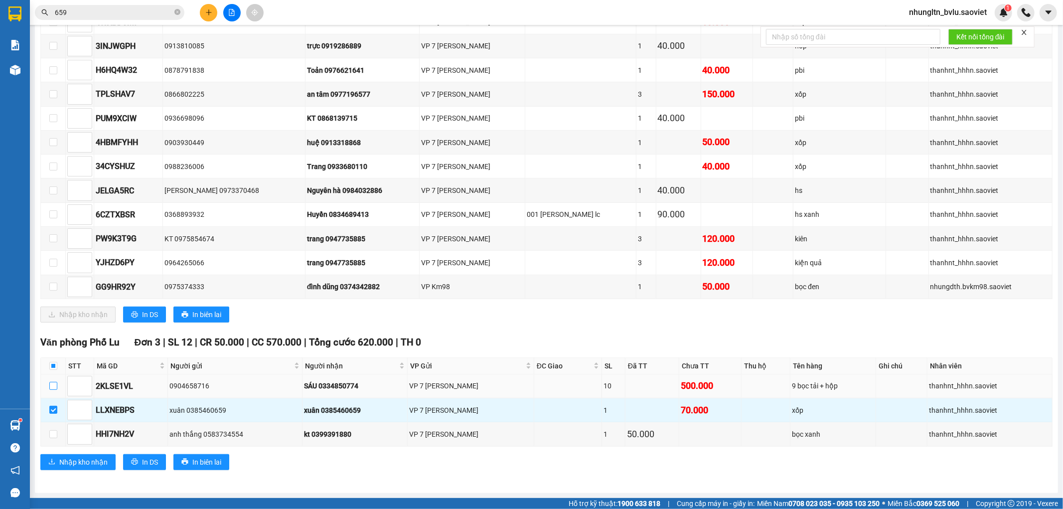
click at [54, 382] on input "checkbox" at bounding box center [53, 386] width 8 height 8
checkbox input "true"
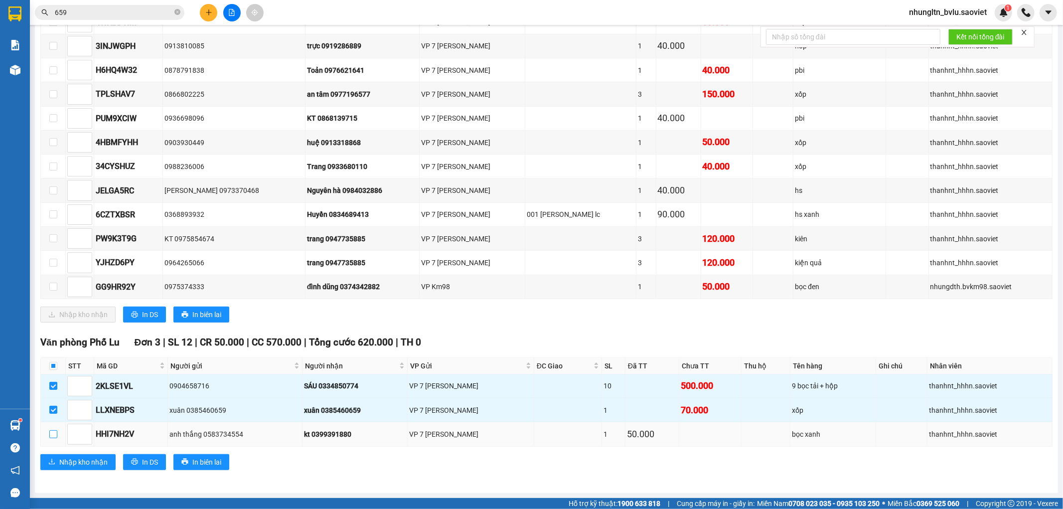
click at [51, 435] on input "checkbox" at bounding box center [53, 434] width 8 height 8
checkbox input "true"
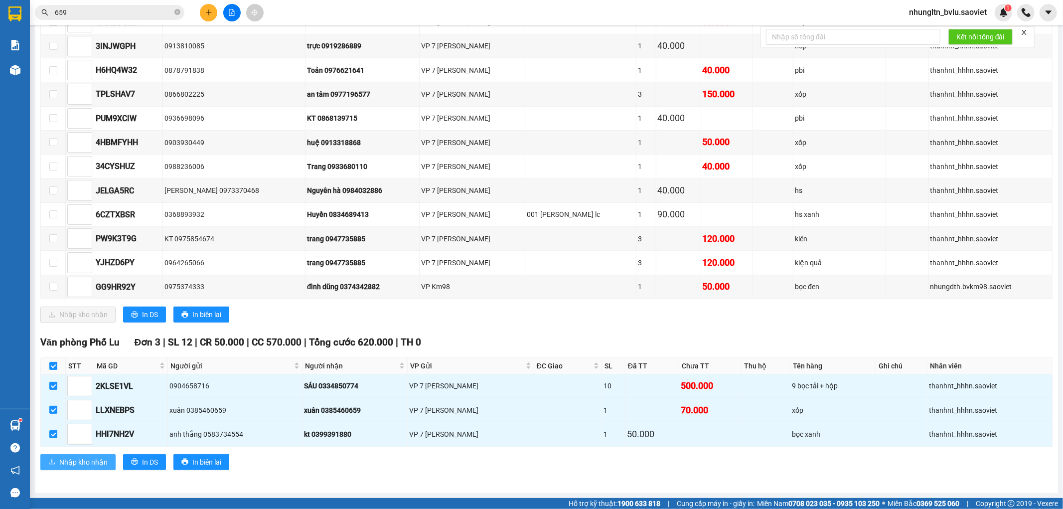
click at [62, 464] on span "Nhập kho nhận" at bounding box center [83, 461] width 48 height 11
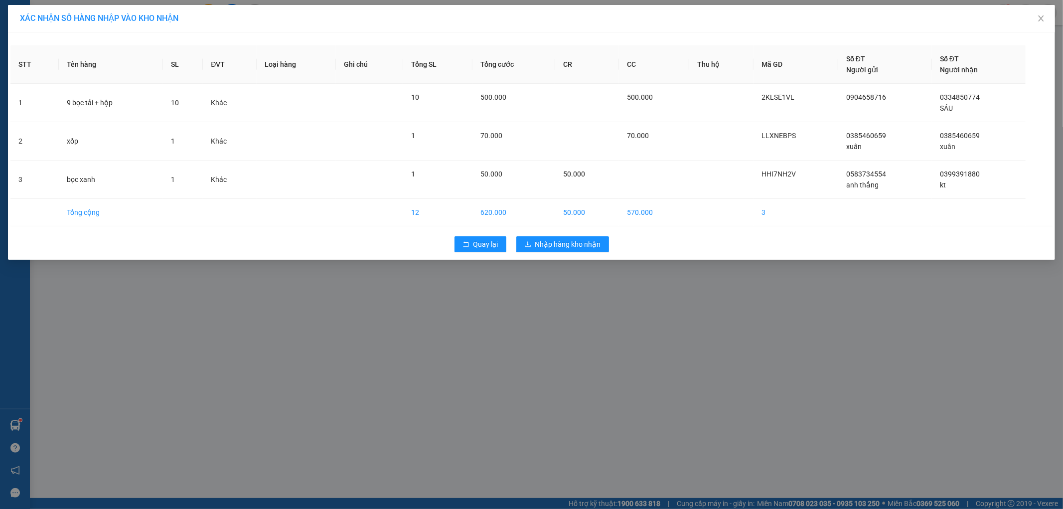
drag, startPoint x: 608, startPoint y: 198, endPoint x: 589, endPoint y: 215, distance: 26.2
click at [590, 215] on td "50.000" at bounding box center [587, 212] width 64 height 27
click at [572, 236] on button "Nhập hàng kho nhận" at bounding box center [562, 244] width 93 height 16
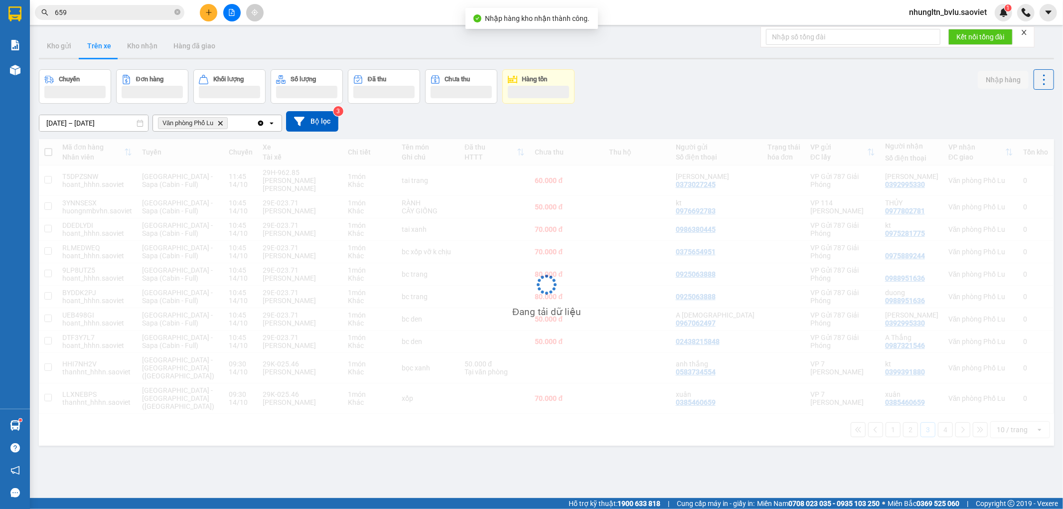
click at [574, 248] on div "Đang tải dữ liệu" at bounding box center [546, 292] width 1015 height 306
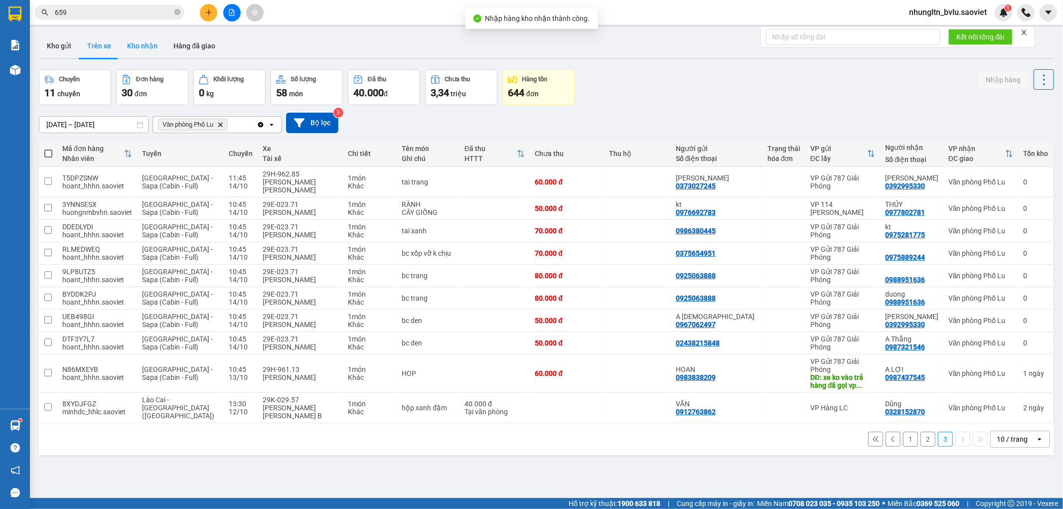
click at [130, 45] on button "Kho nhận" at bounding box center [142, 46] width 46 height 24
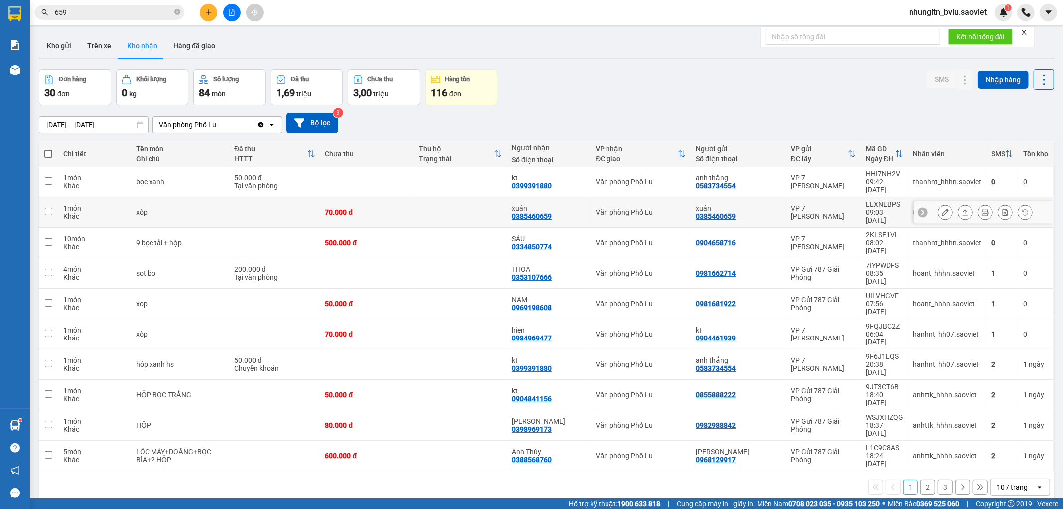
click at [216, 208] on div "xốp" at bounding box center [180, 212] width 88 height 8
checkbox input "true"
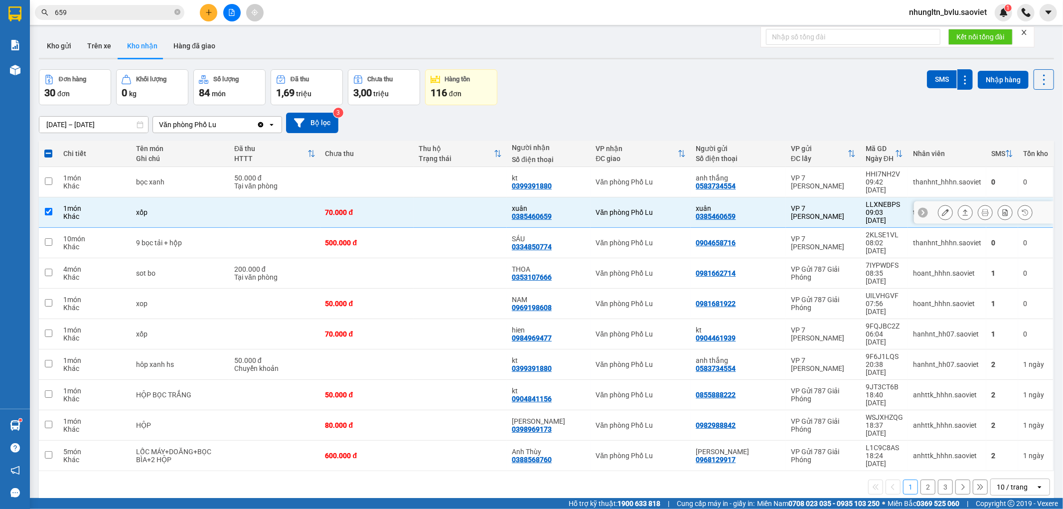
click at [942, 209] on icon at bounding box center [945, 212] width 7 height 7
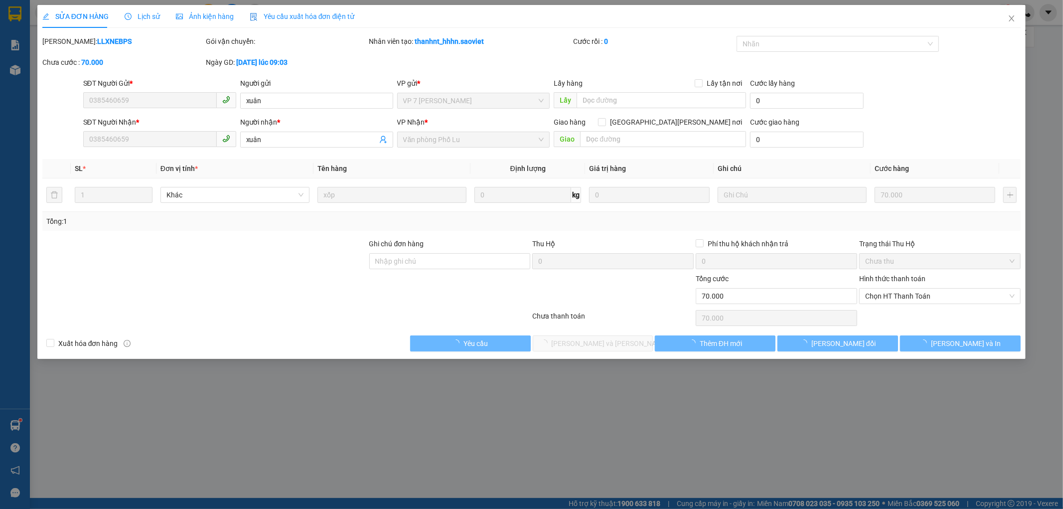
type input "0385460659"
type input "xuân"
type input "0385460659"
type input "xuân"
type input "0"
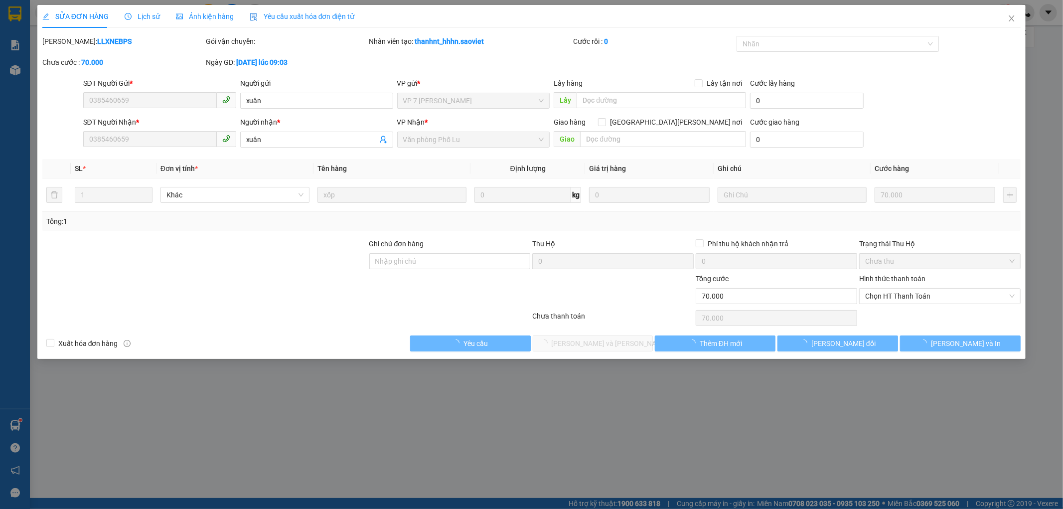
type input "70.000"
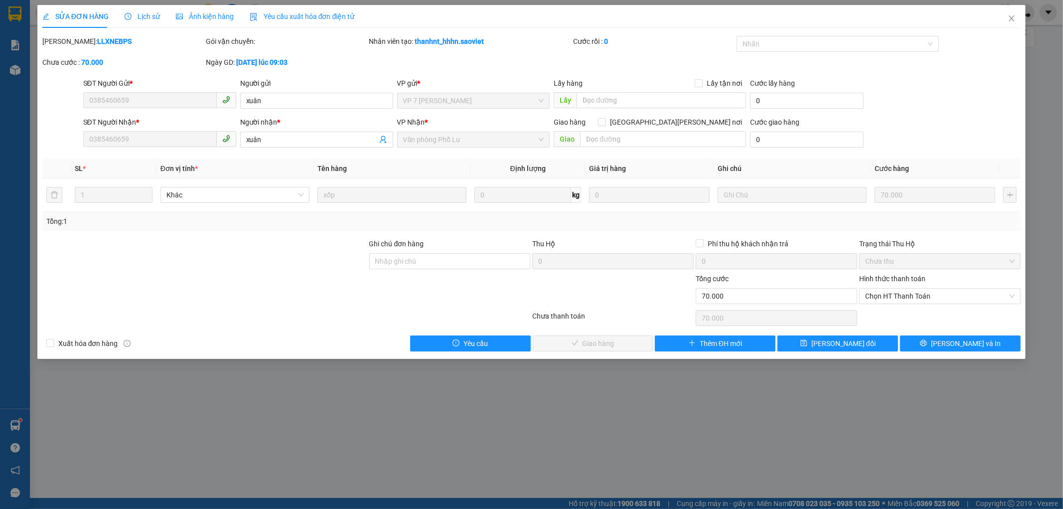
click at [965, 301] on span "Chọn HT Thanh Toán" at bounding box center [939, 296] width 149 height 15
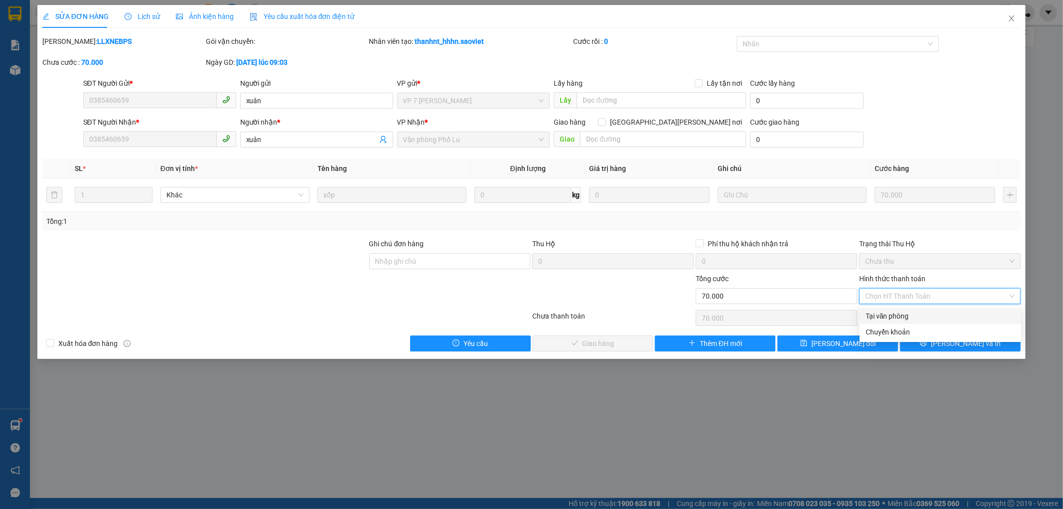
click at [939, 320] on div "Tại văn phòng" at bounding box center [940, 315] width 149 height 11
type input "0"
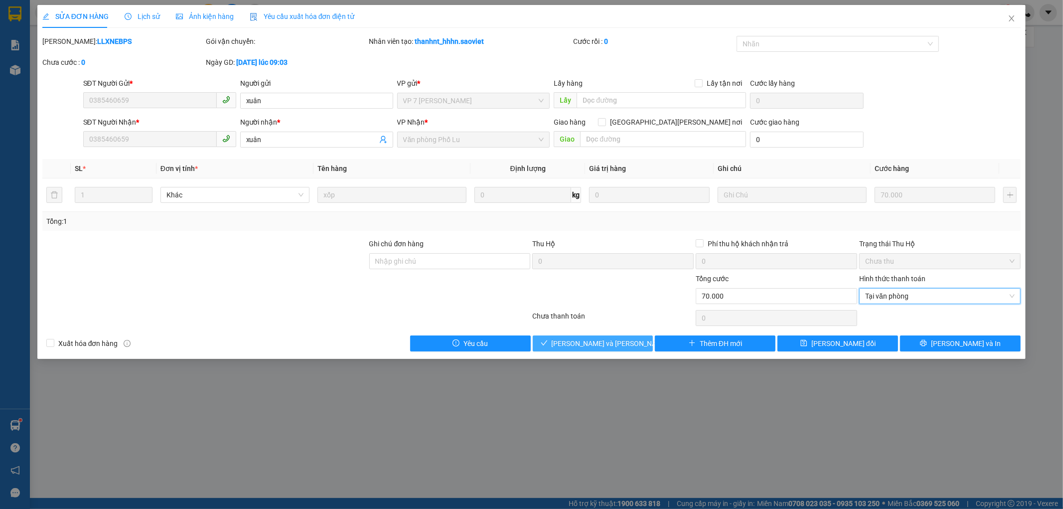
click at [619, 341] on span "[PERSON_NAME] và [PERSON_NAME] hàng" at bounding box center [619, 343] width 135 height 11
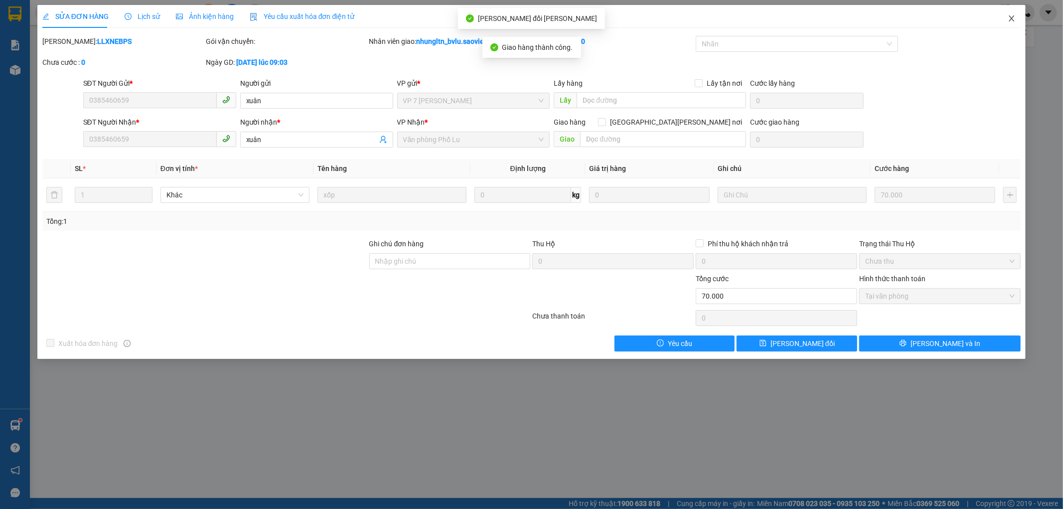
click at [1012, 20] on icon "close" at bounding box center [1012, 18] width 8 height 8
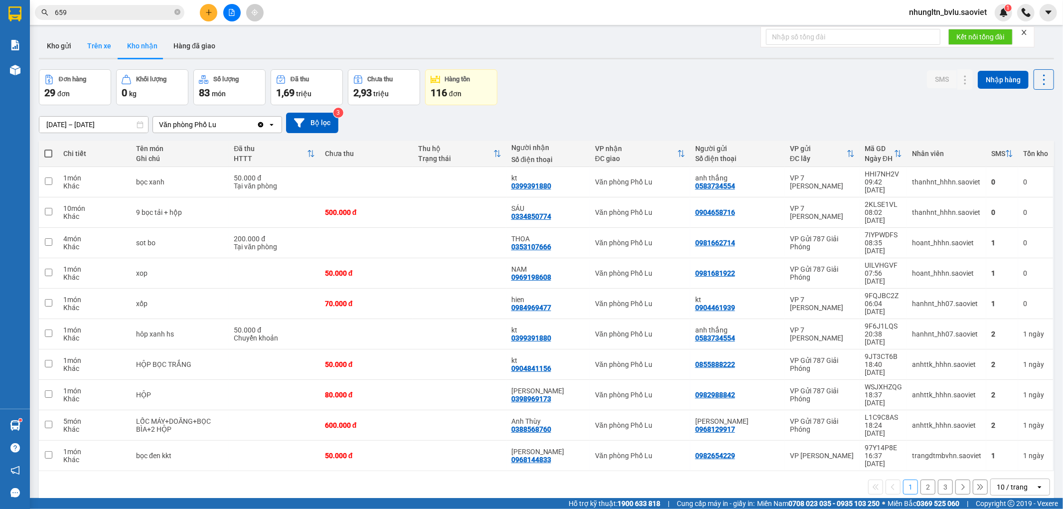
click at [103, 48] on button "Trên xe" at bounding box center [99, 46] width 40 height 24
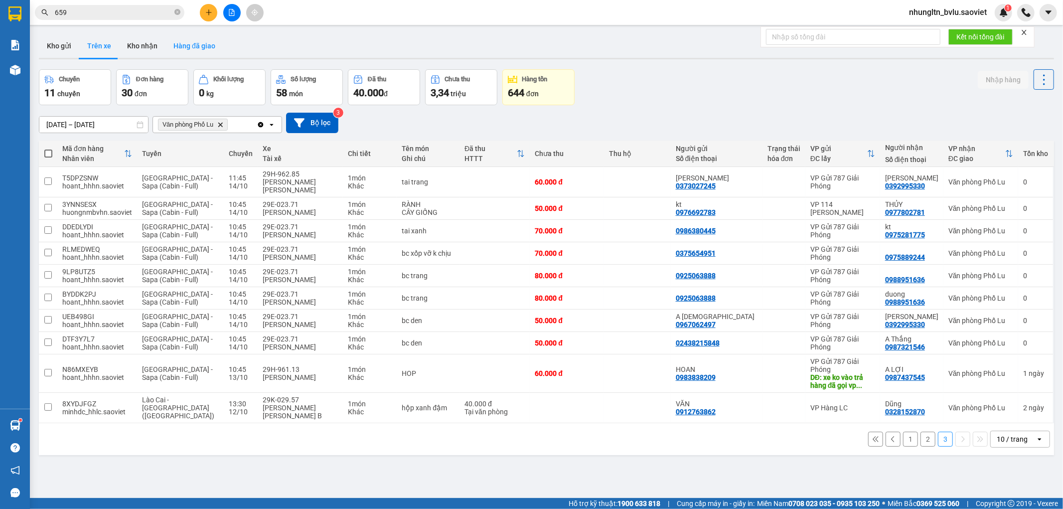
click at [201, 50] on button "Hàng đã giao" at bounding box center [194, 46] width 58 height 24
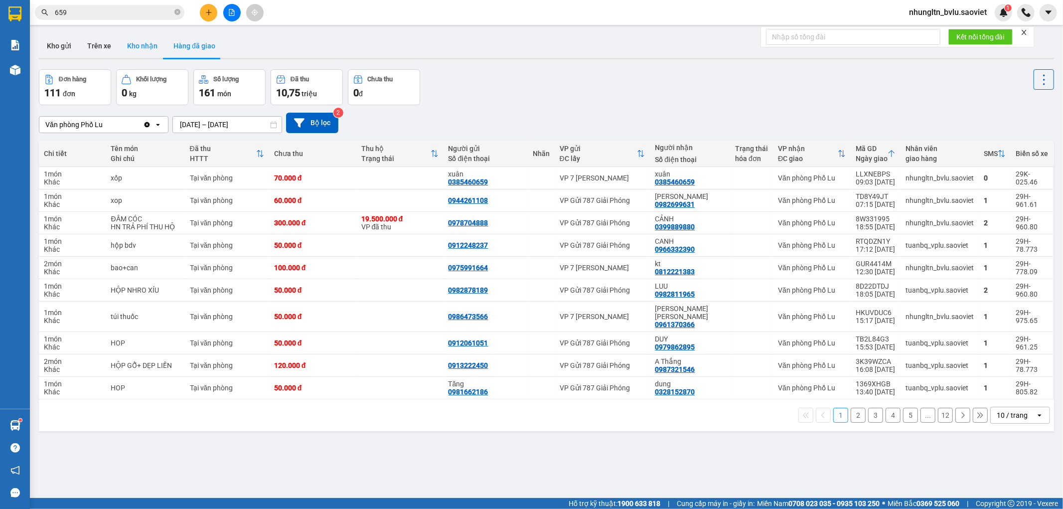
click at [151, 43] on button "Kho nhận" at bounding box center [142, 46] width 46 height 24
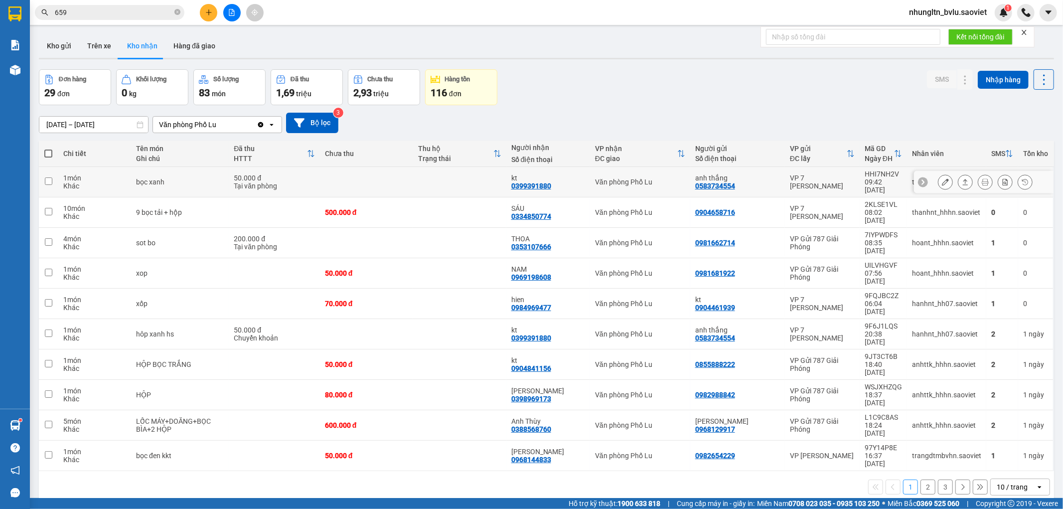
drag, startPoint x: 384, startPoint y: 180, endPoint x: 383, endPoint y: 195, distance: 15.5
click at [385, 180] on td at bounding box center [366, 182] width 93 height 30
checkbox input "true"
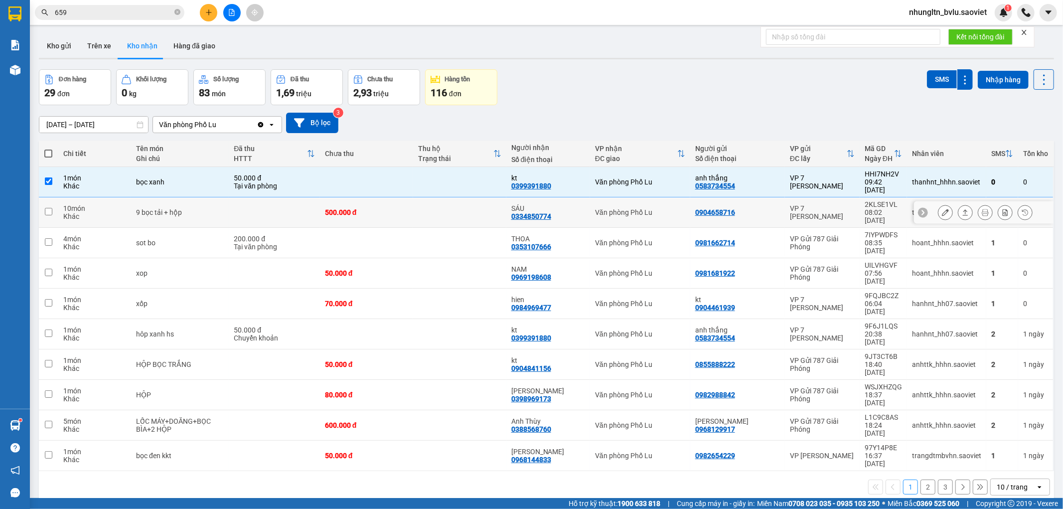
click at [383, 208] on div "500.000 đ" at bounding box center [366, 212] width 83 height 8
checkbox input "true"
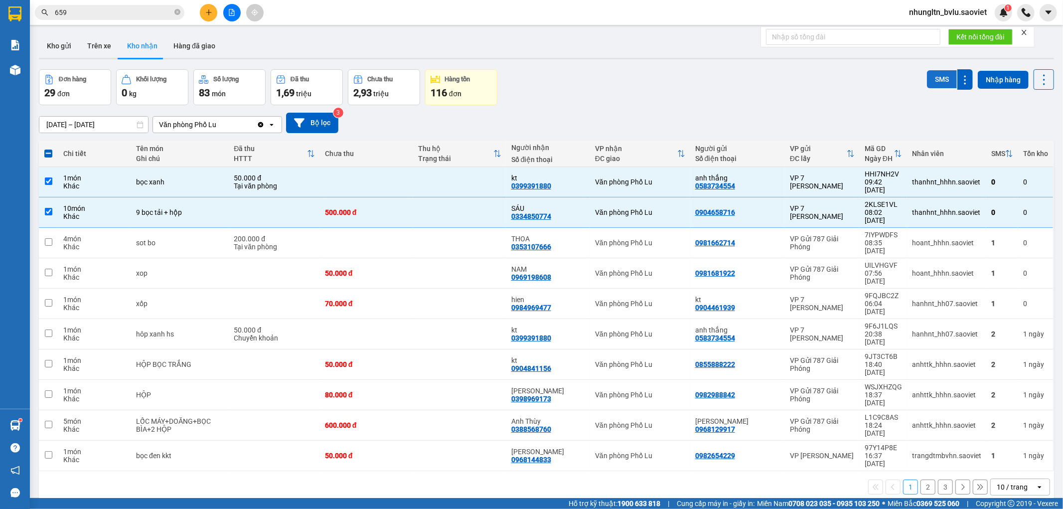
click at [930, 82] on button "SMS" at bounding box center [942, 79] width 30 height 18
click at [145, 17] on input "659" at bounding box center [114, 12] width 118 height 11
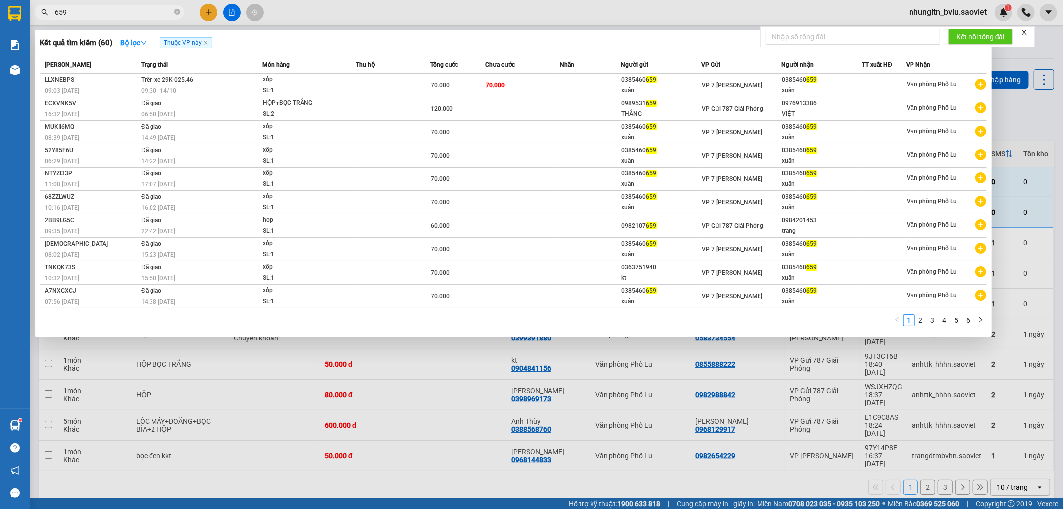
click at [145, 17] on input "659" at bounding box center [114, 12] width 118 height 11
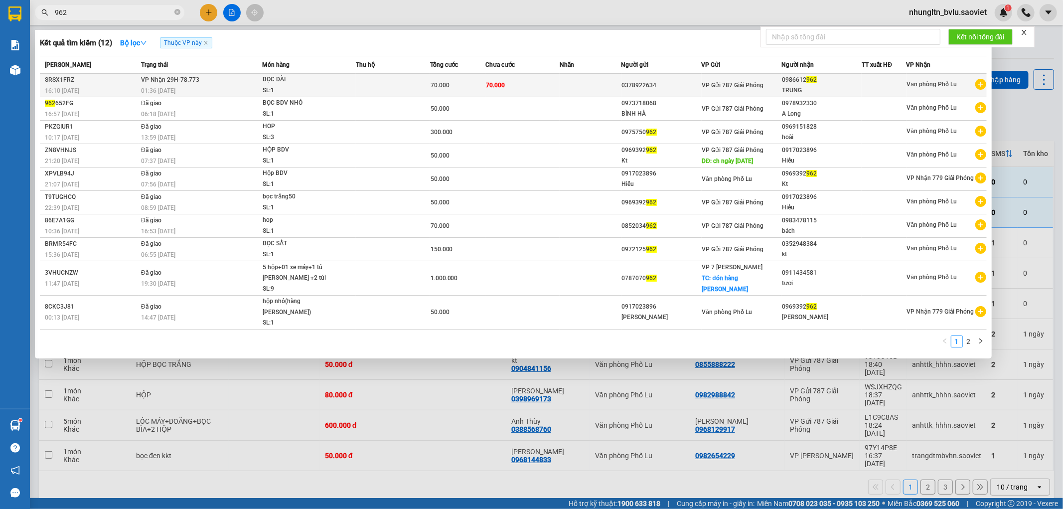
type input "962"
click at [381, 95] on td at bounding box center [393, 85] width 74 height 23
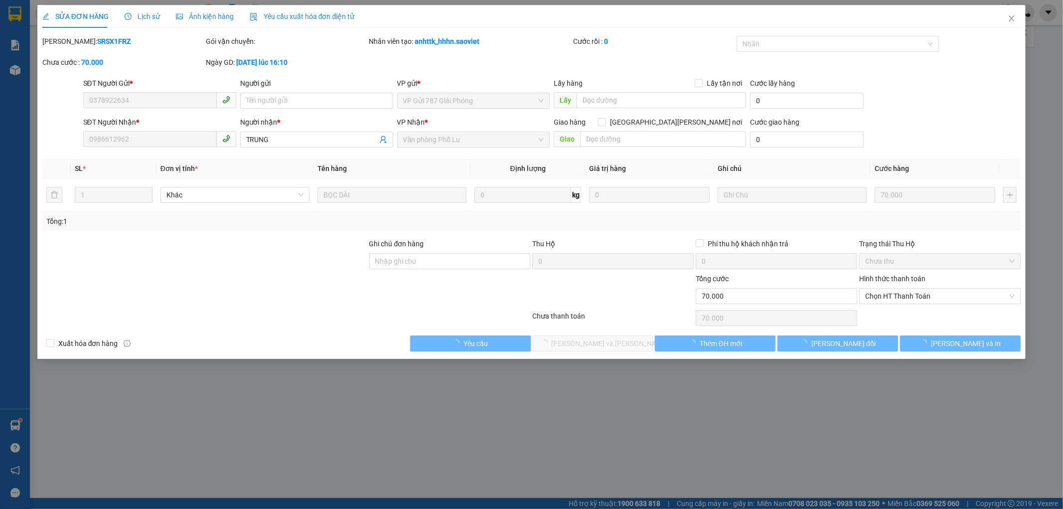
type input "0378922634"
type input "0986612962"
type input "TRUNG"
type input "0"
type input "70.000"
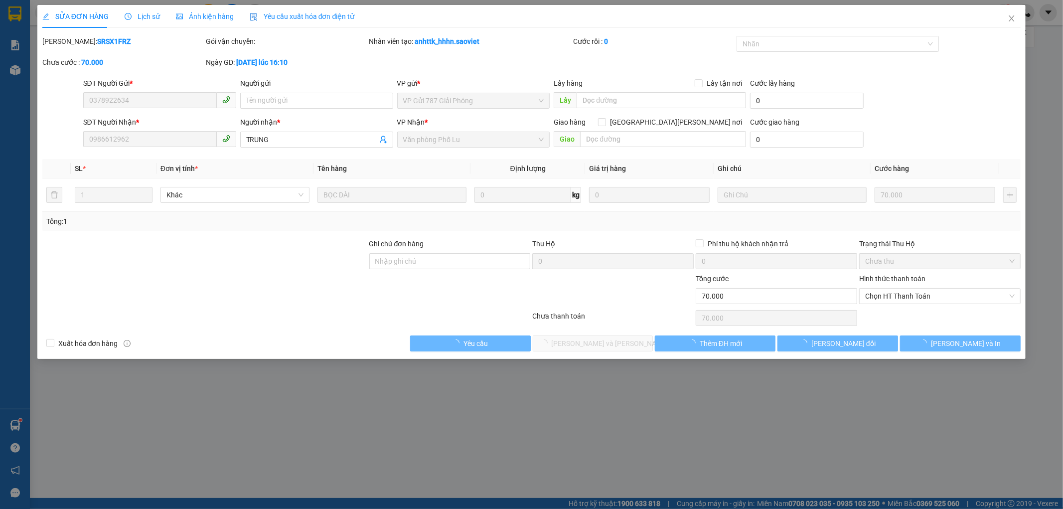
type input "70.000"
click at [145, 17] on span "Lịch sử" at bounding box center [142, 16] width 35 height 8
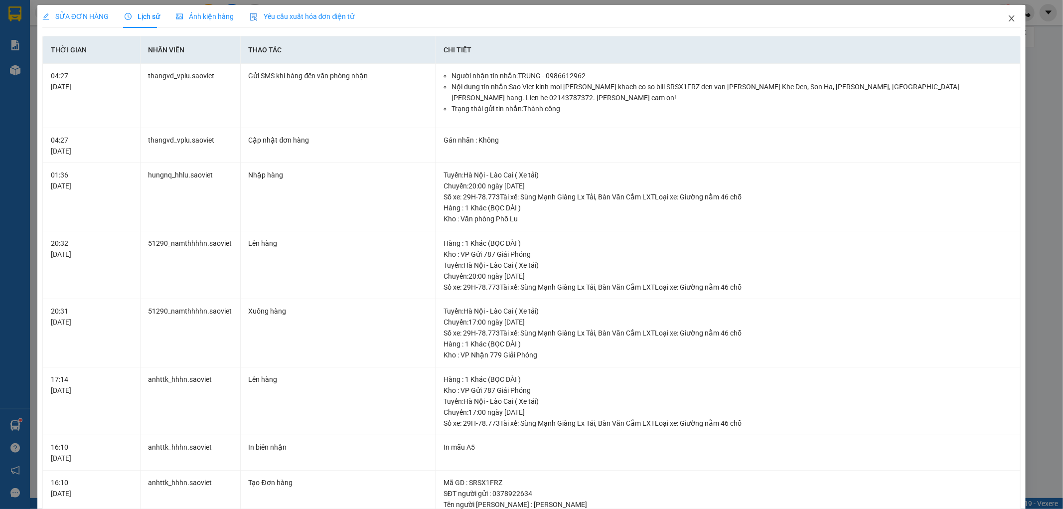
click at [1004, 23] on span "Close" at bounding box center [1012, 19] width 28 height 28
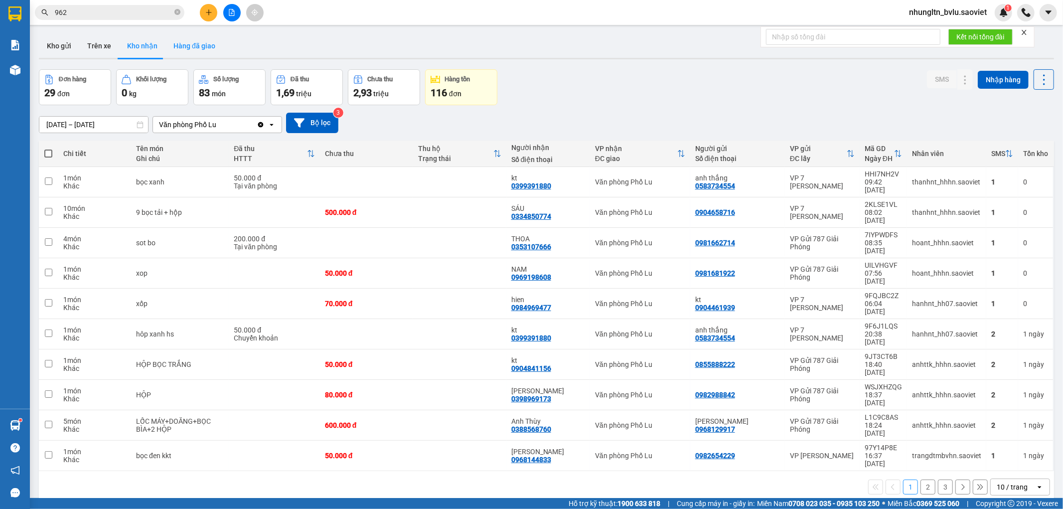
click at [197, 45] on button "Hàng đã giao" at bounding box center [194, 46] width 58 height 24
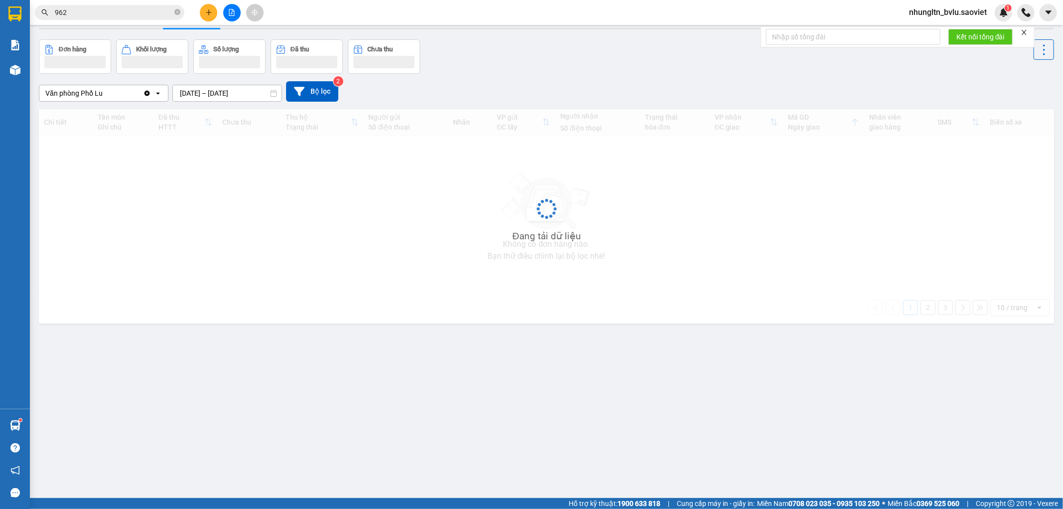
scroll to position [46, 0]
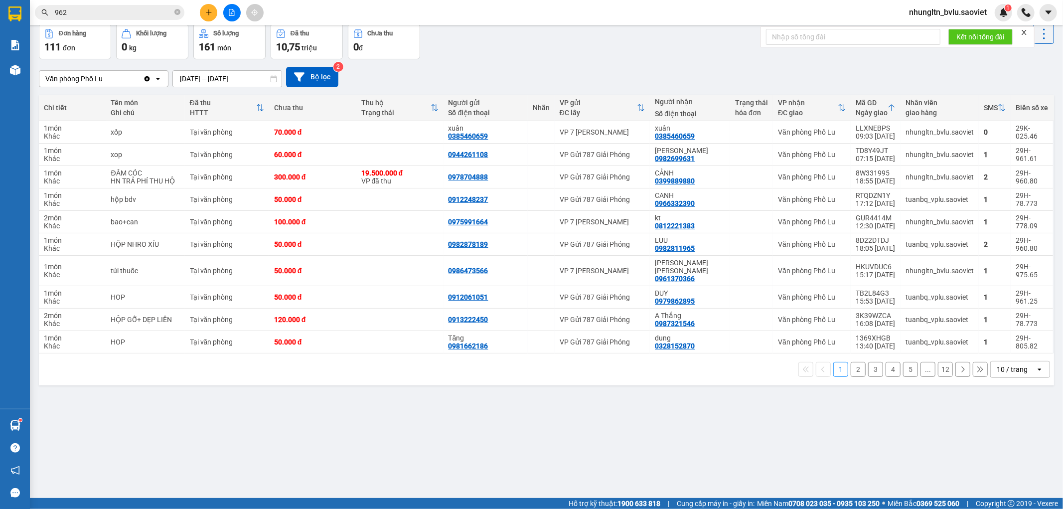
click at [851, 362] on button "2" at bounding box center [858, 369] width 15 height 15
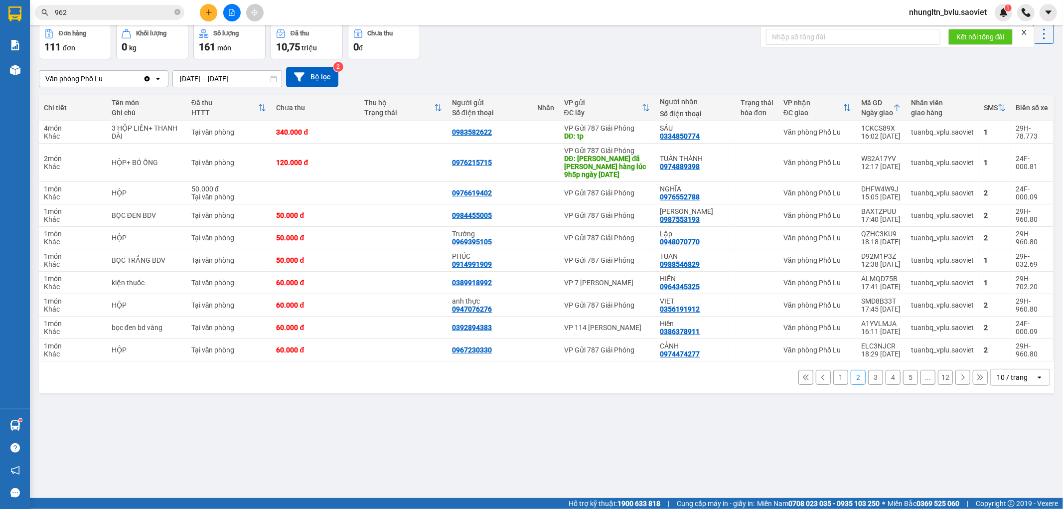
click at [835, 371] on button "1" at bounding box center [840, 377] width 15 height 15
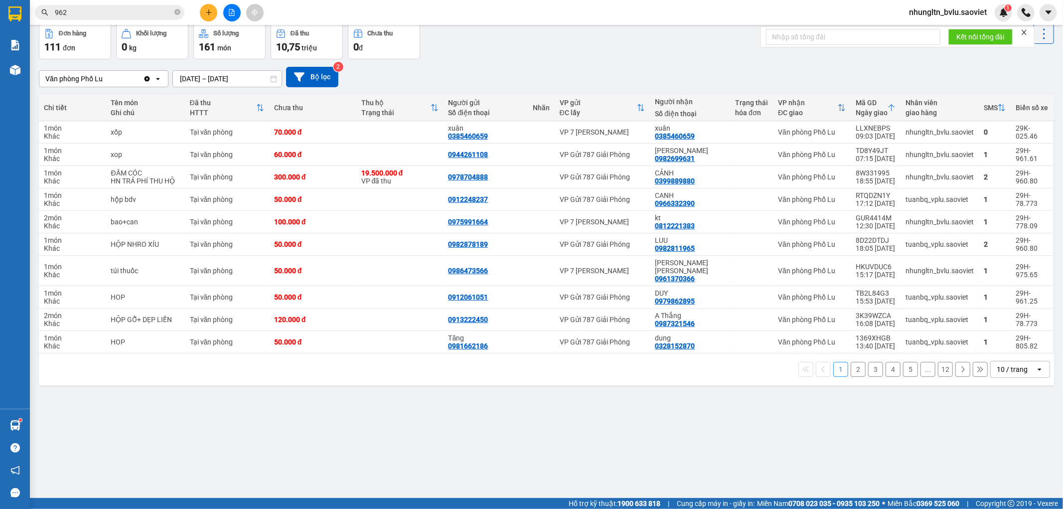
click at [855, 368] on button "2" at bounding box center [858, 369] width 15 height 15
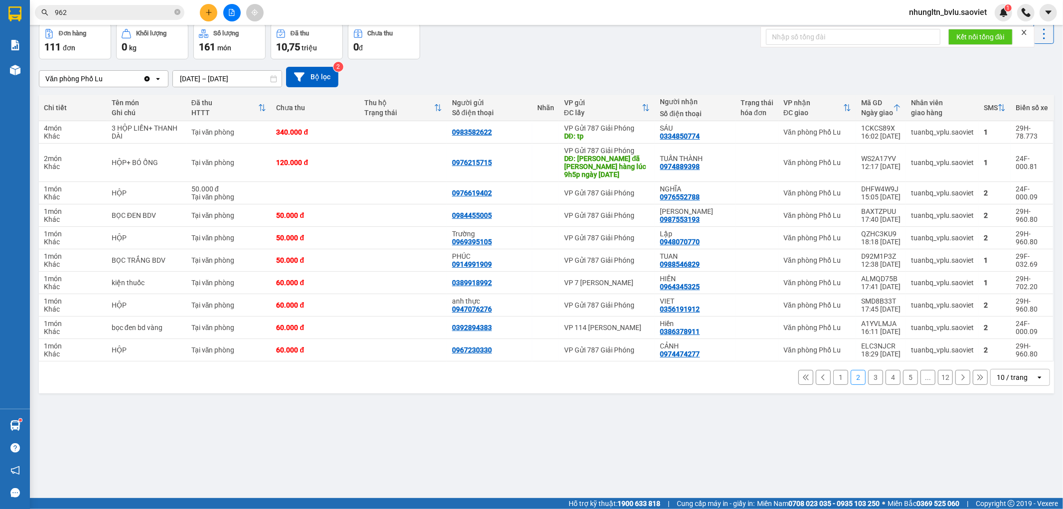
click at [868, 370] on button "3" at bounding box center [875, 377] width 15 height 15
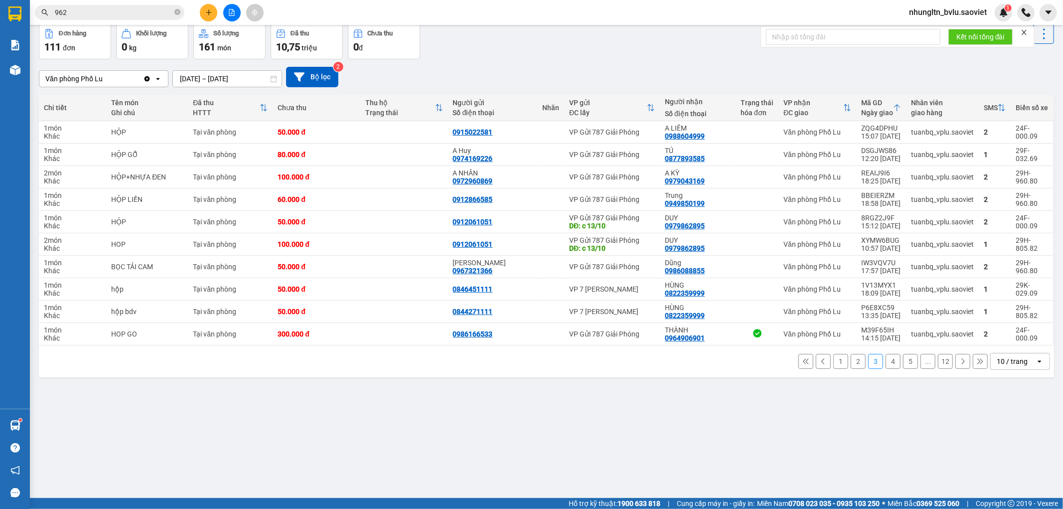
click at [886, 364] on button "4" at bounding box center [893, 361] width 15 height 15
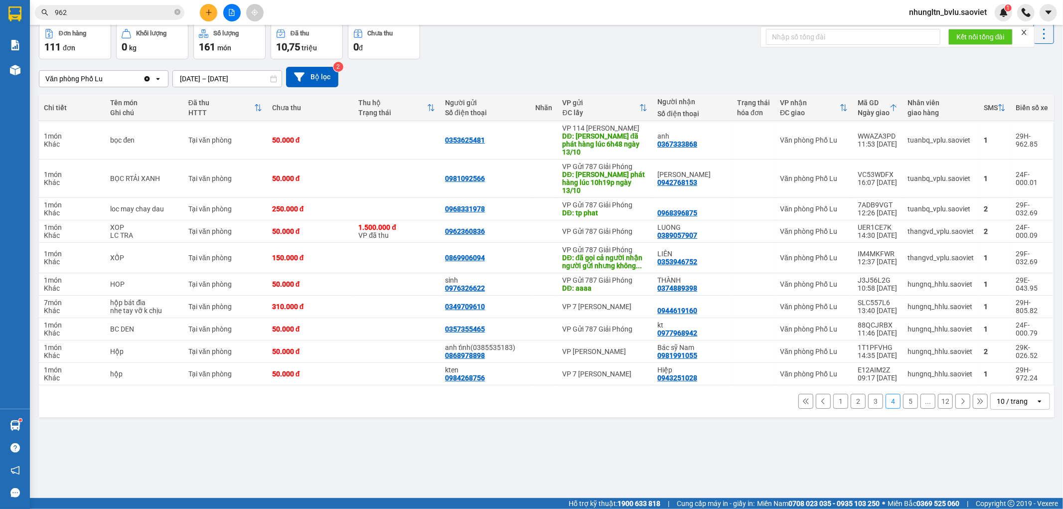
click at [868, 394] on button "3" at bounding box center [875, 401] width 15 height 15
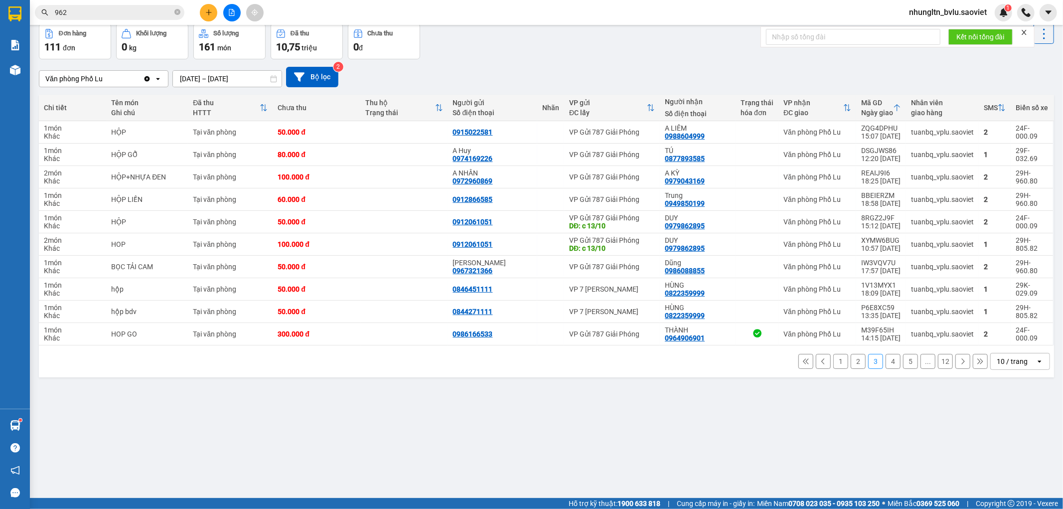
click at [851, 364] on button "2" at bounding box center [858, 361] width 15 height 15
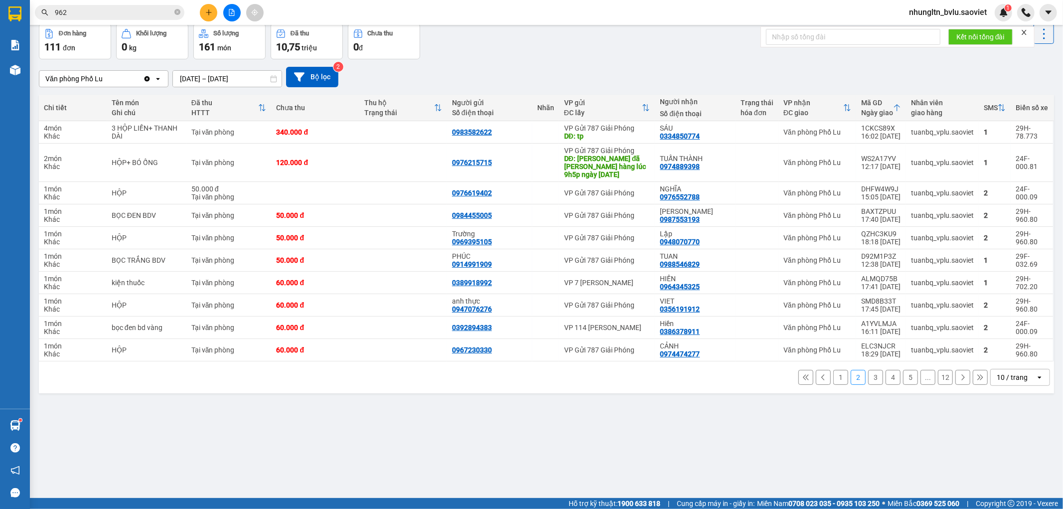
click at [134, 17] on input "962" at bounding box center [114, 12] width 118 height 11
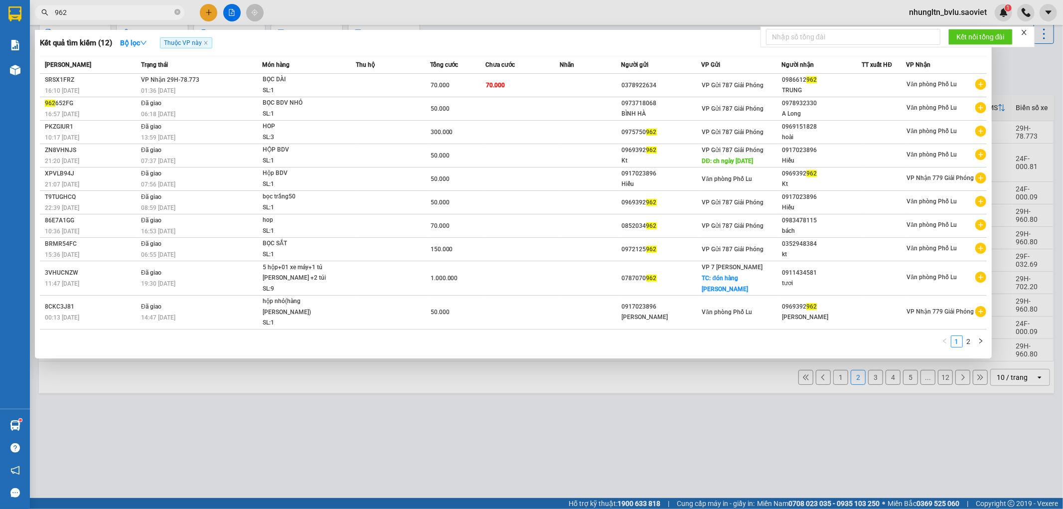
click at [134, 17] on input "962" at bounding box center [114, 12] width 118 height 11
click at [476, 431] on div at bounding box center [531, 254] width 1063 height 509
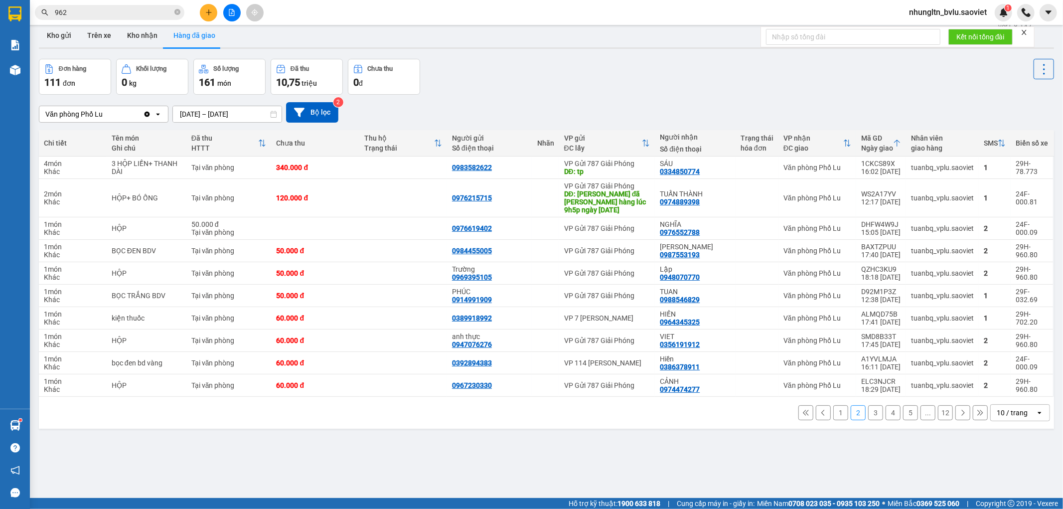
scroll to position [0, 0]
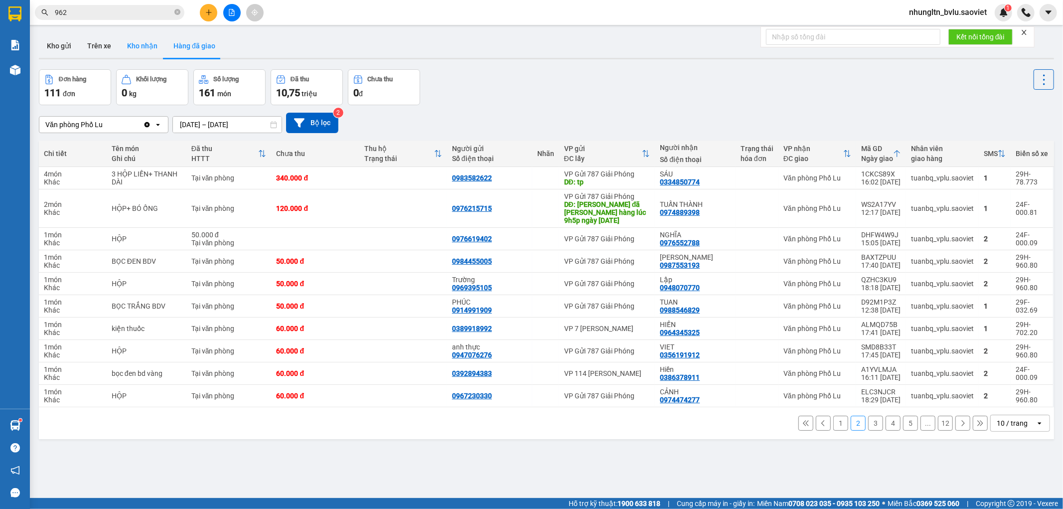
click at [126, 47] on button "Kho nhận" at bounding box center [142, 46] width 46 height 24
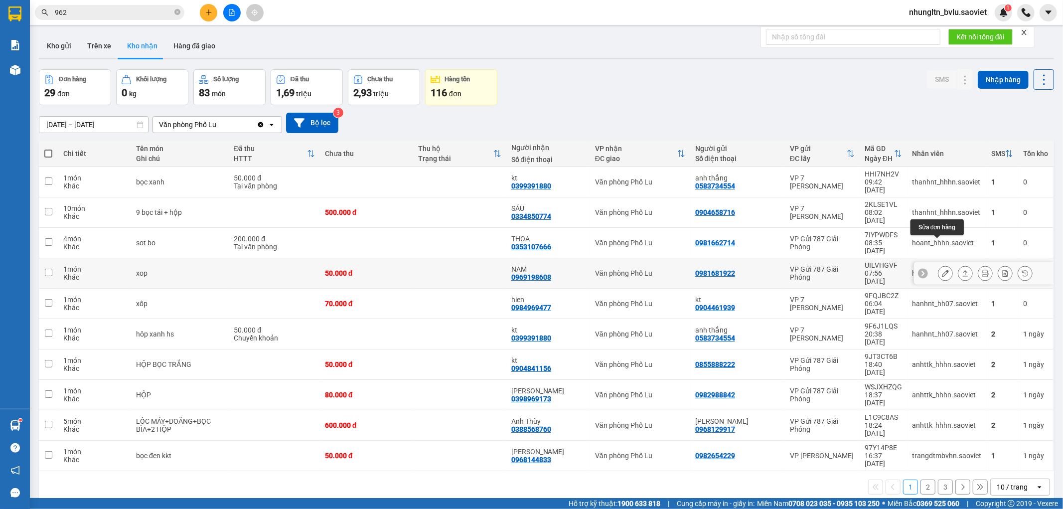
click at [942, 270] on icon at bounding box center [945, 273] width 7 height 7
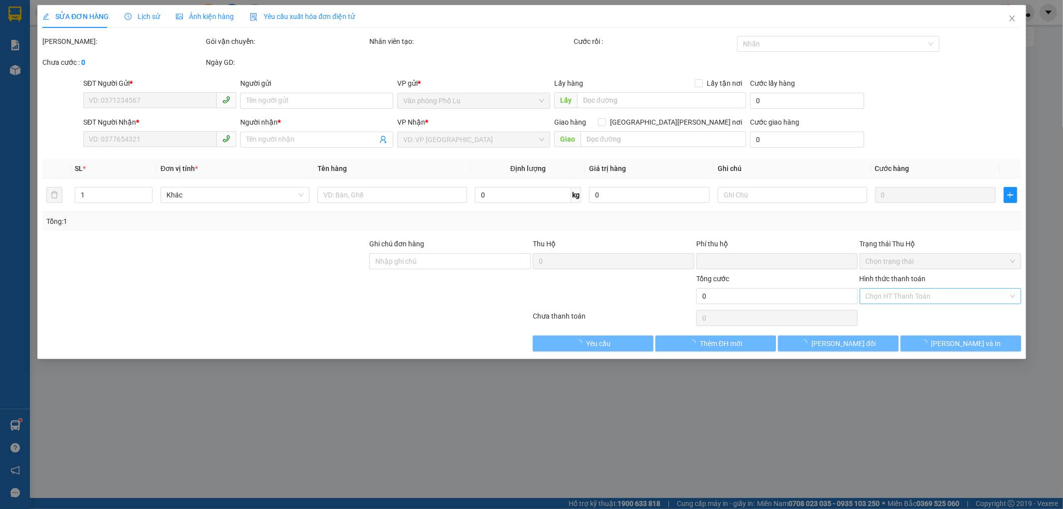
type input "0981681922"
type input "0969198608"
type input "NAM"
type input "0"
type input "50.000"
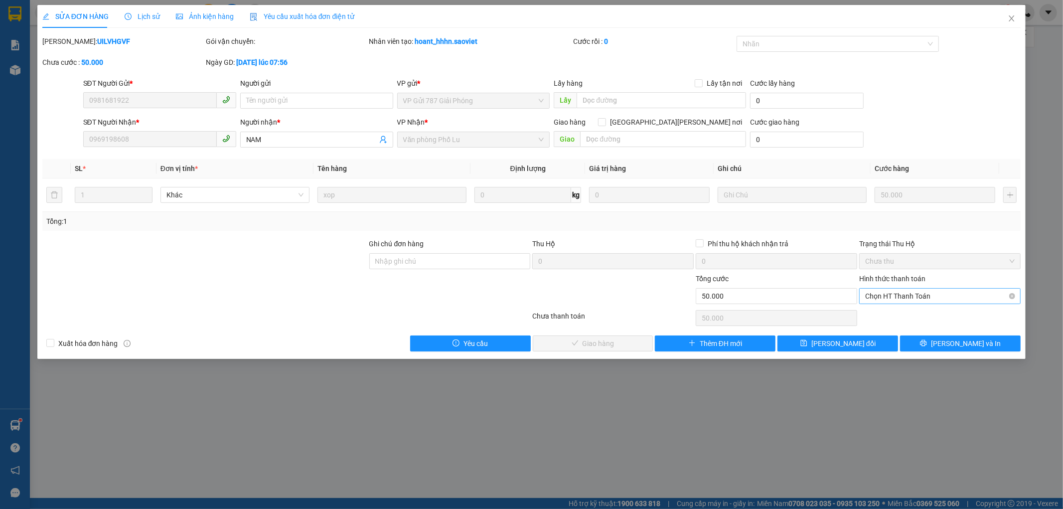
click at [962, 299] on span "Chọn HT Thanh Toán" at bounding box center [939, 296] width 149 height 15
click at [953, 310] on div "Tại văn phòng" at bounding box center [940, 315] width 149 height 11
type input "0"
click at [619, 344] on span "[PERSON_NAME] và [PERSON_NAME] hàng" at bounding box center [619, 343] width 135 height 11
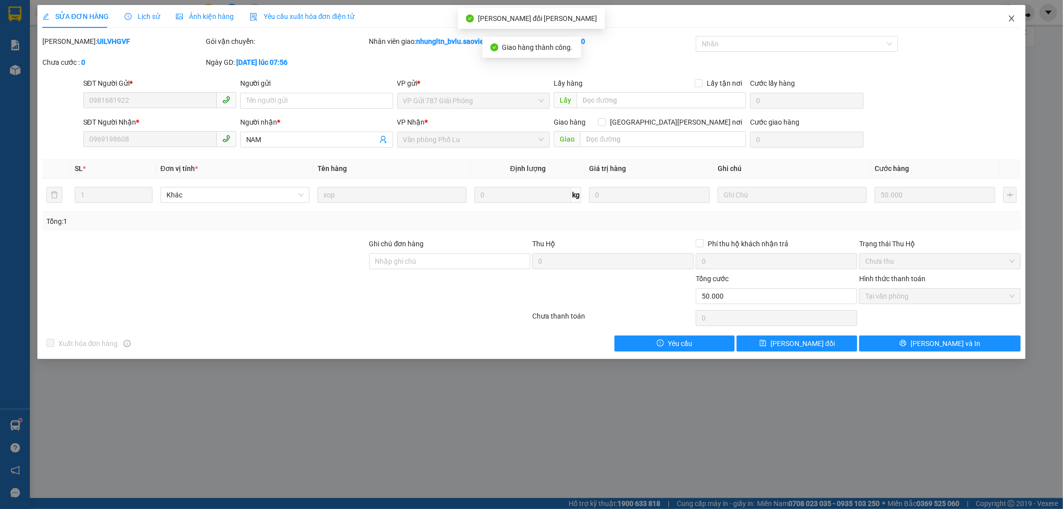
click at [1018, 13] on span "Close" at bounding box center [1012, 19] width 28 height 28
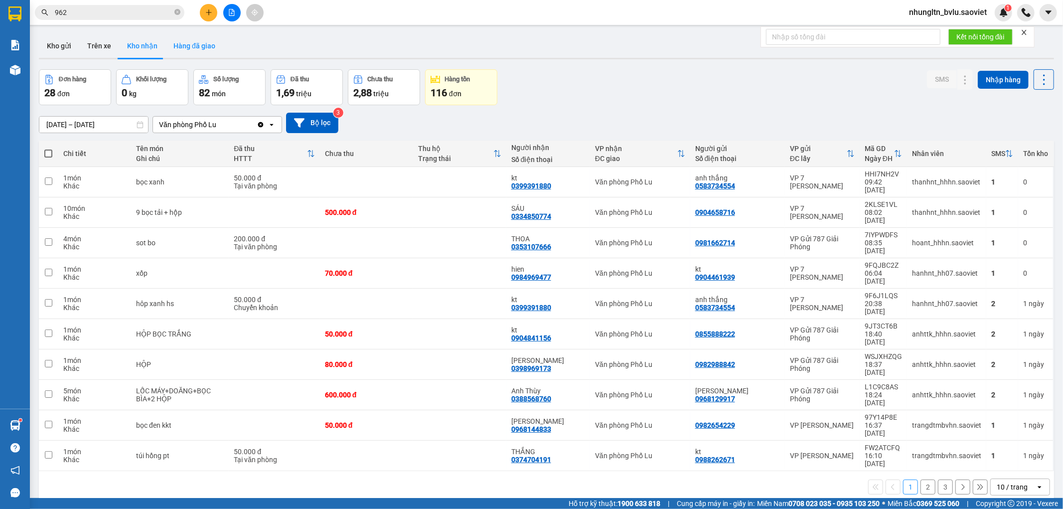
click at [198, 46] on button "Hàng đã giao" at bounding box center [194, 46] width 58 height 24
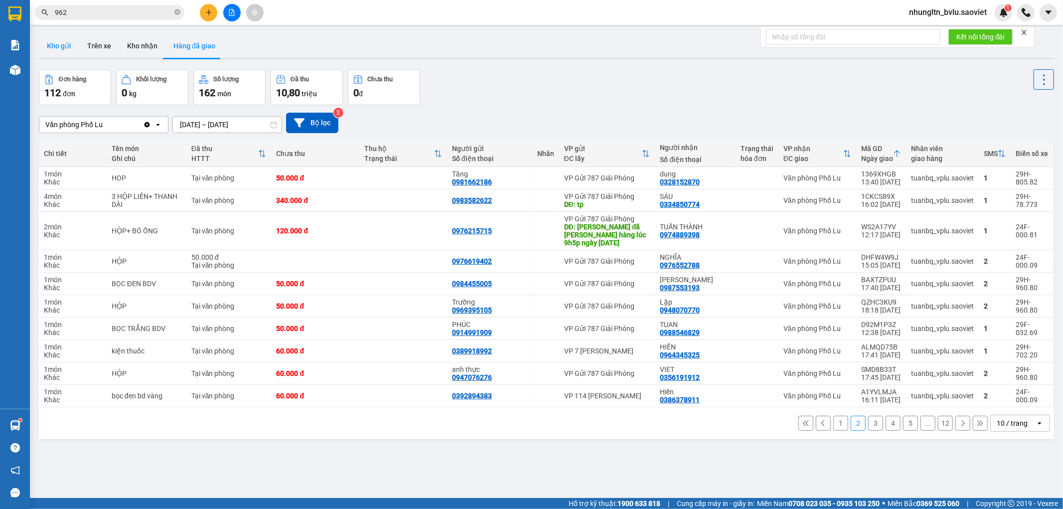
click at [60, 47] on button "Kho gửi" at bounding box center [59, 46] width 40 height 24
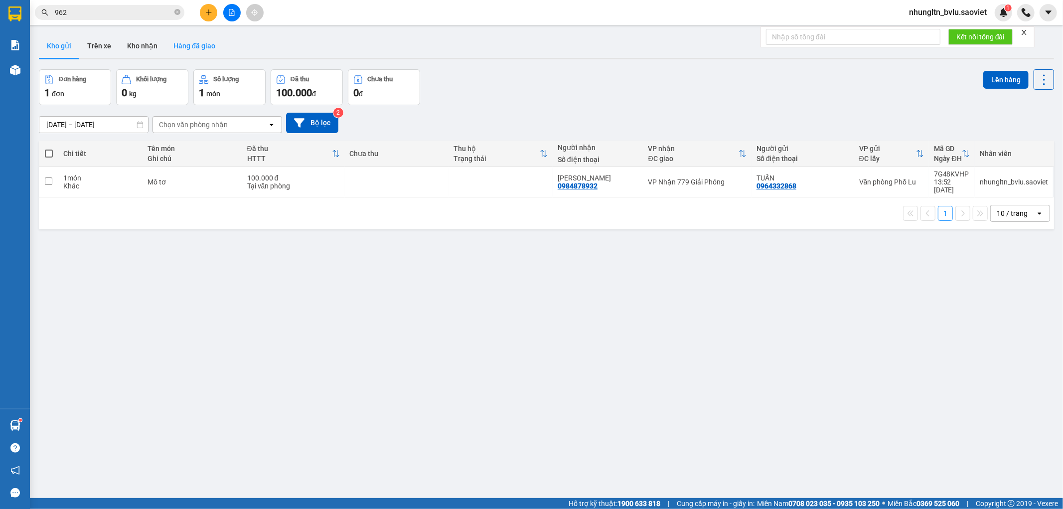
click at [201, 46] on button "Hàng đã giao" at bounding box center [194, 46] width 58 height 24
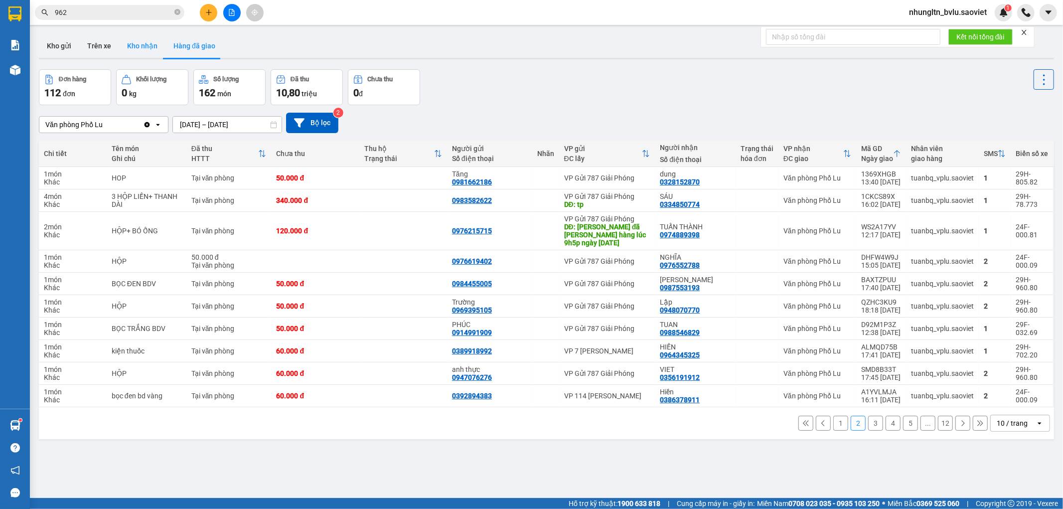
click at [138, 42] on button "Kho nhận" at bounding box center [142, 46] width 46 height 24
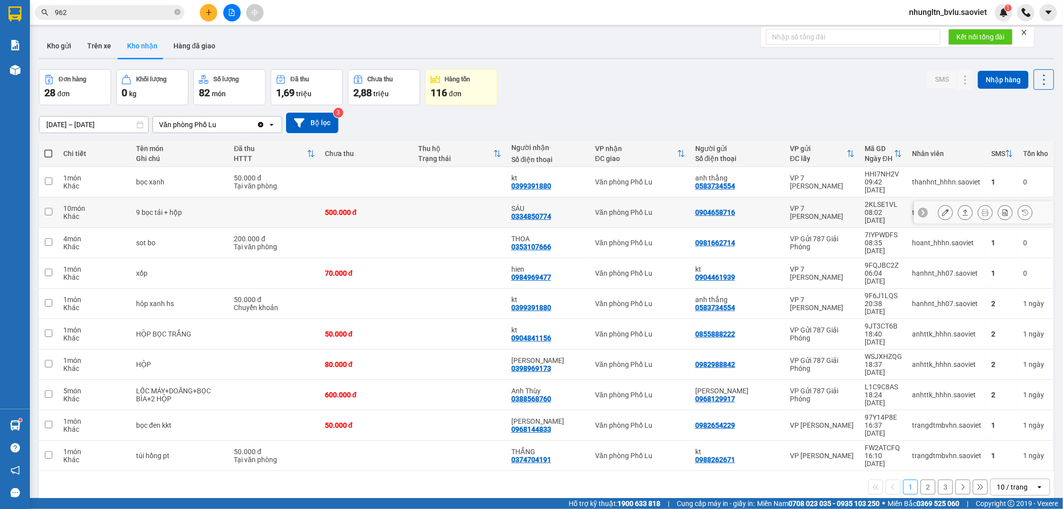
click at [942, 209] on icon at bounding box center [945, 212] width 7 height 7
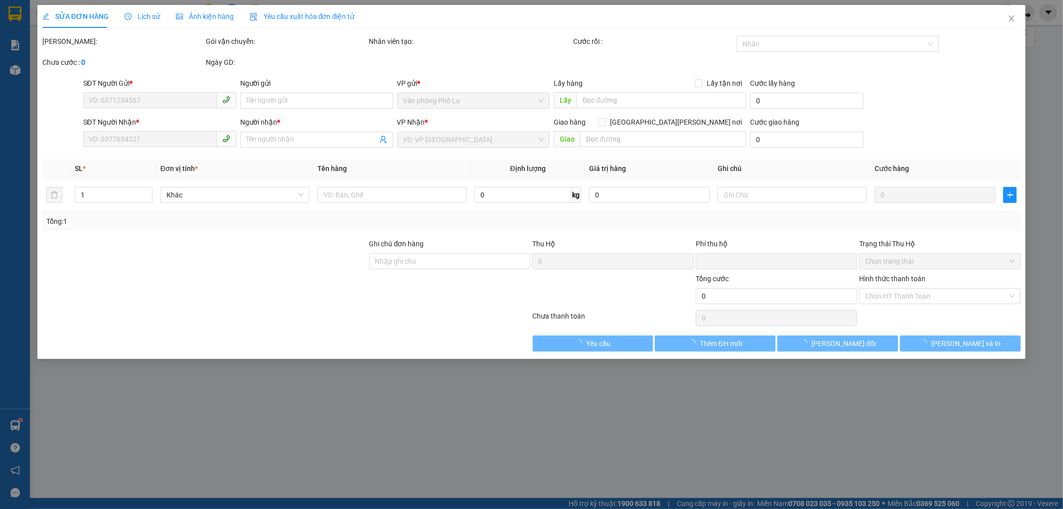
type input "0904658716"
type input "0334850774"
type input "SÁU"
type input "0"
type input "500.000"
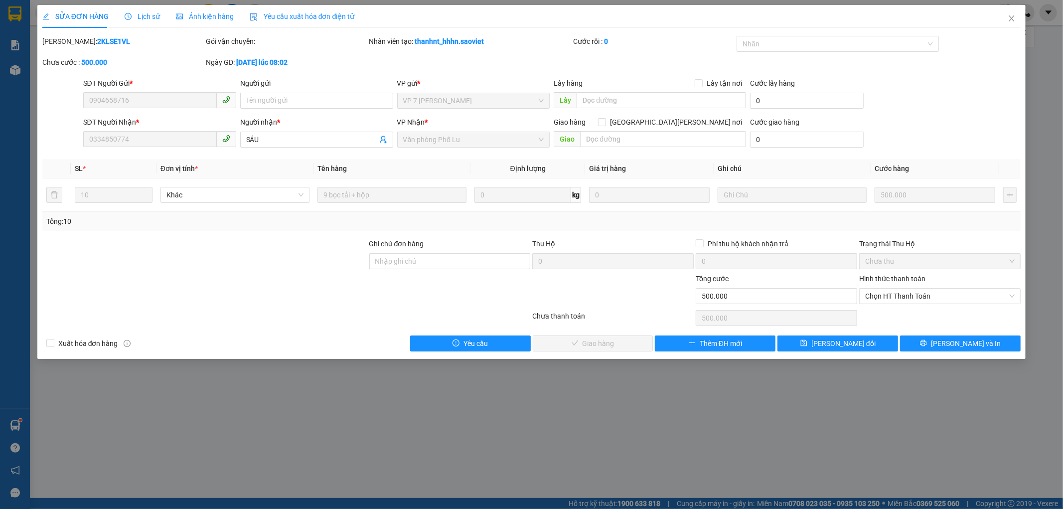
click at [952, 297] on span "Chọn HT Thanh Toán" at bounding box center [939, 296] width 149 height 15
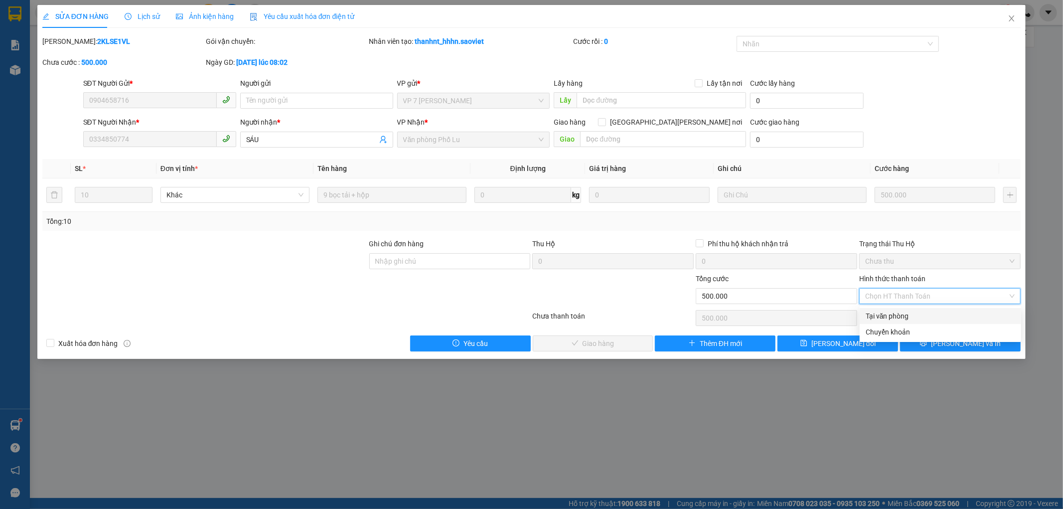
click at [944, 312] on div "Tại văn phòng" at bounding box center [940, 315] width 149 height 11
type input "0"
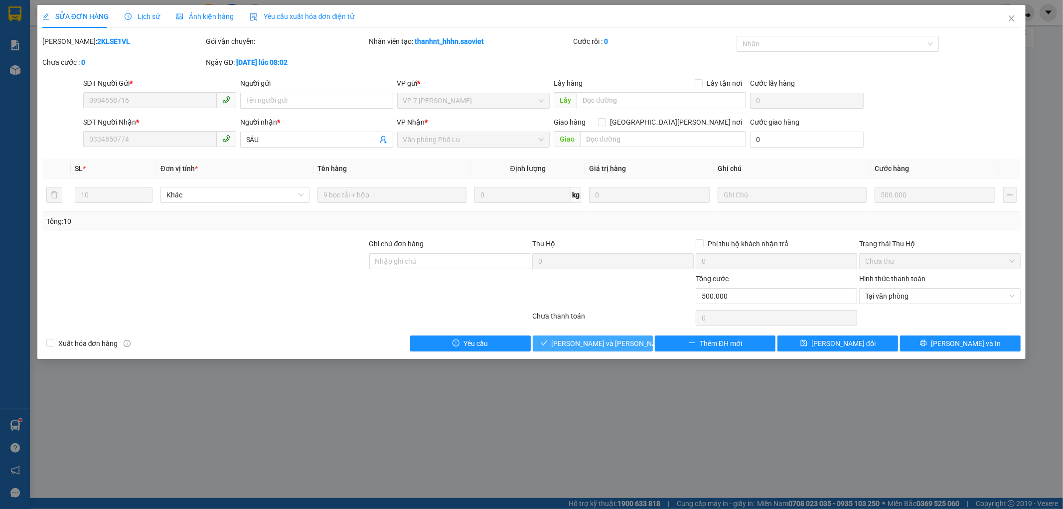
click at [593, 338] on span "[PERSON_NAME] và [PERSON_NAME] hàng" at bounding box center [619, 343] width 135 height 11
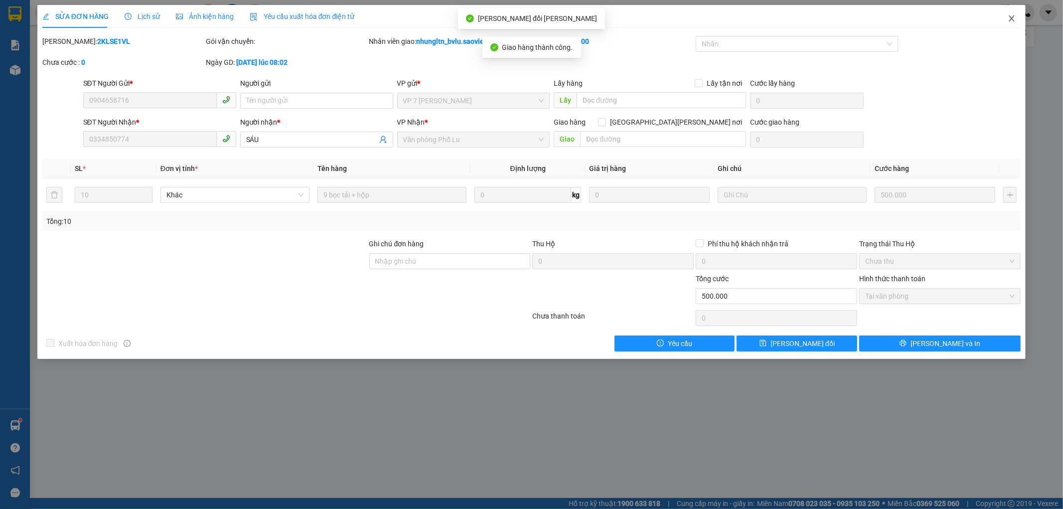
click at [1012, 21] on icon "close" at bounding box center [1012, 18] width 8 height 8
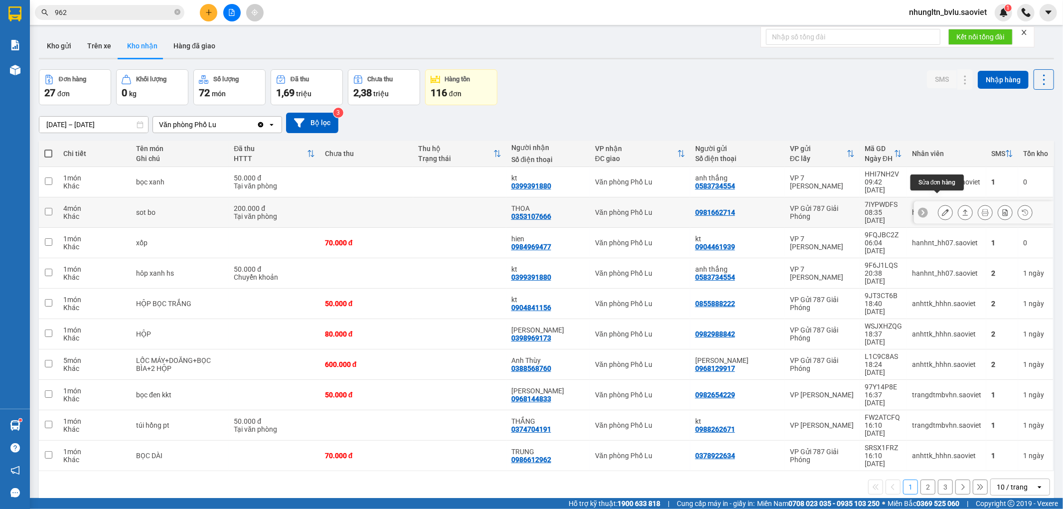
click at [942, 209] on icon at bounding box center [945, 212] width 7 height 7
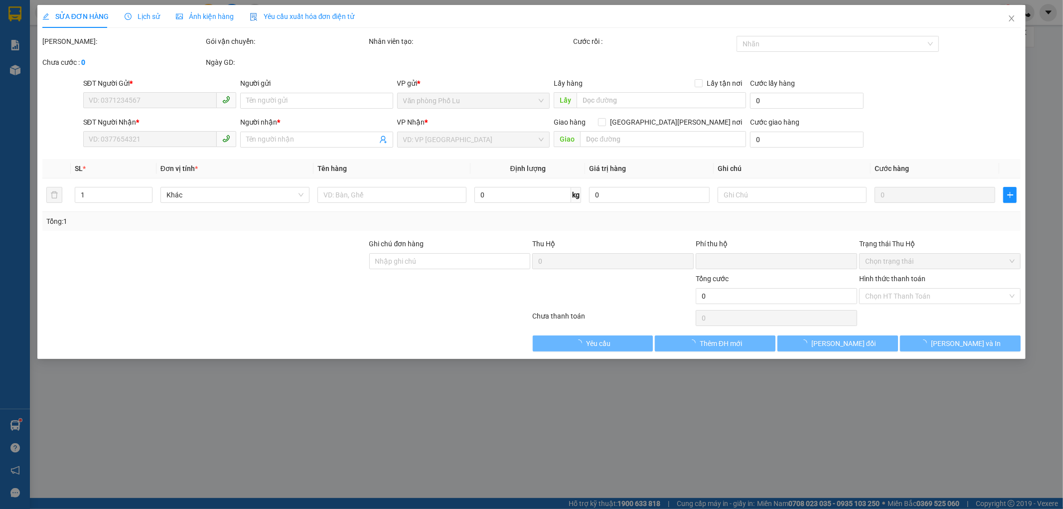
type input "0981662714"
type input "0353107666"
type input "THOA"
type input "0"
type input "200.000"
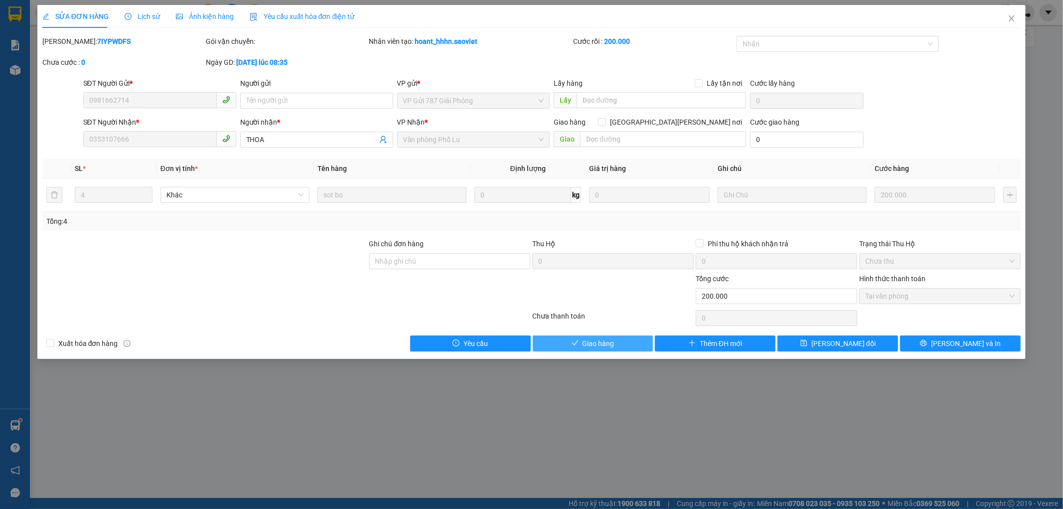
click at [591, 343] on span "Giao hàng" at bounding box center [599, 343] width 32 height 11
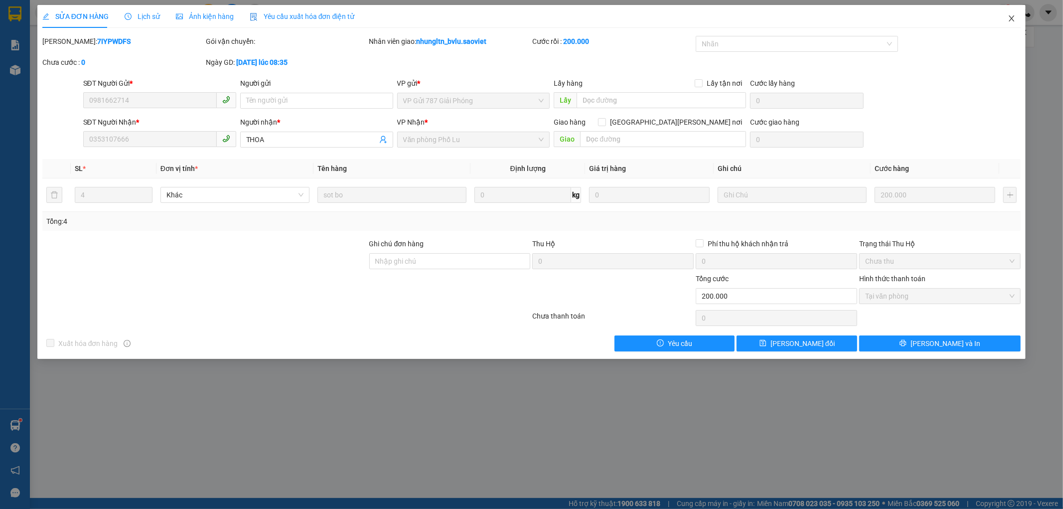
click at [1018, 20] on span "Close" at bounding box center [1012, 19] width 28 height 28
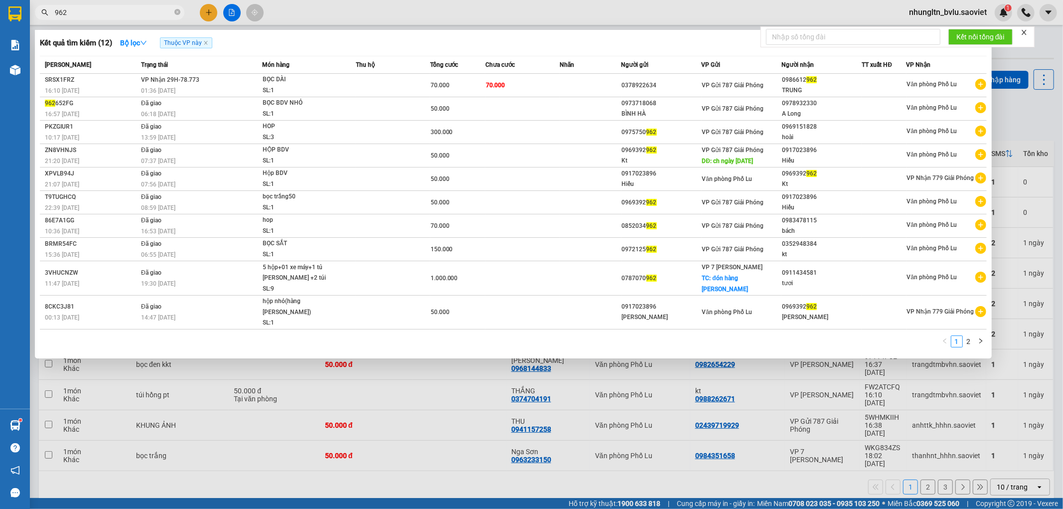
click at [134, 15] on input "962" at bounding box center [114, 12] width 118 height 11
click at [110, 19] on span "962" at bounding box center [109, 12] width 149 height 15
click at [110, 16] on input "962" at bounding box center [114, 12] width 118 height 11
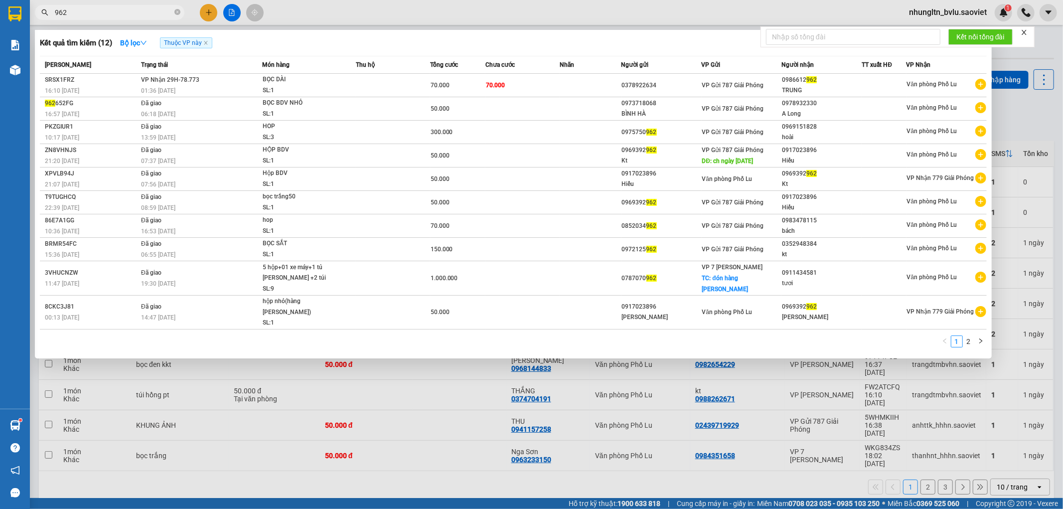
click at [110, 16] on input "962" at bounding box center [114, 12] width 118 height 11
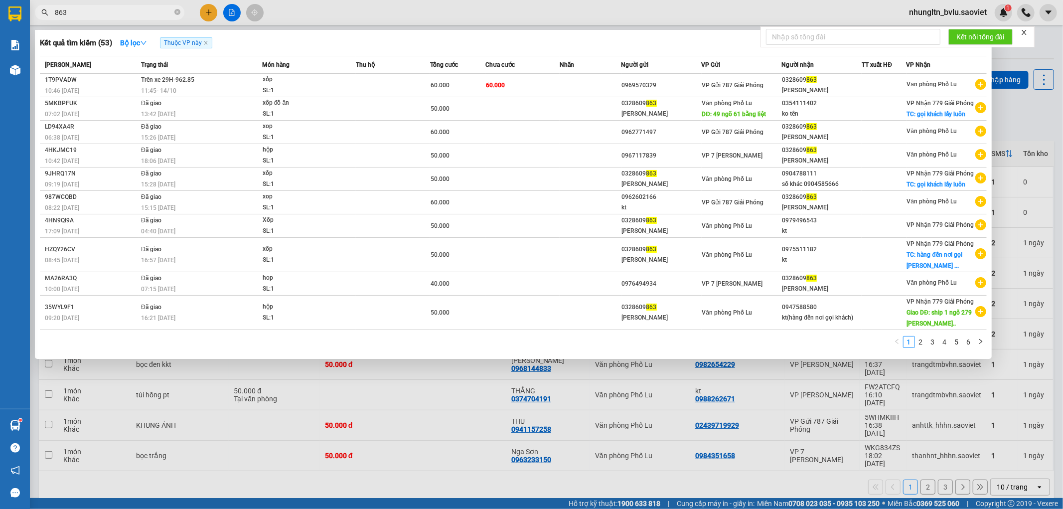
click at [410, 22] on div at bounding box center [531, 254] width 1063 height 509
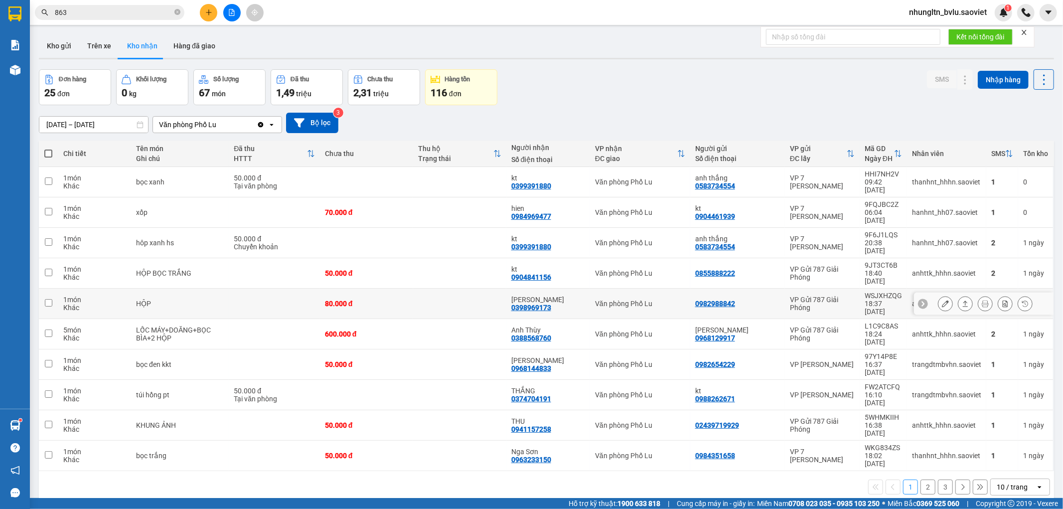
scroll to position [46, 0]
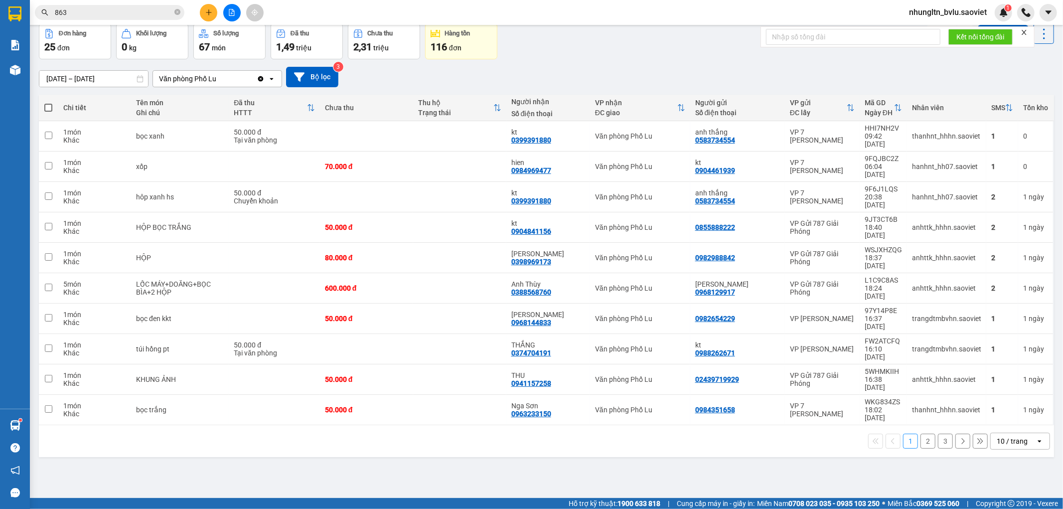
click at [921, 434] on button "2" at bounding box center [927, 441] width 15 height 15
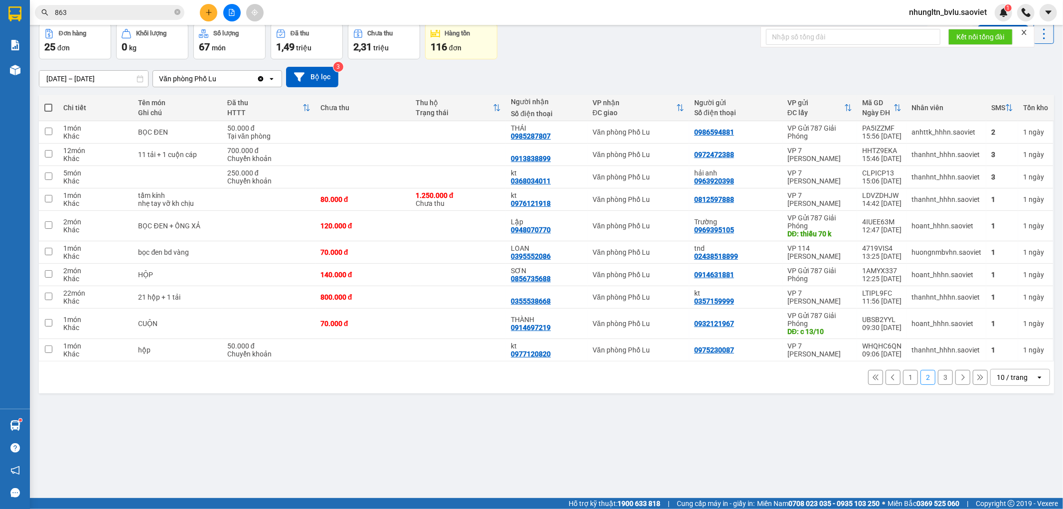
click at [99, 11] on input "863" at bounding box center [114, 12] width 118 height 11
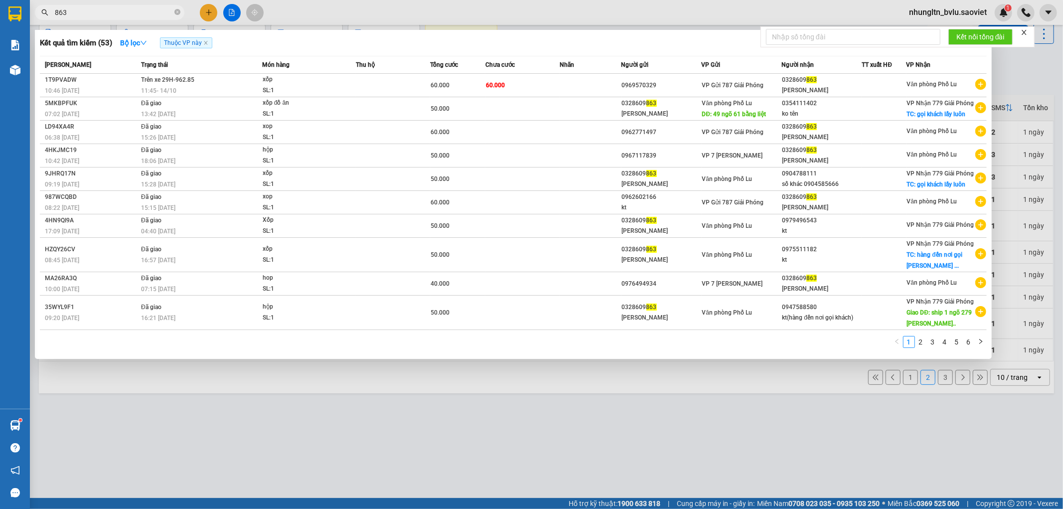
click at [99, 11] on input "863" at bounding box center [114, 12] width 118 height 11
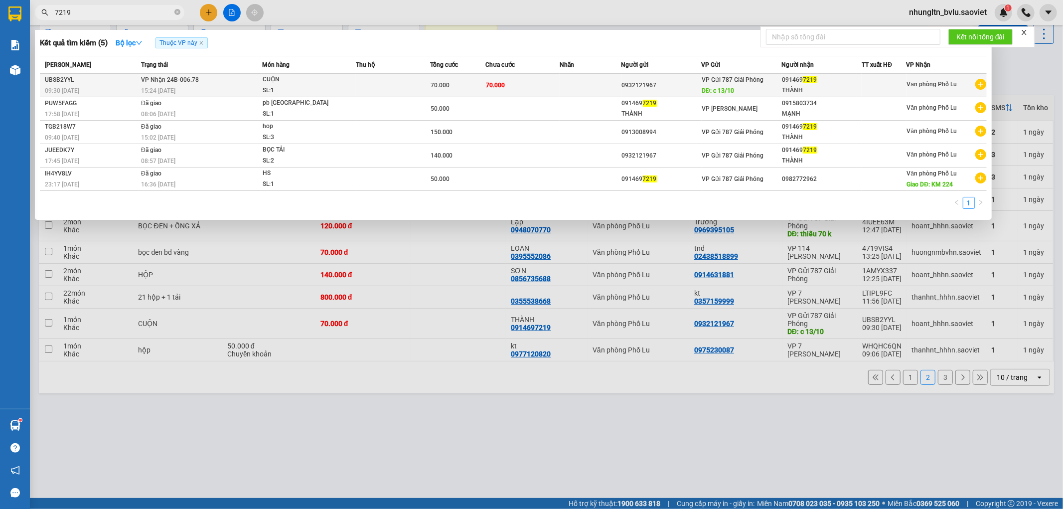
type input "7219"
click at [561, 91] on td at bounding box center [591, 85] width 62 height 23
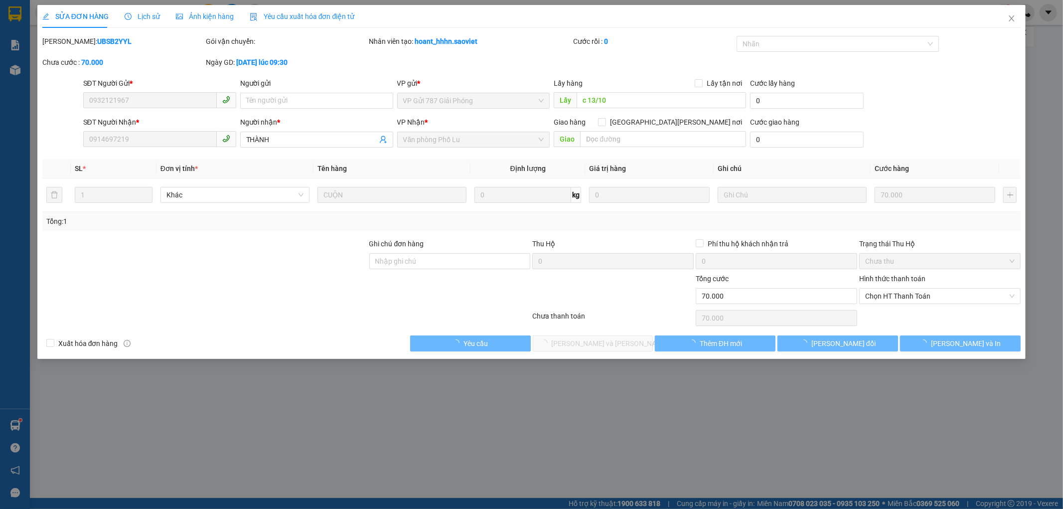
type input "0932121967"
type input "c 13/10"
type input "0914697219"
type input "THÀNH"
type input "0"
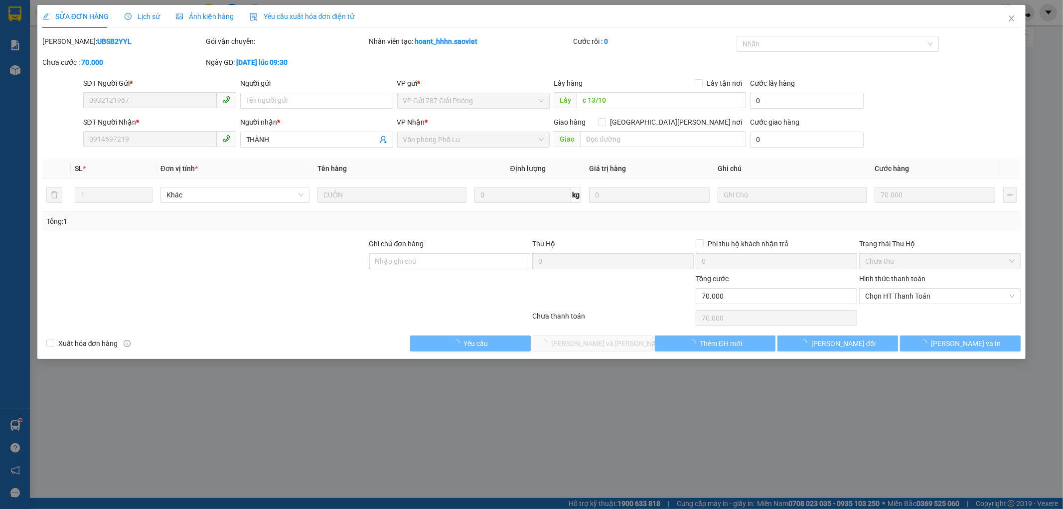
type input "70.000"
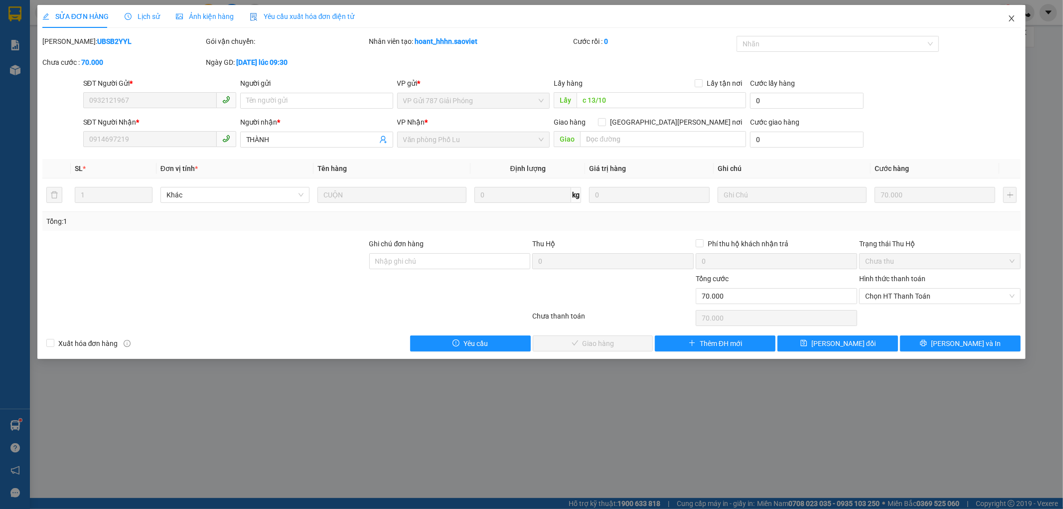
click at [1016, 19] on span "Close" at bounding box center [1012, 19] width 28 height 28
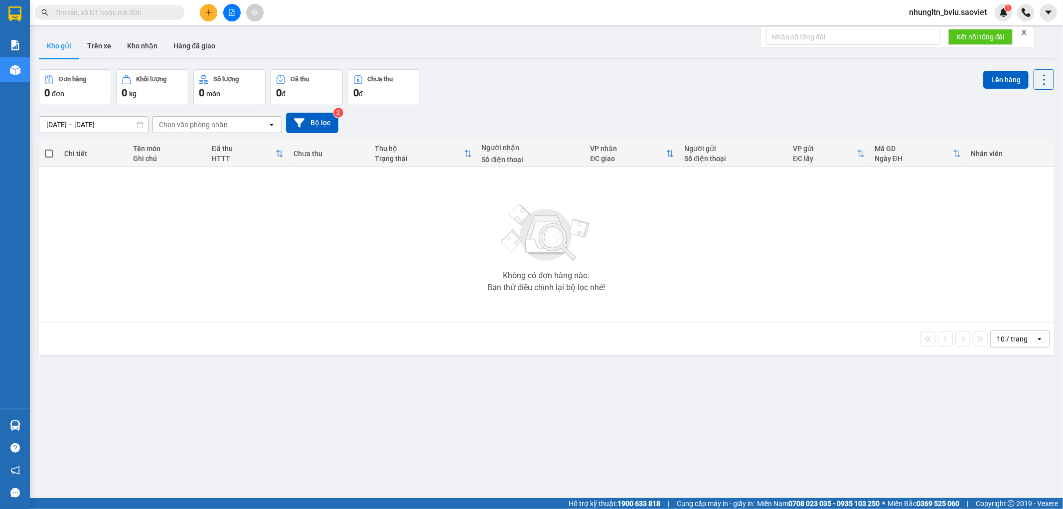
click at [148, 15] on input "text" at bounding box center [114, 12] width 118 height 11
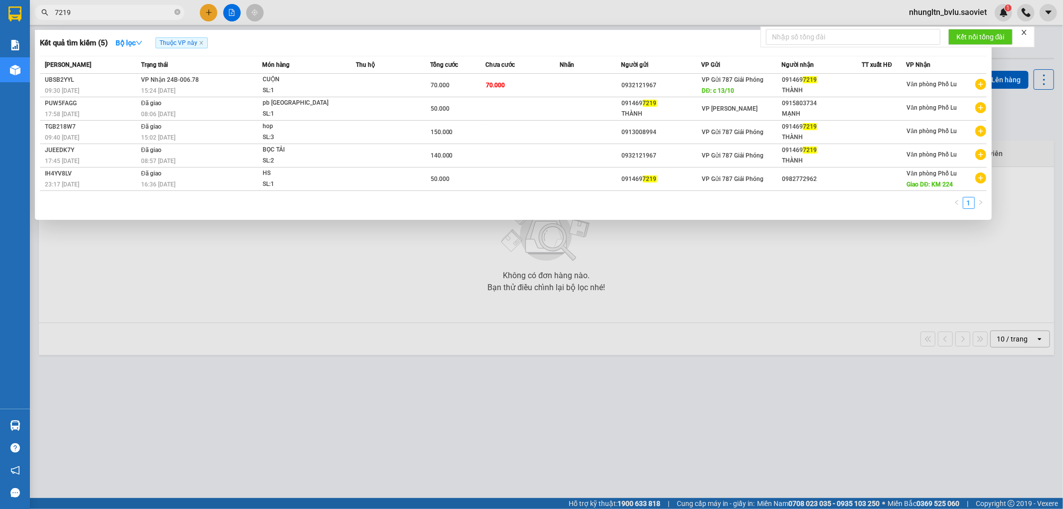
type input "7219"
click at [331, 24] on div at bounding box center [531, 254] width 1063 height 509
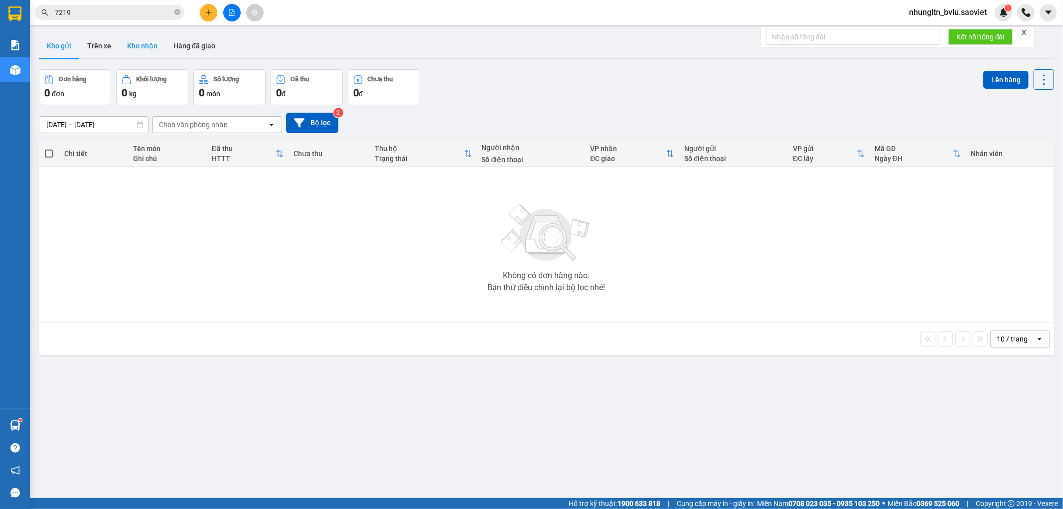
click at [143, 50] on button "Kho nhận" at bounding box center [142, 46] width 46 height 24
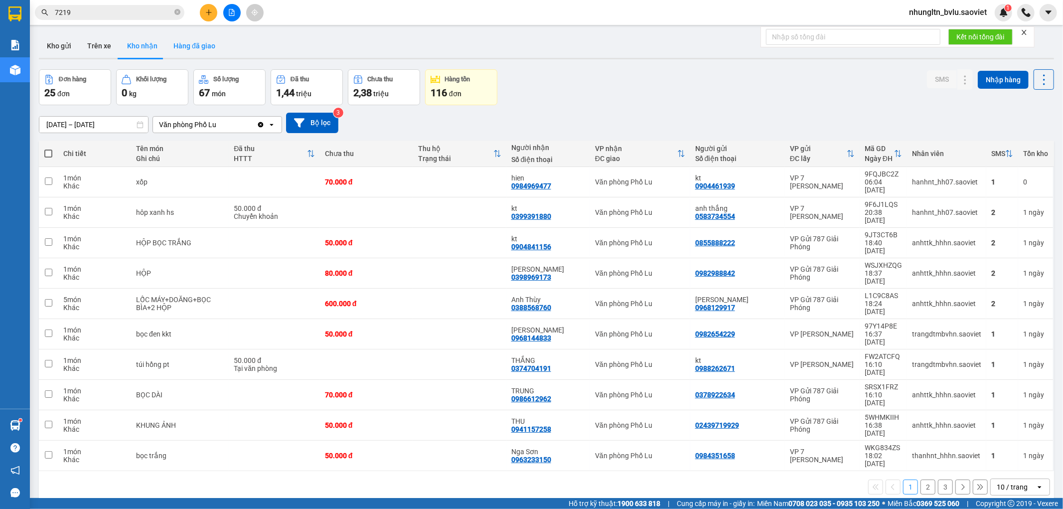
click at [184, 48] on button "Hàng đã giao" at bounding box center [194, 46] width 58 height 24
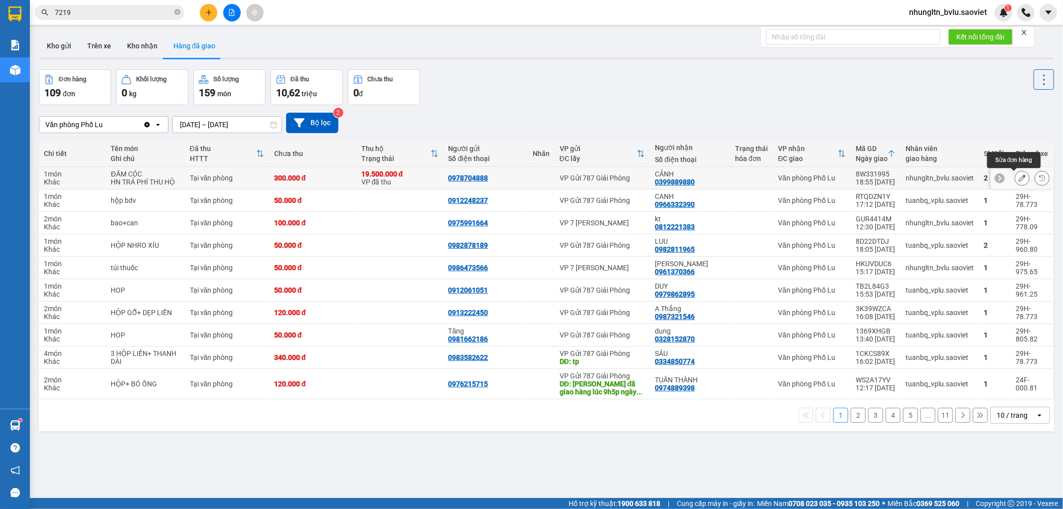
click at [1019, 177] on icon at bounding box center [1022, 177] width 7 height 7
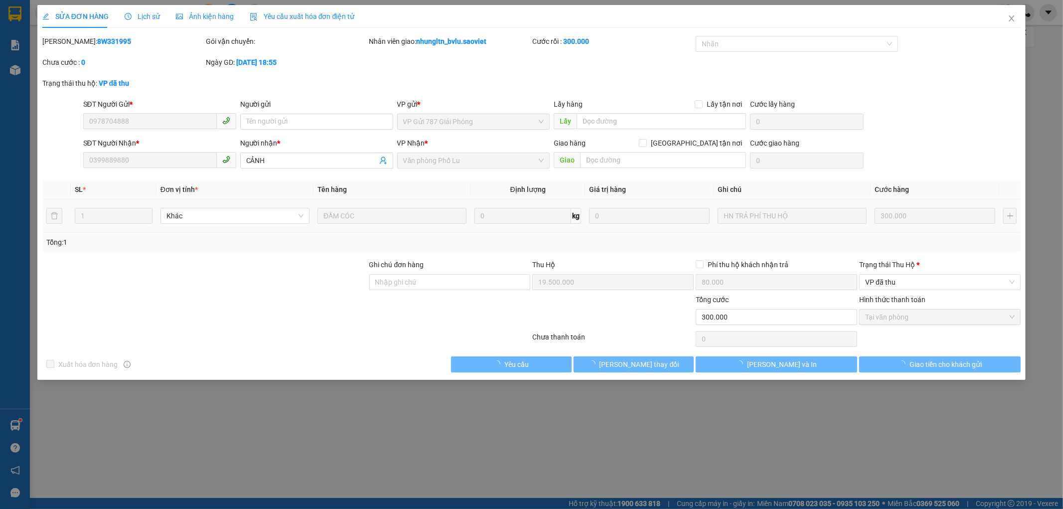
type input "0978704888"
type input "0399889880"
type input "CẢNH"
type input "19.500.000"
type input "80.000"
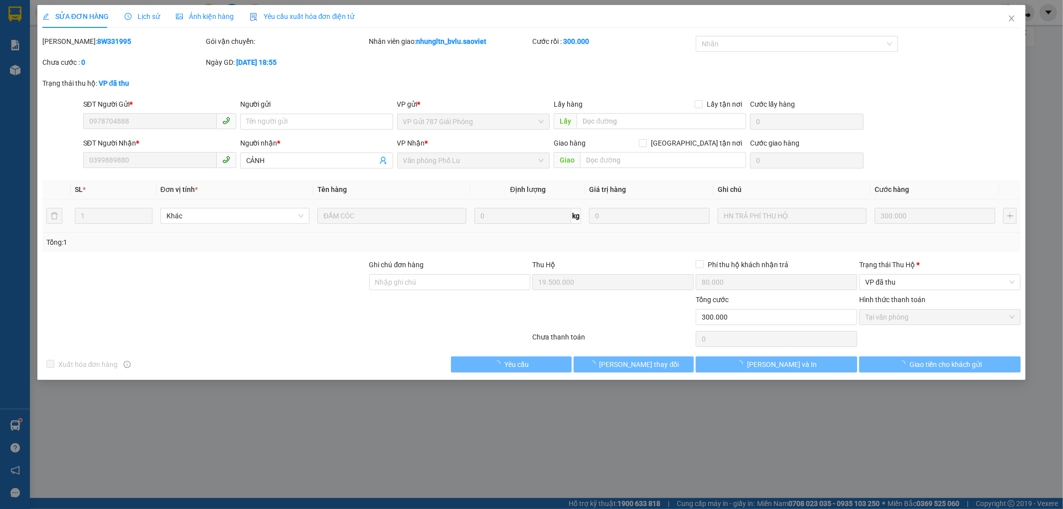
type input "300.000"
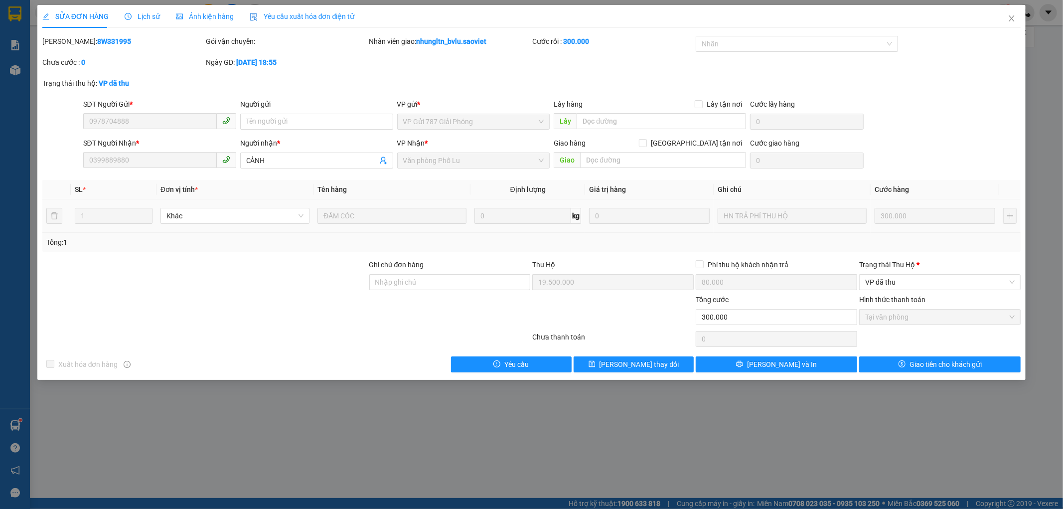
click at [97, 43] on b "8W331995" at bounding box center [114, 41] width 34 height 8
copy b "8W331995"
click at [1010, 18] on icon "close" at bounding box center [1012, 18] width 8 height 8
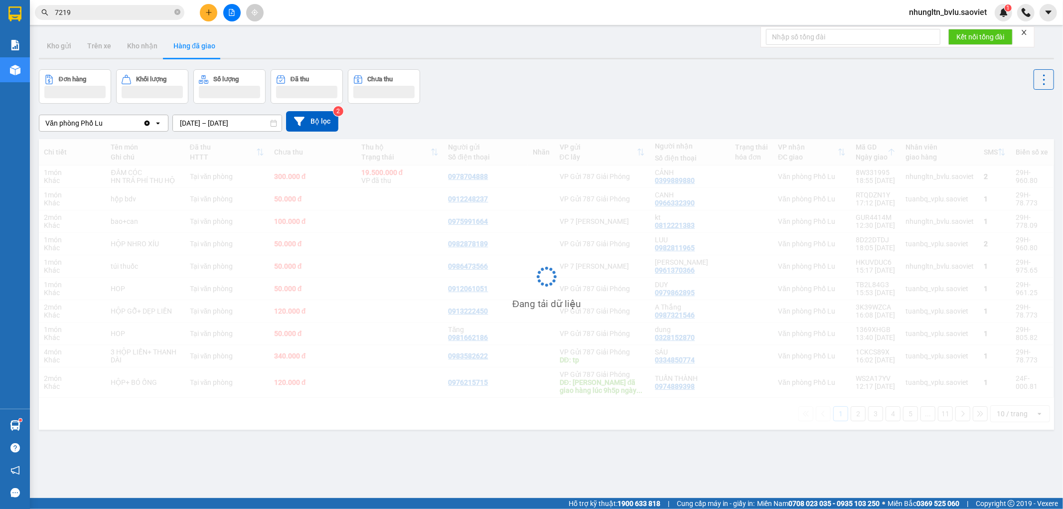
click at [80, 13] on input "7219" at bounding box center [114, 12] width 118 height 11
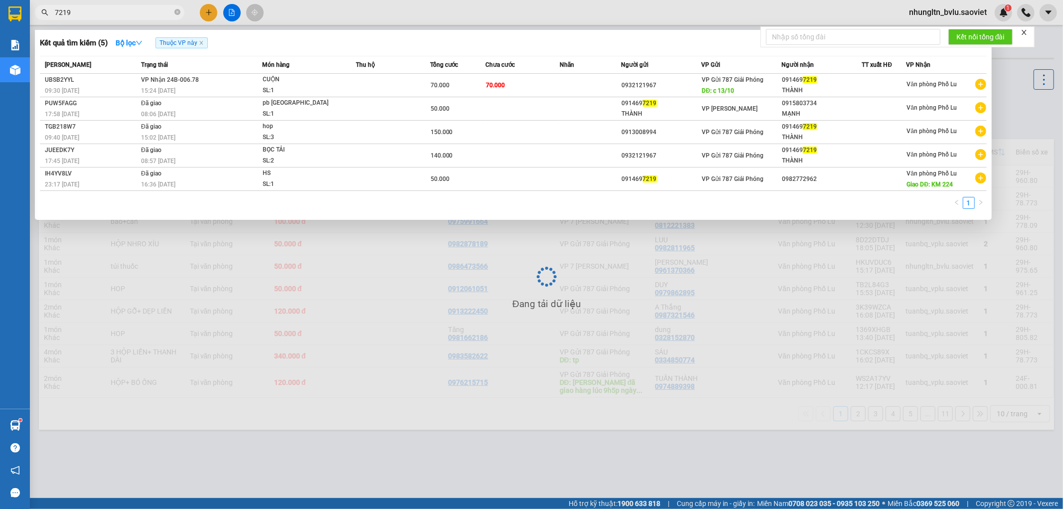
click at [80, 13] on input "7219" at bounding box center [114, 12] width 118 height 11
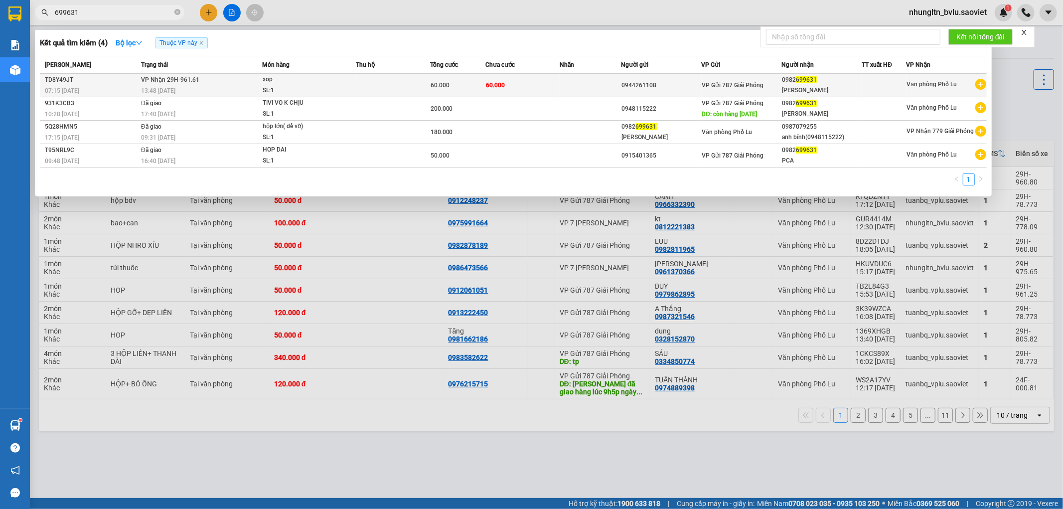
type input "699631"
click at [547, 91] on td "60.000" at bounding box center [522, 85] width 74 height 23
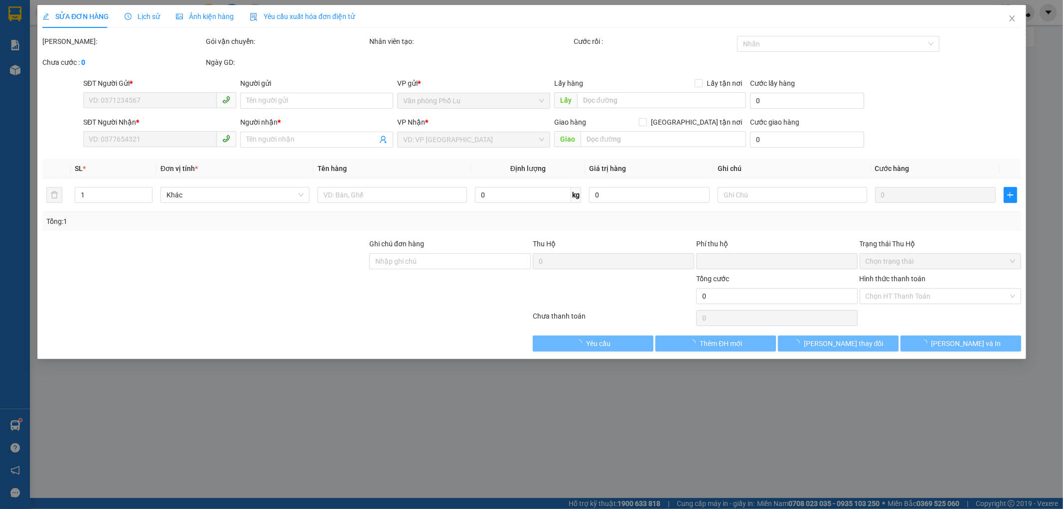
type input "0944261108"
type input "0982699631"
type input "[PERSON_NAME]"
type input "0"
type input "60.000"
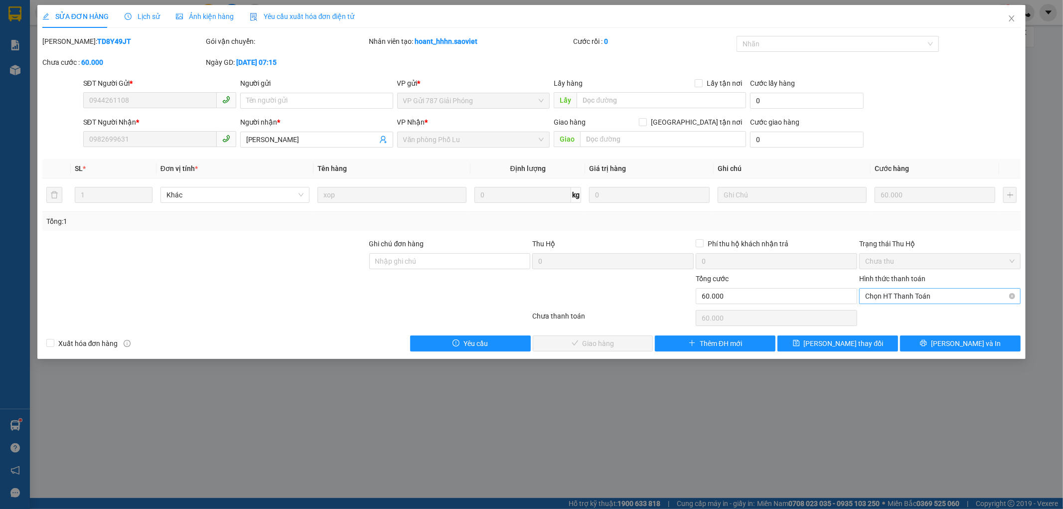
click at [908, 297] on span "Chọn HT Thanh Toán" at bounding box center [939, 296] width 149 height 15
click at [902, 314] on div "Tại văn phòng" at bounding box center [940, 315] width 149 height 11
type input "0"
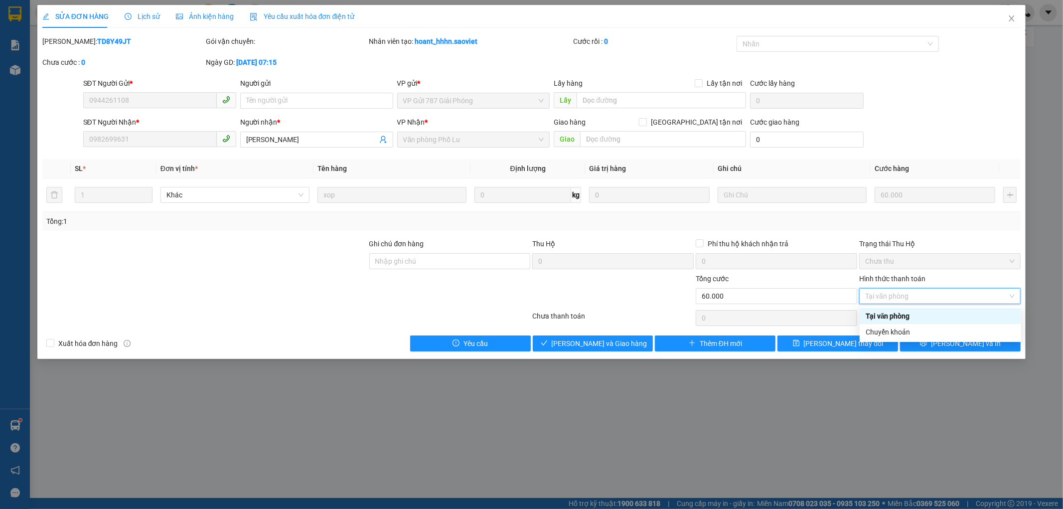
click at [905, 313] on div "Tại văn phòng" at bounding box center [940, 315] width 149 height 11
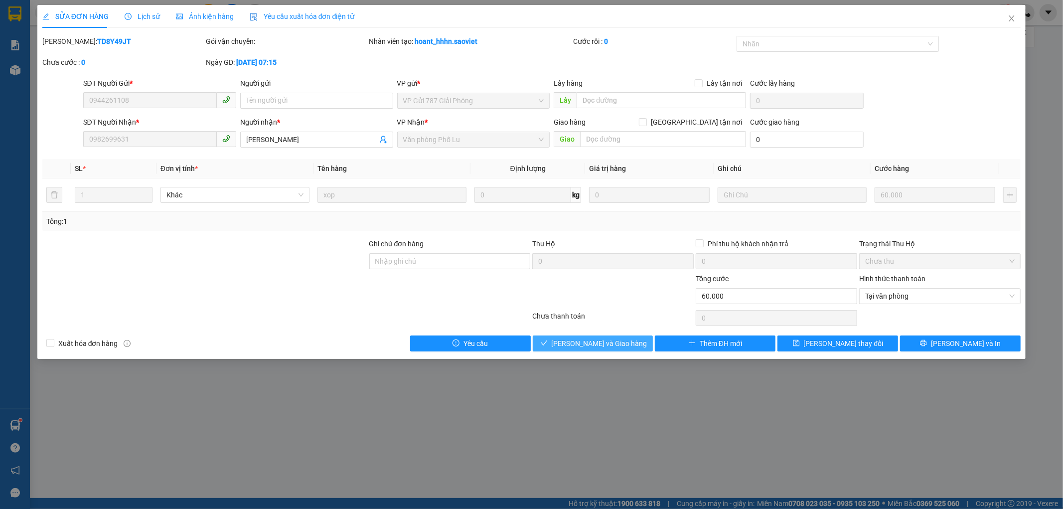
click at [609, 348] on span "[PERSON_NAME] và [PERSON_NAME] hàng" at bounding box center [600, 343] width 96 height 11
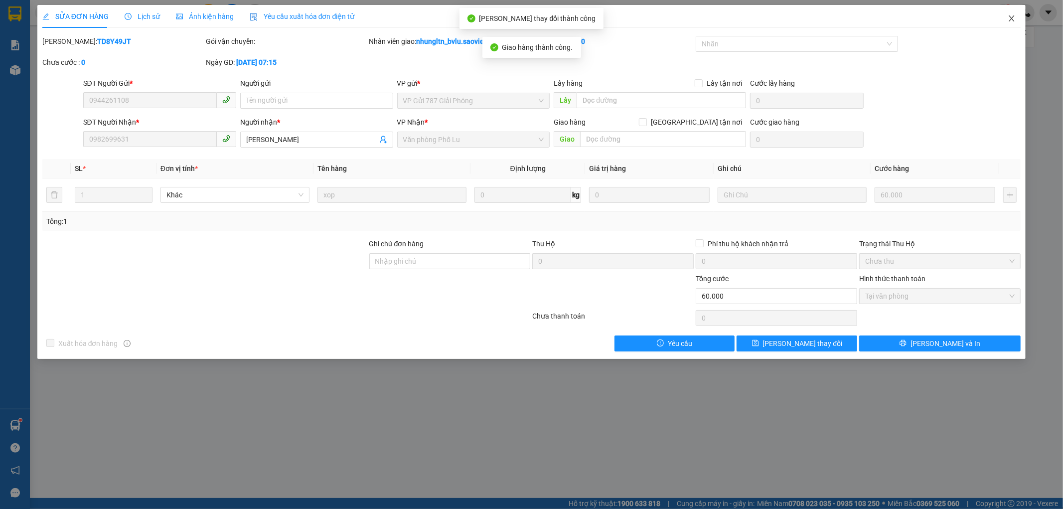
click at [1014, 21] on icon "close" at bounding box center [1011, 18] width 5 height 6
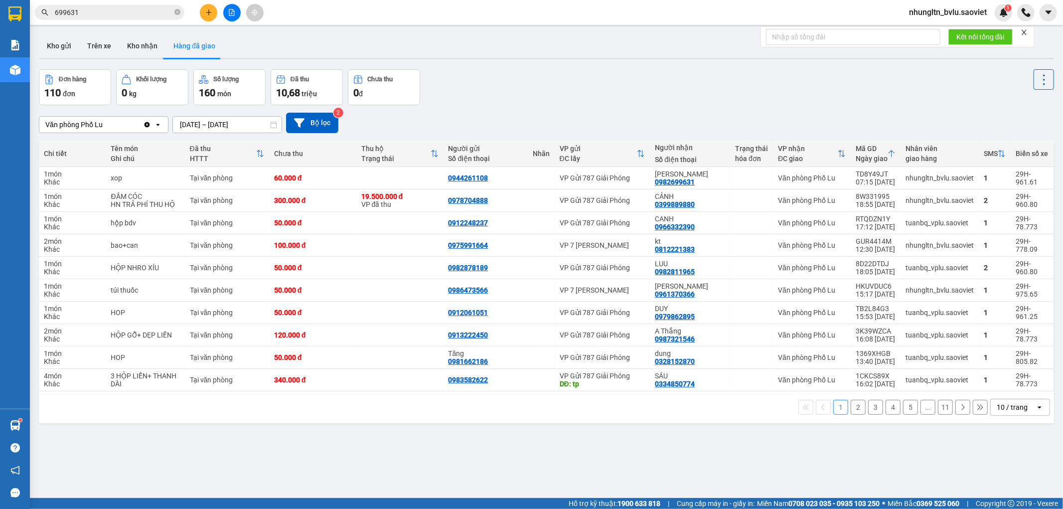
click at [113, 20] on div "Kết quả tìm kiếm ( 4 ) Bộ lọc Thuộc VP này Mã ĐH Trạng thái Món hàng Thu hộ Tổn…" at bounding box center [97, 12] width 194 height 17
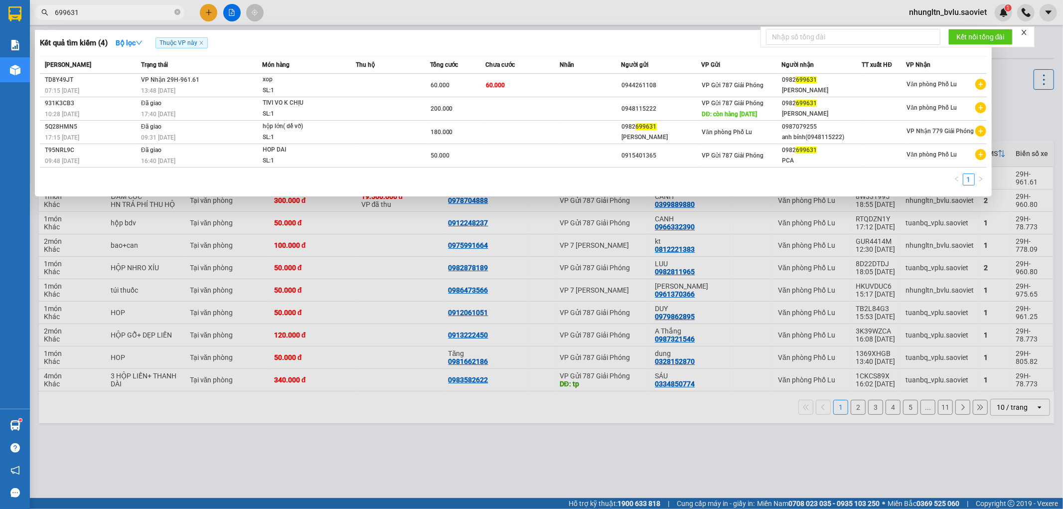
click at [113, 18] on span "699631" at bounding box center [109, 12] width 149 height 15
click at [113, 16] on input "699631" at bounding box center [114, 12] width 118 height 11
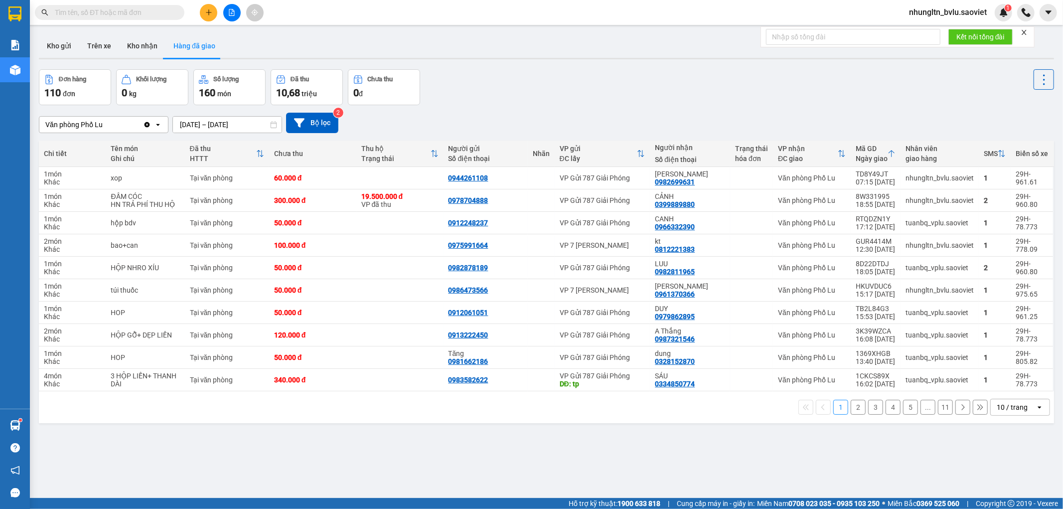
click at [517, 120] on div "Văn phòng Phố Lu Clear value open 12/10/2025 – 14/10/2025 Press the down arrow …" at bounding box center [546, 123] width 1015 height 20
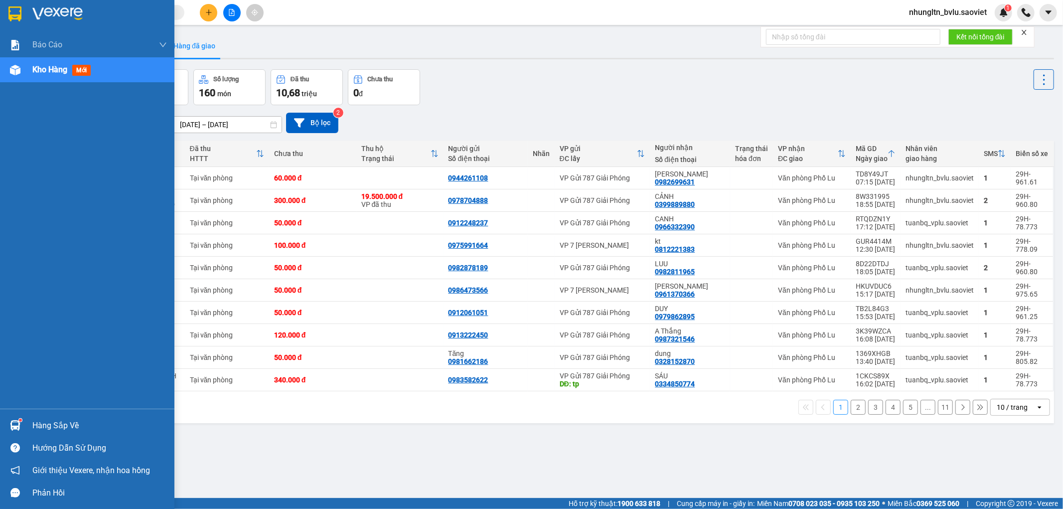
click at [10, 8] on img at bounding box center [14, 13] width 13 height 15
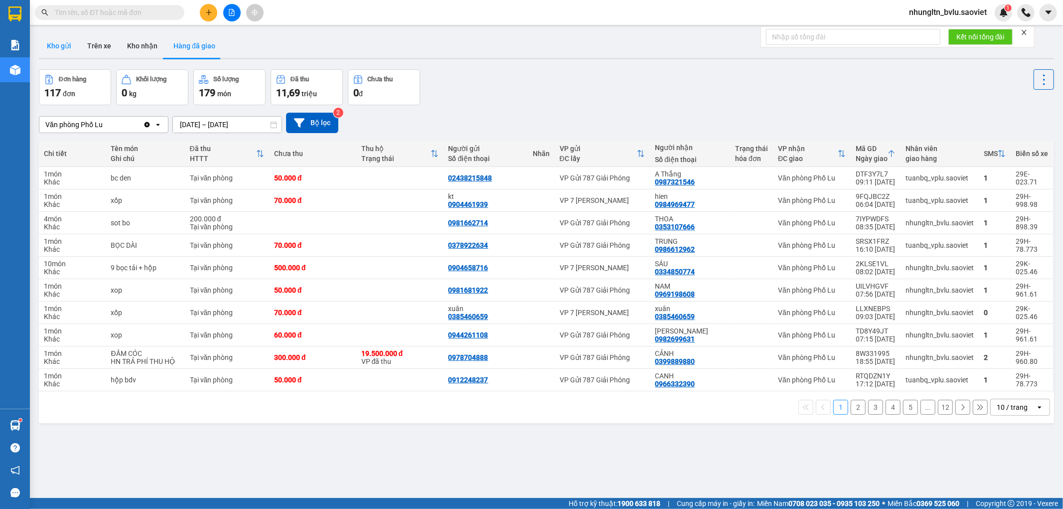
click at [70, 46] on button "Kho gửi" at bounding box center [59, 46] width 40 height 24
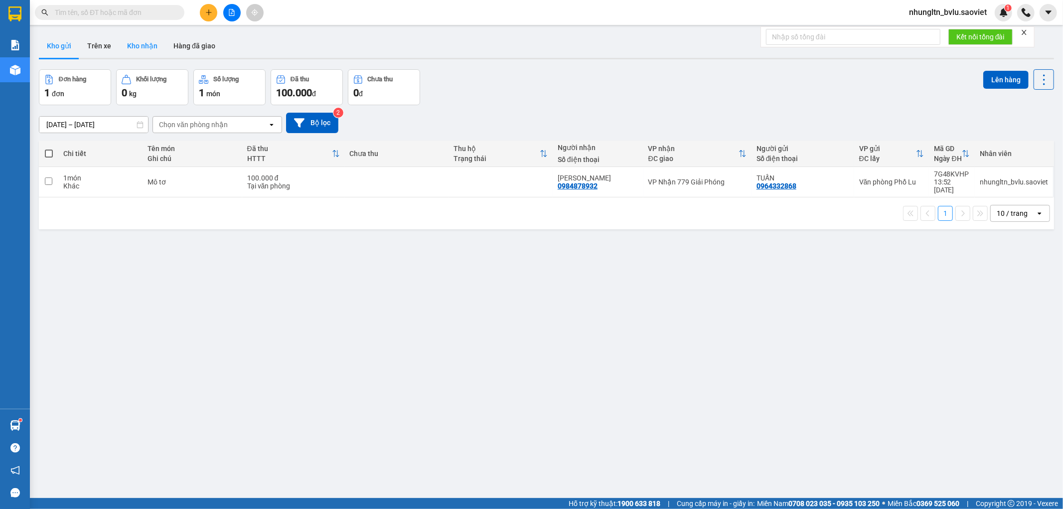
click at [141, 44] on button "Kho nhận" at bounding box center [142, 46] width 46 height 24
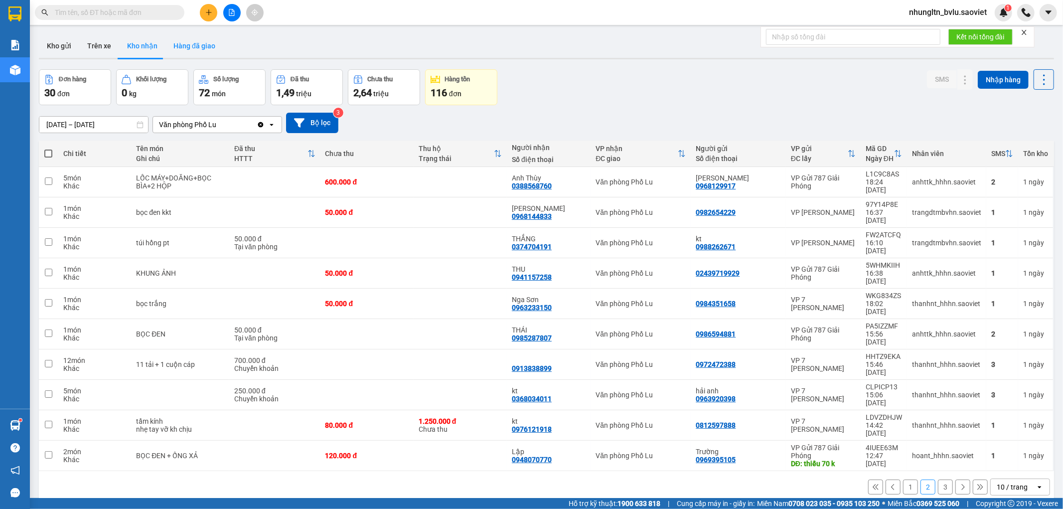
click at [207, 46] on button "Hàng đã giao" at bounding box center [194, 46] width 58 height 24
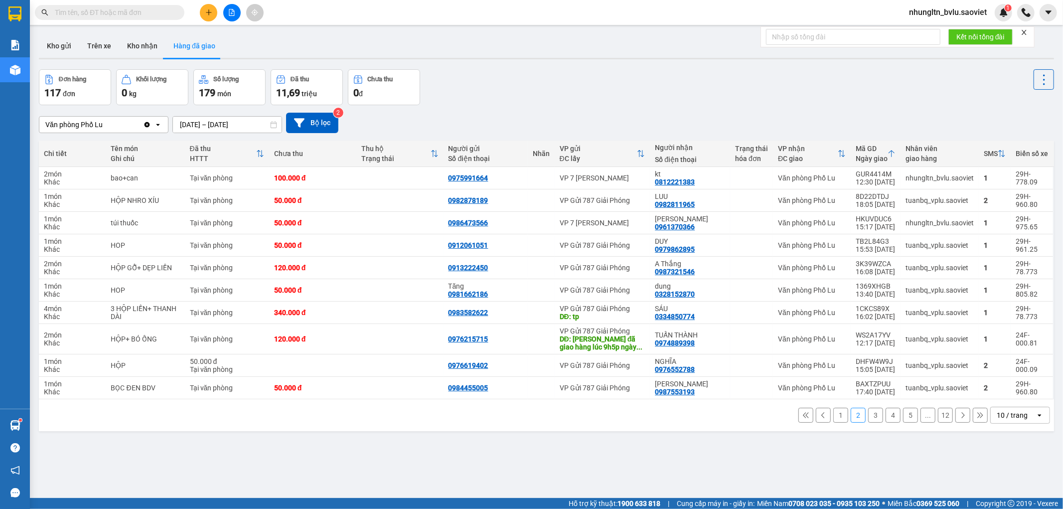
click at [833, 416] on button "1" at bounding box center [840, 415] width 15 height 15
